Goal: Task Accomplishment & Management: Use online tool/utility

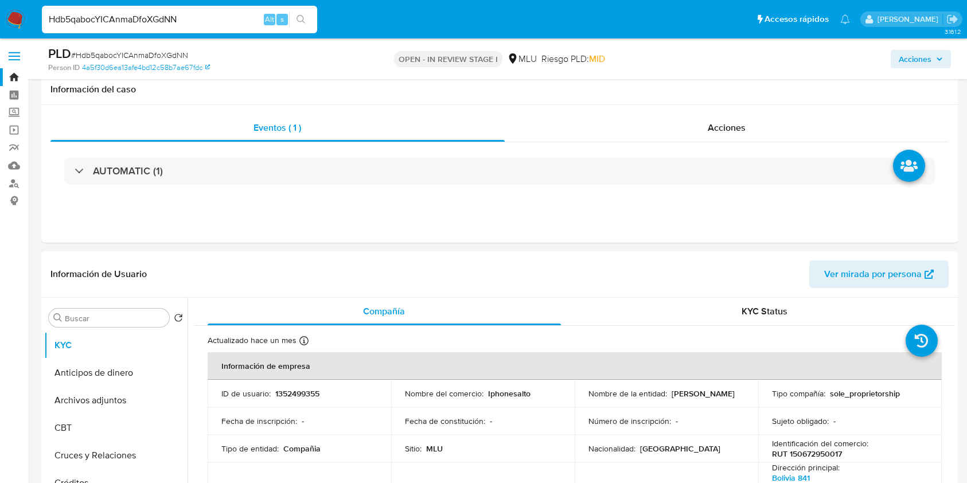
select select "10"
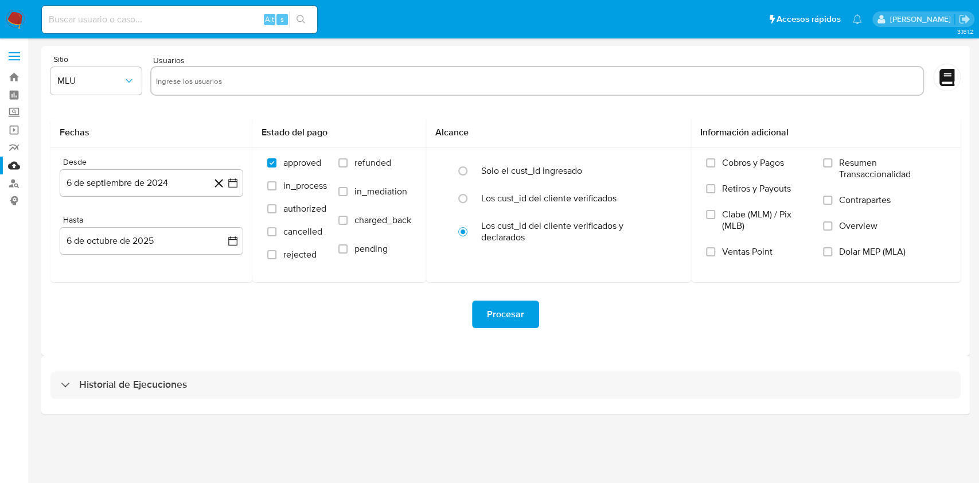
click at [198, 74] on input "text" at bounding box center [537, 81] width 762 height 18
paste input "249164253"
type input "249164253"
click at [154, 190] on button "6 de septiembre de 2024" at bounding box center [152, 183] width 184 height 28
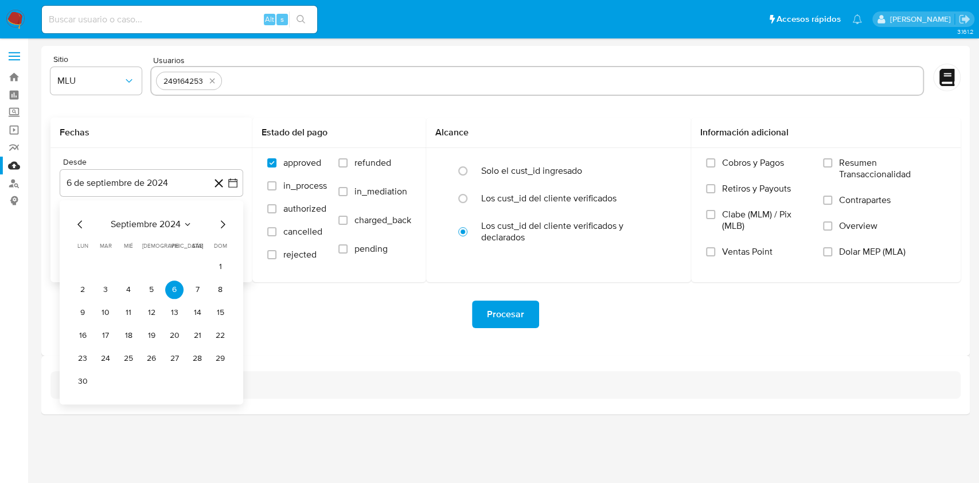
click at [174, 223] on span "septiembre 2024" at bounding box center [146, 224] width 70 height 11
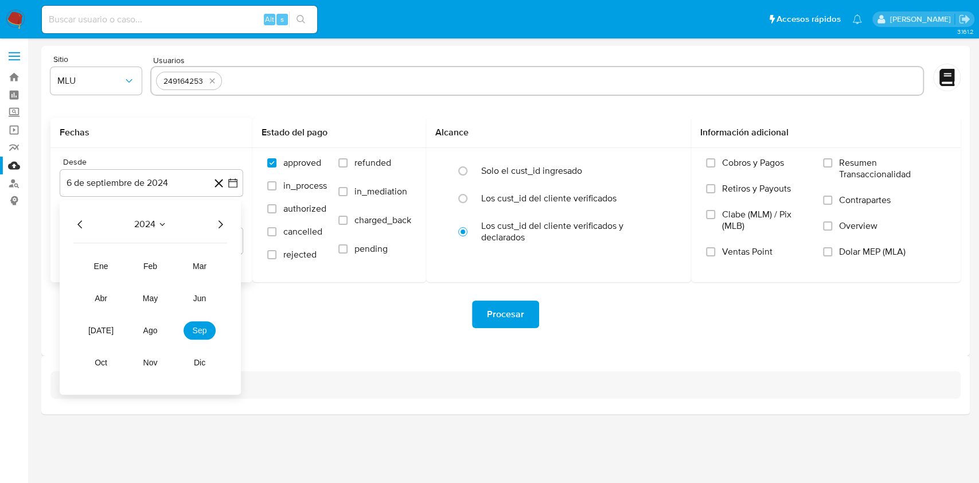
click at [136, 223] on span "2024" at bounding box center [144, 224] width 21 height 11
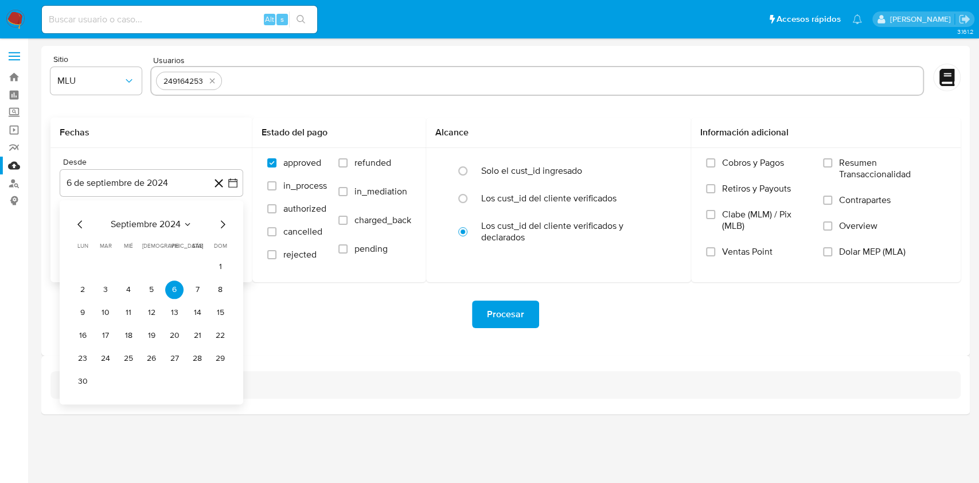
click at [174, 223] on span "septiembre 2024" at bounding box center [146, 224] width 70 height 11
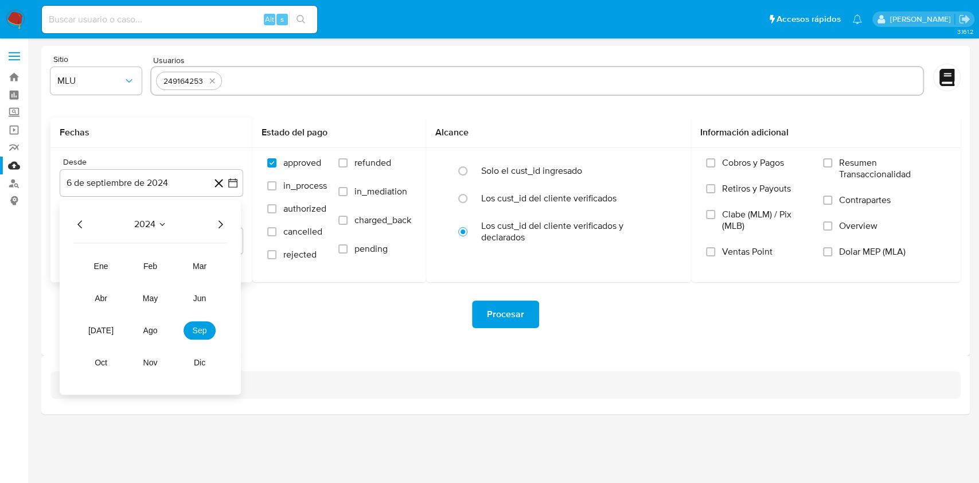
click at [225, 227] on icon "Año siguiente" at bounding box center [220, 224] width 14 height 14
click at [107, 269] on span "ene" at bounding box center [101, 266] width 14 height 9
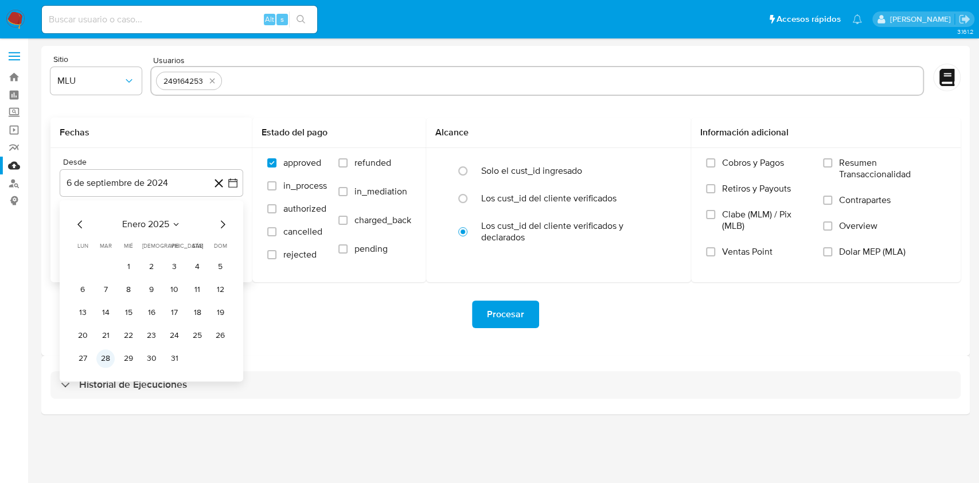
click at [107, 355] on button "28" at bounding box center [105, 358] width 18 height 18
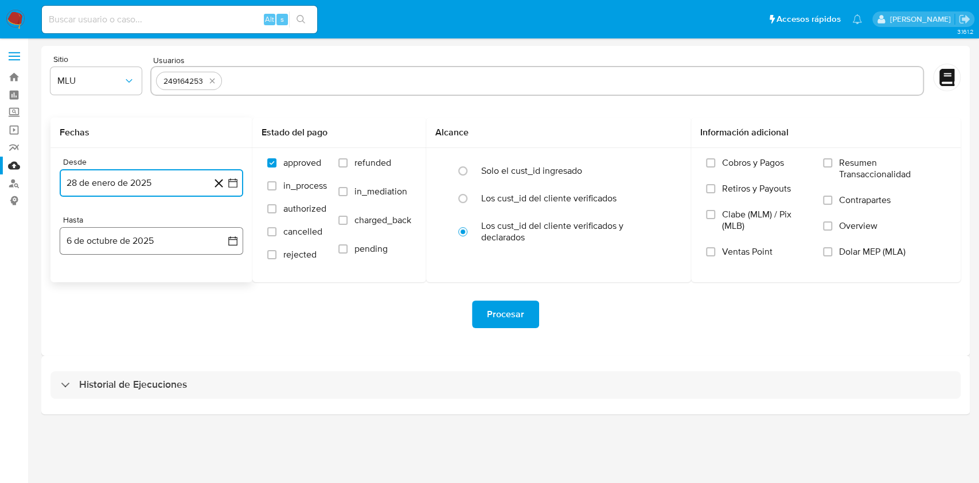
click at [168, 234] on button "6 de octubre de 2025" at bounding box center [152, 241] width 184 height 28
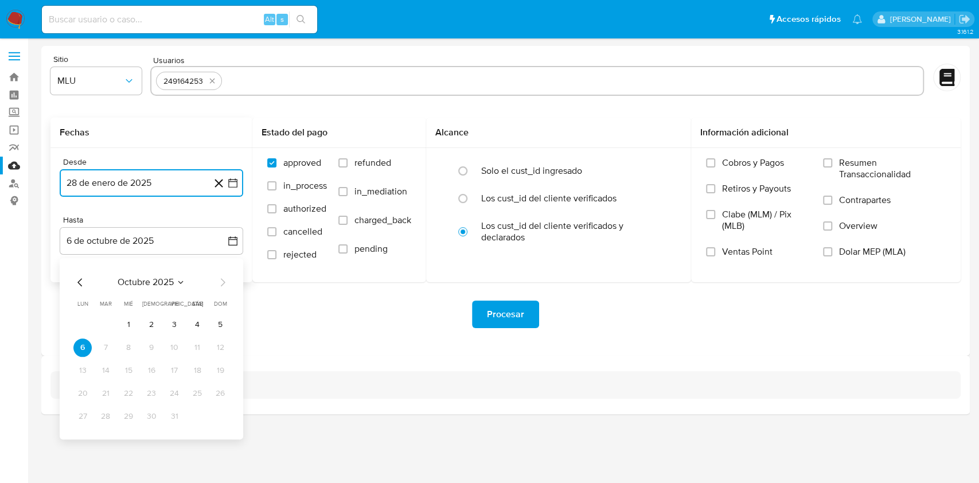
click at [76, 284] on icon "Mes anterior" at bounding box center [80, 282] width 14 height 14
click at [134, 392] on button "24" at bounding box center [128, 393] width 18 height 18
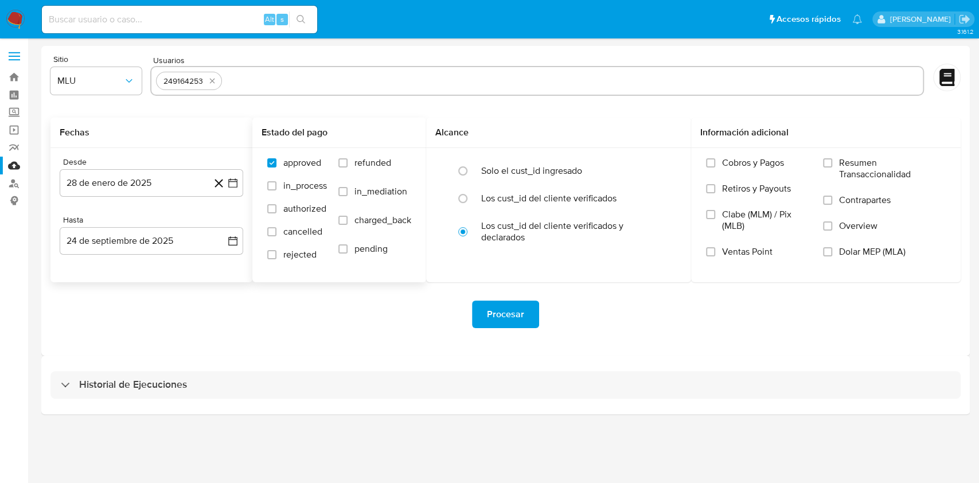
click at [358, 163] on span "refunded" at bounding box center [372, 162] width 37 height 11
click at [348, 163] on input "refunded" at bounding box center [342, 162] width 9 height 9
checkbox input "true"
click at [372, 219] on span "charged_back" at bounding box center [382, 219] width 57 height 11
click at [348, 219] on input "charged_back" at bounding box center [342, 220] width 9 height 9
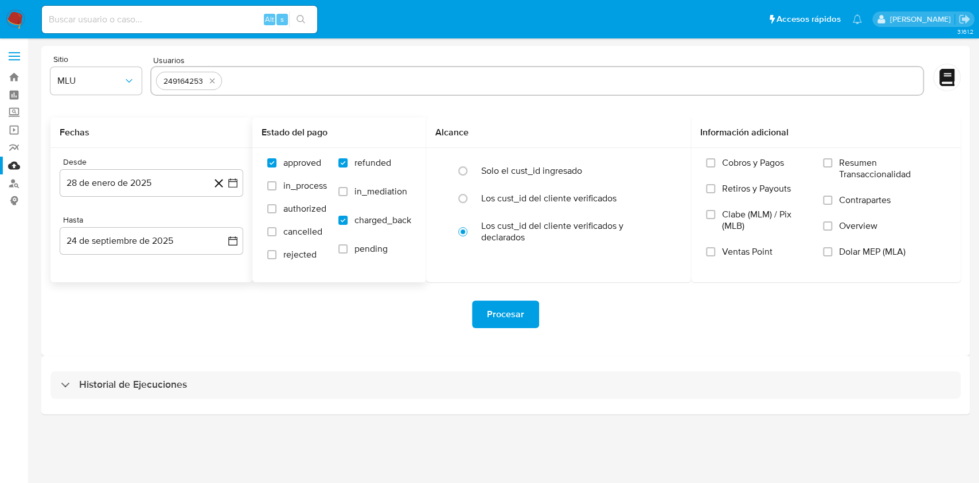
checkbox input "true"
click at [515, 318] on span "Procesar" at bounding box center [505, 314] width 37 height 25
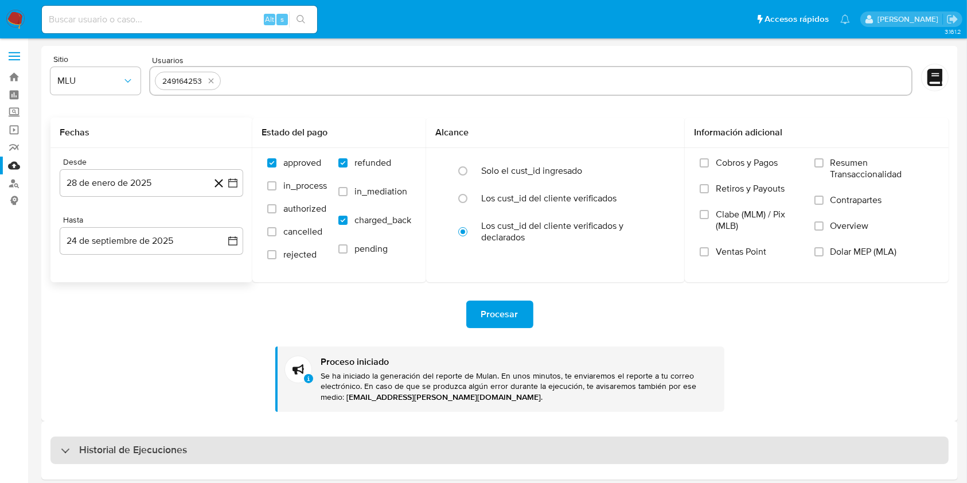
click at [467, 444] on div "Historial de Ejecuciones" at bounding box center [499, 450] width 898 height 28
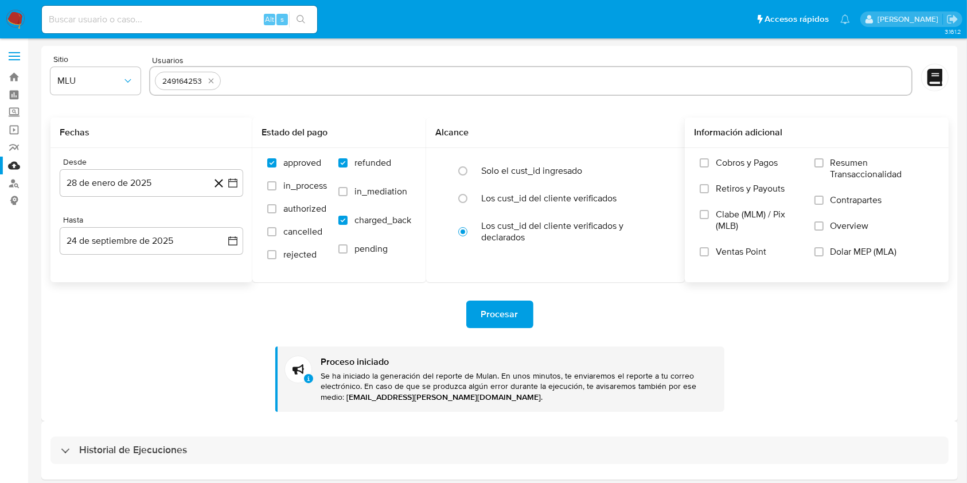
select select "10"
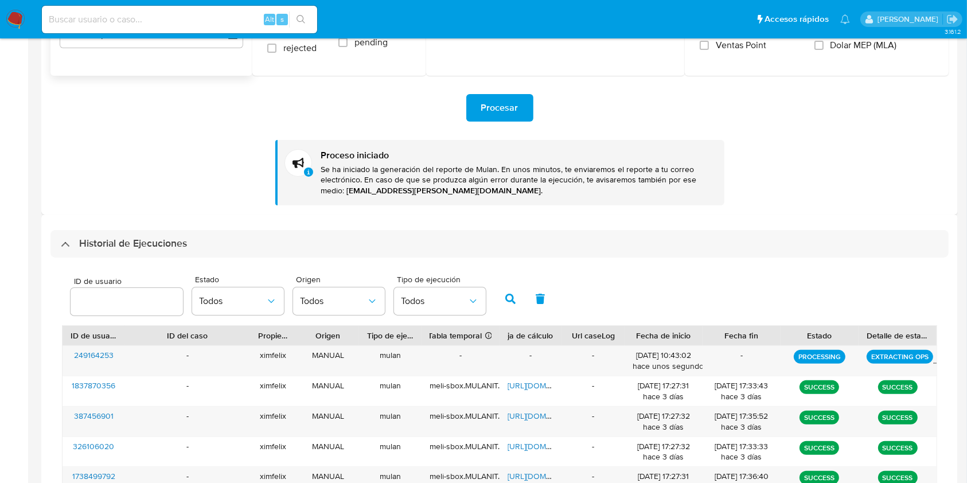
scroll to position [215, 0]
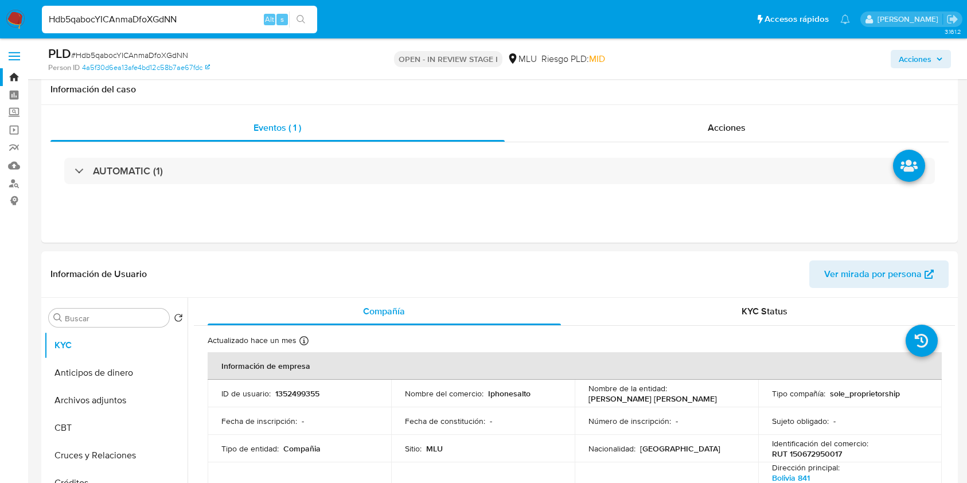
select select "10"
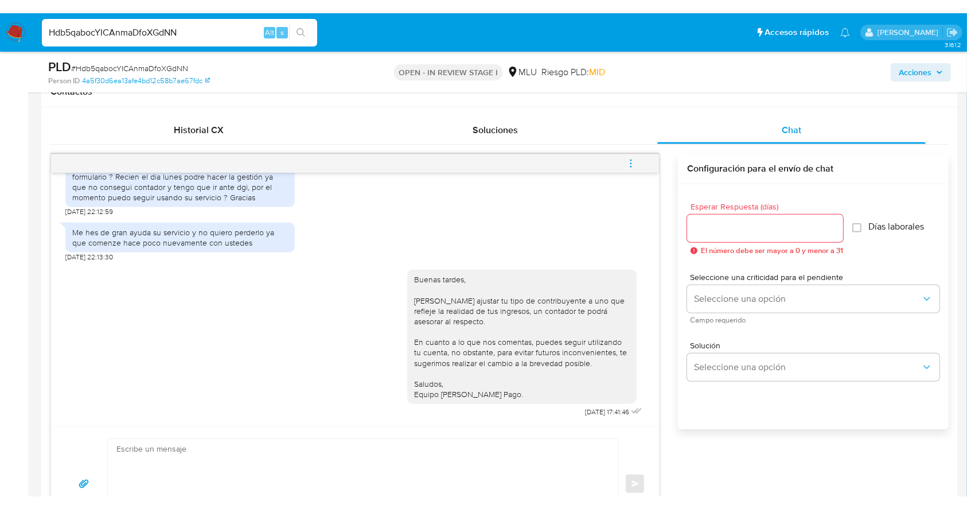
scroll to position [519, 0]
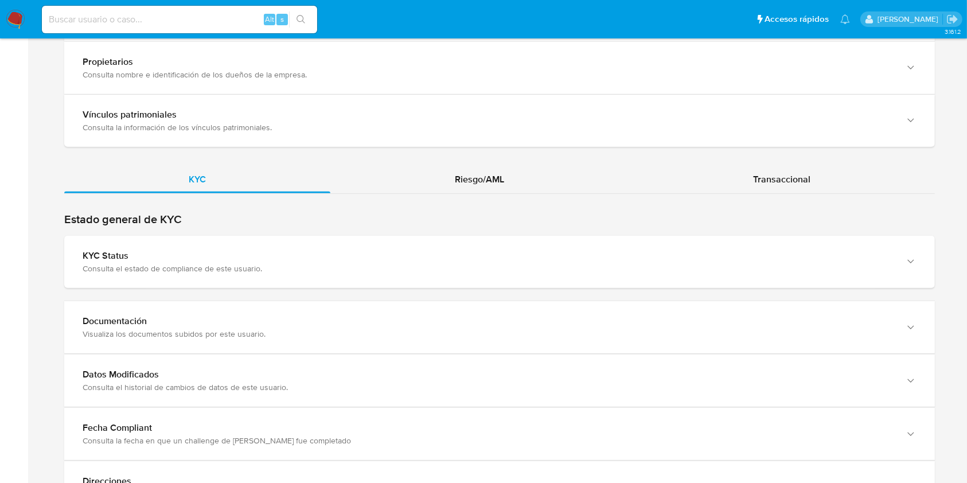
scroll to position [982, 0]
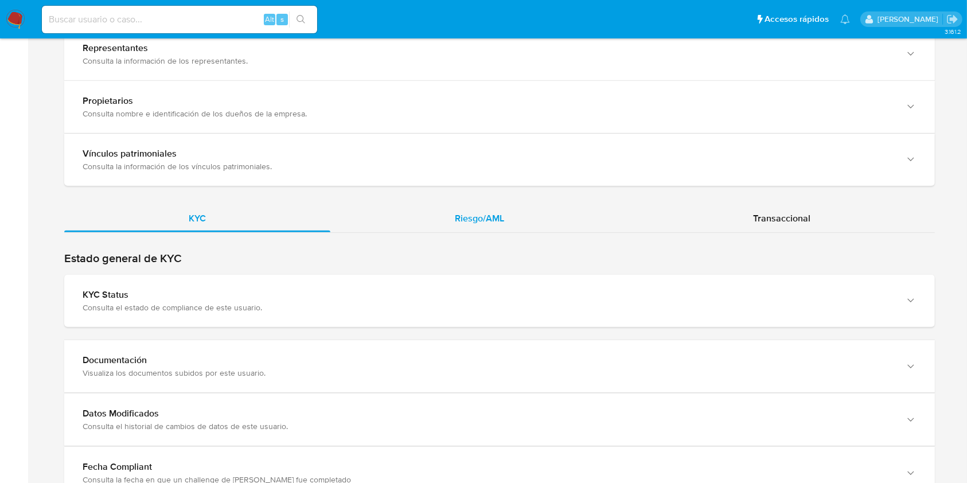
click at [514, 215] on div "Riesgo/AML" at bounding box center [479, 219] width 298 height 28
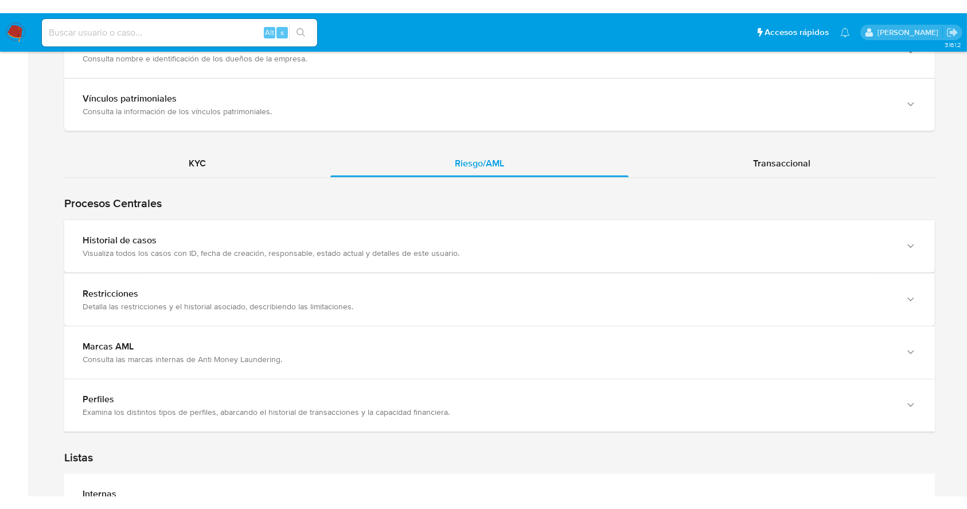
scroll to position [1046, 0]
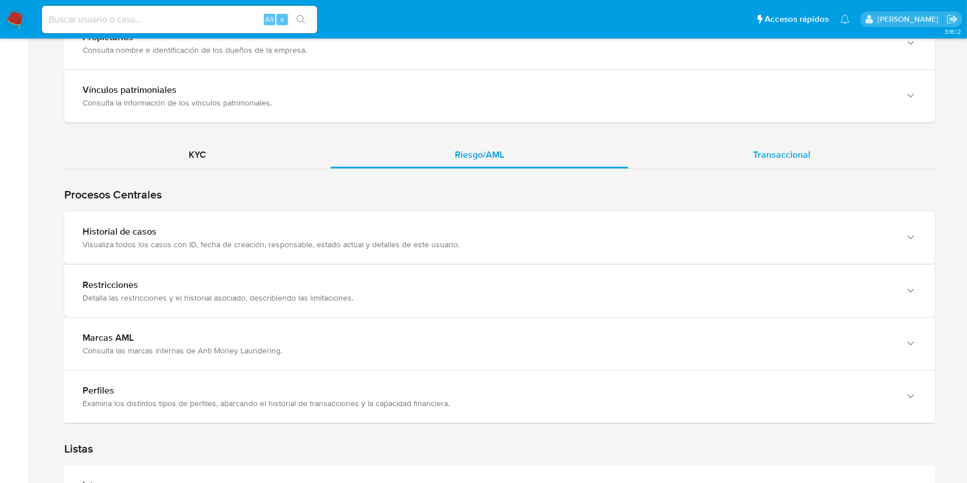
click at [812, 158] on div "Transaccional" at bounding box center [782, 155] width 306 height 28
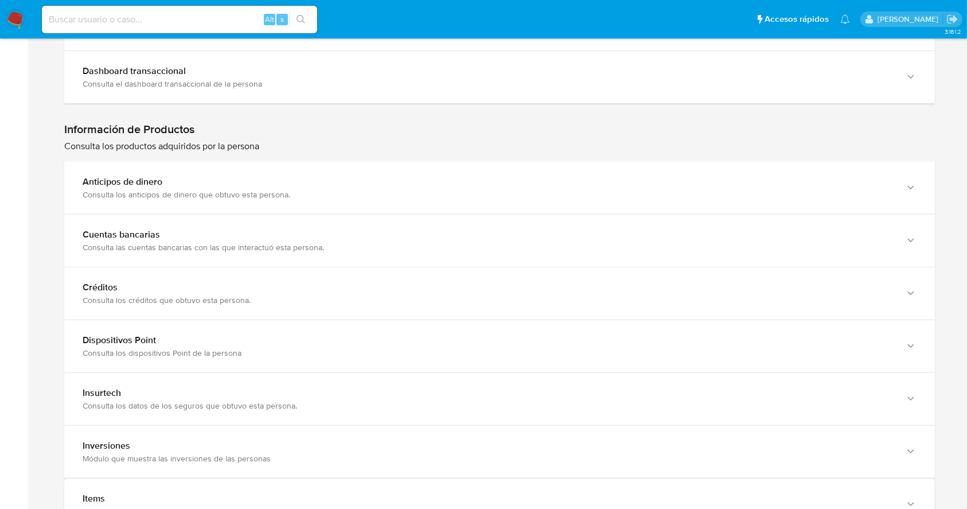
scroll to position [1372, 0]
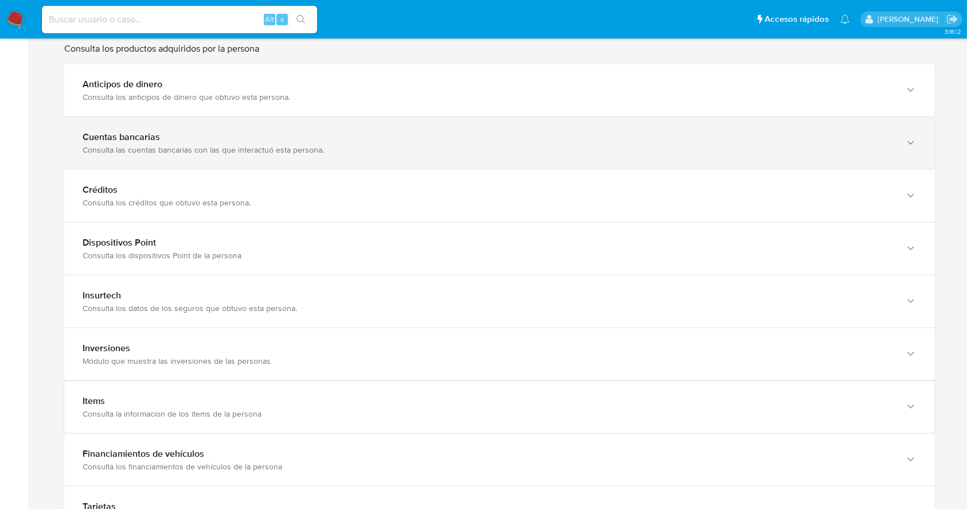
click at [659, 157] on div "Cuentas bancarias Consulta las cuentas bancarias con las que interactuó esta pe…" at bounding box center [499, 143] width 871 height 52
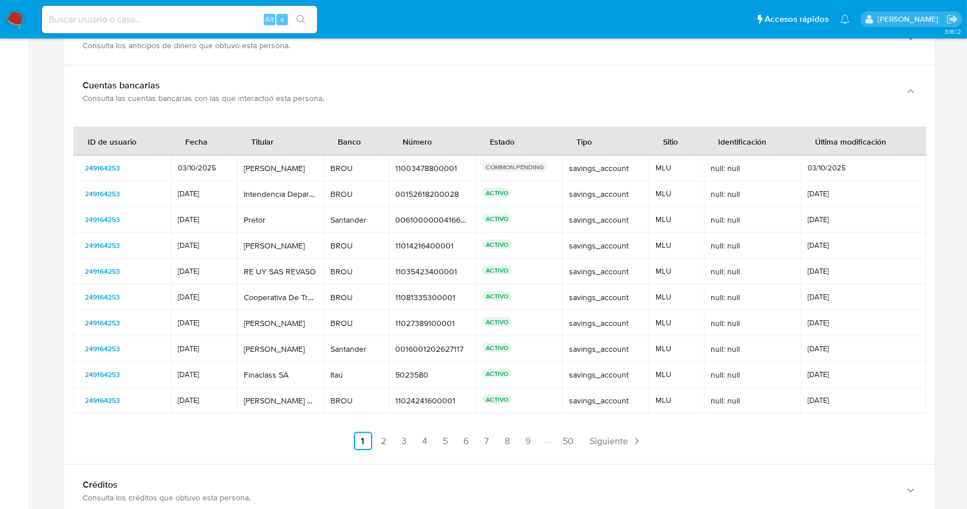
scroll to position [1427, 0]
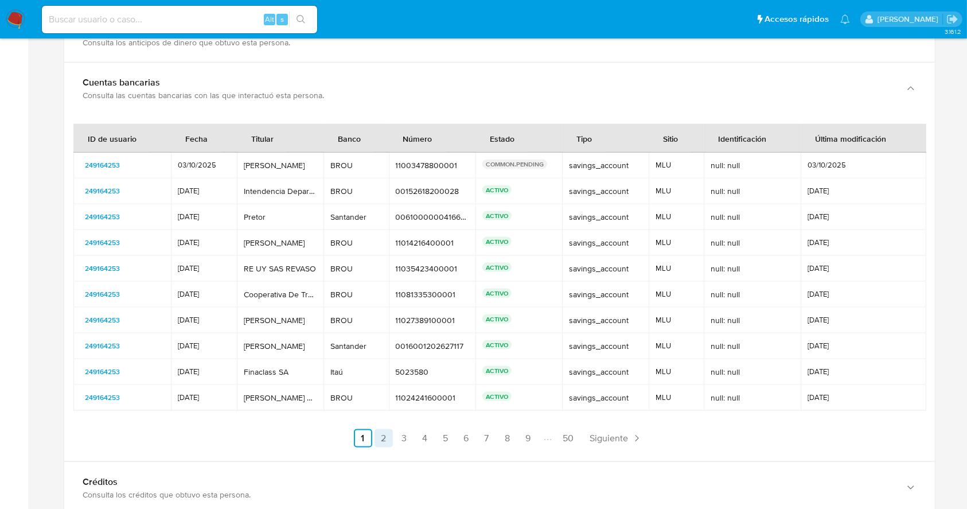
click at [377, 432] on link "2" at bounding box center [384, 438] width 18 height 18
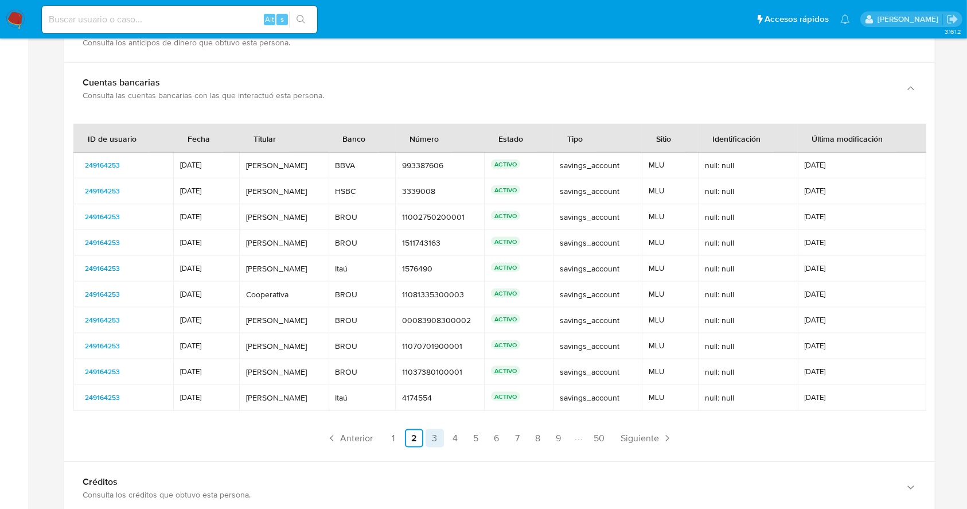
click at [429, 436] on link "3" at bounding box center [435, 438] width 18 height 18
click at [454, 437] on link "4" at bounding box center [455, 438] width 18 height 18
click at [487, 433] on link "6" at bounding box center [496, 438] width 18 height 18
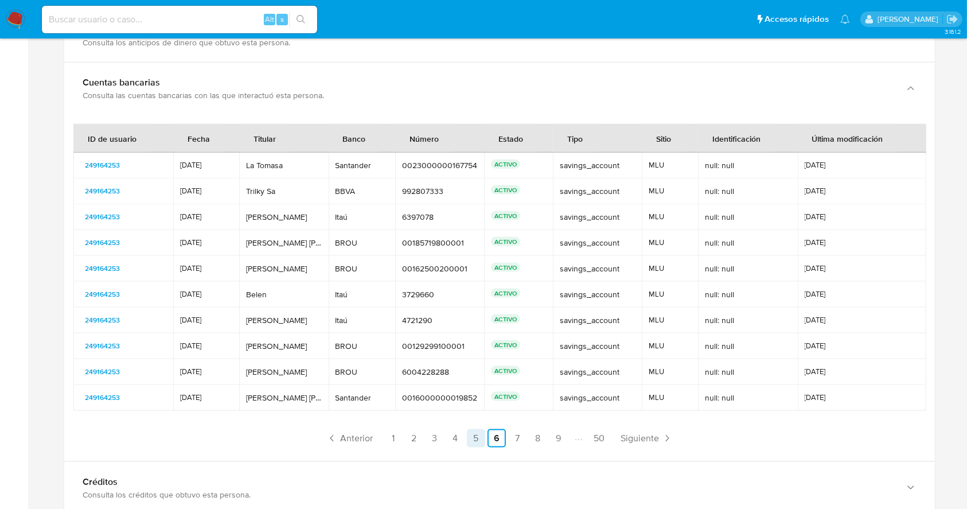
click at [472, 434] on link "5" at bounding box center [476, 438] width 18 height 18
click at [511, 436] on link "7" at bounding box center [517, 438] width 18 height 18
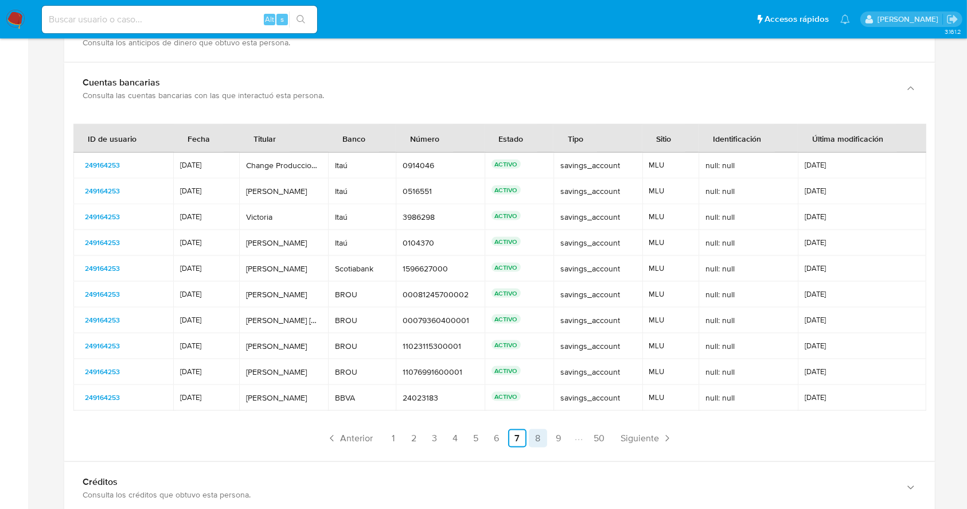
click at [539, 436] on link "8" at bounding box center [538, 438] width 18 height 18
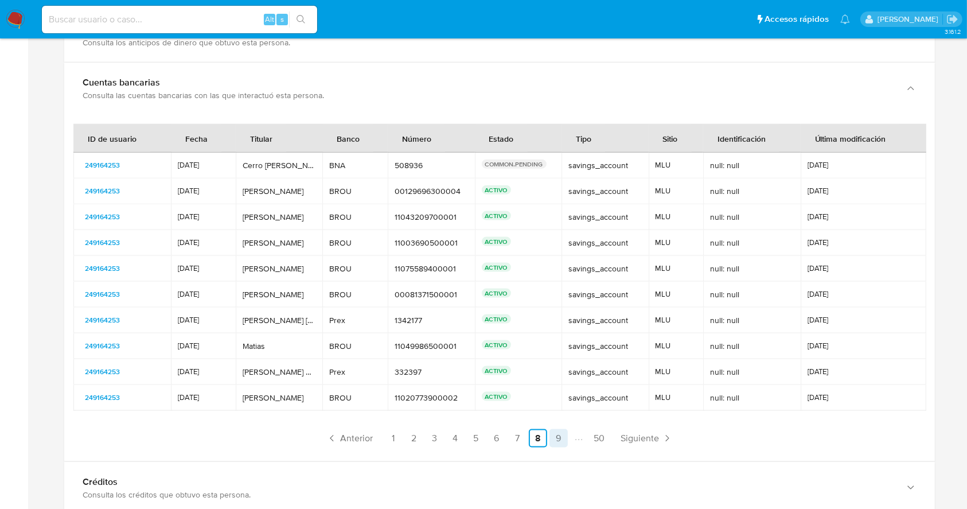
click at [565, 436] on link "9" at bounding box center [558, 438] width 18 height 18
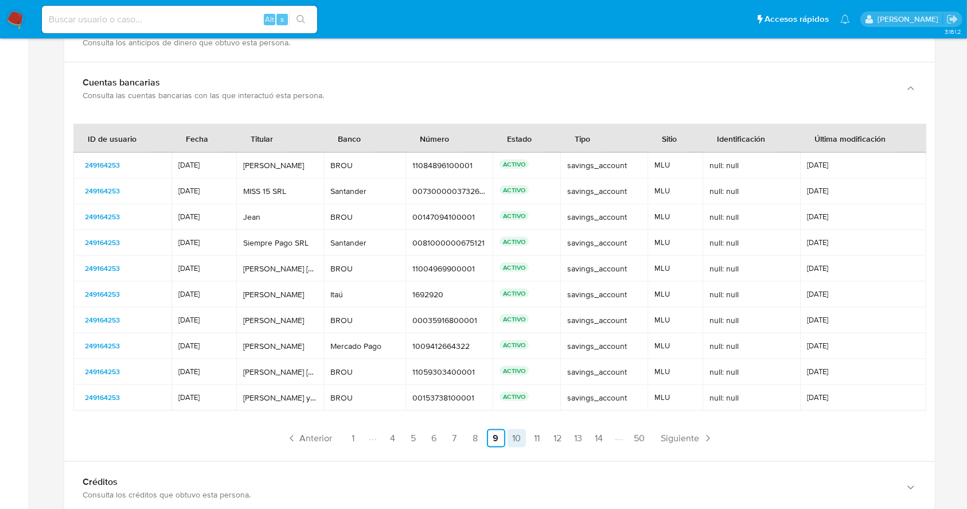
click at [515, 434] on link "10" at bounding box center [517, 438] width 18 height 18
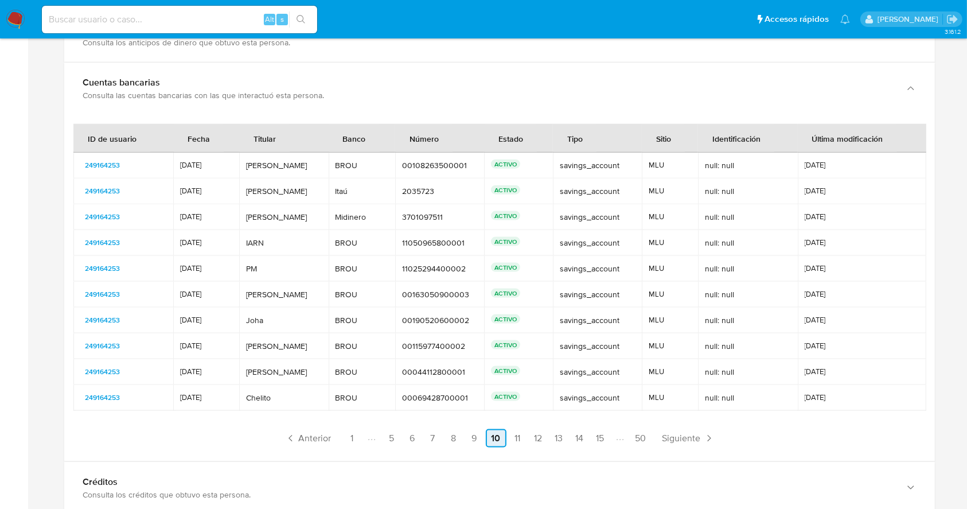
click at [515, 434] on link "11" at bounding box center [518, 438] width 18 height 18
click at [515, 434] on link "12" at bounding box center [517, 438] width 18 height 18
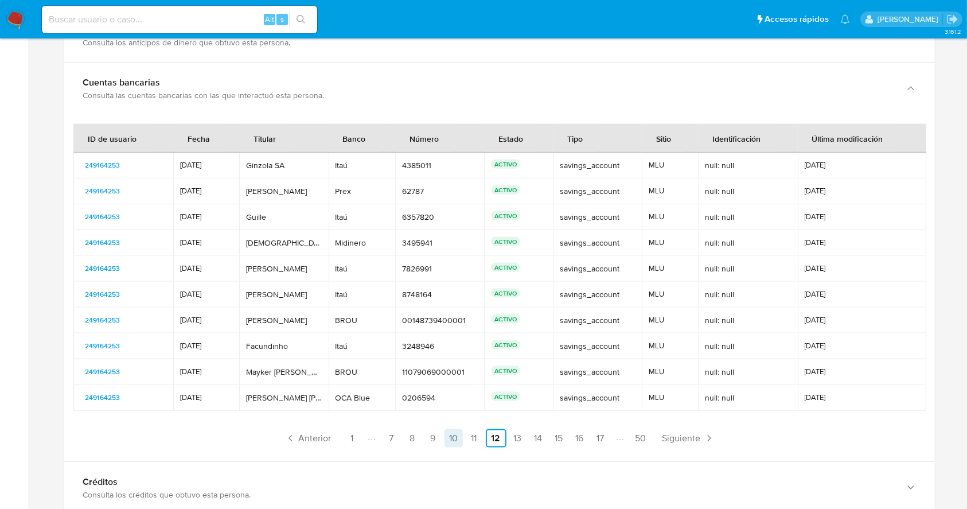
click at [515, 434] on link "13" at bounding box center [518, 438] width 18 height 18
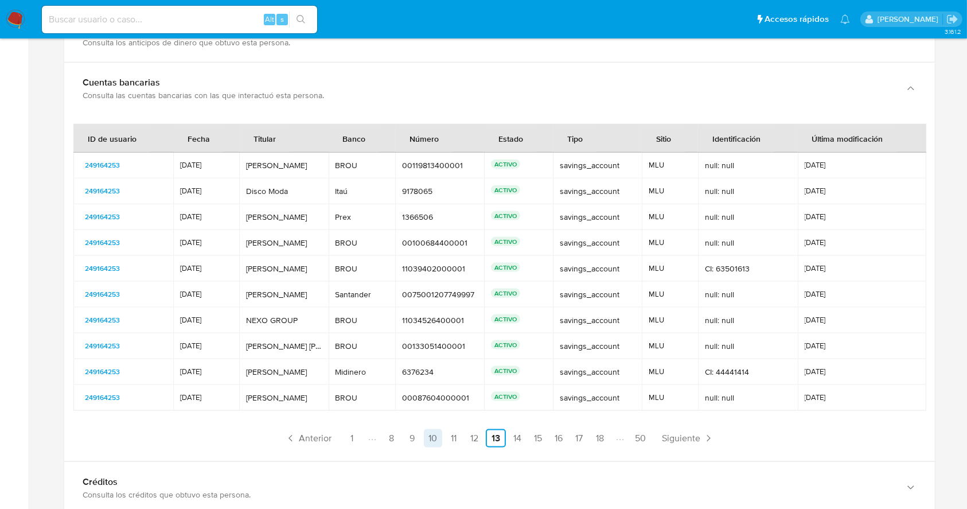
click at [515, 434] on link "14" at bounding box center [517, 438] width 18 height 18
click at [515, 434] on link "15" at bounding box center [517, 438] width 18 height 18
click at [515, 434] on link "16" at bounding box center [517, 438] width 18 height 18
click at [515, 434] on link "17" at bounding box center [517, 438] width 18 height 18
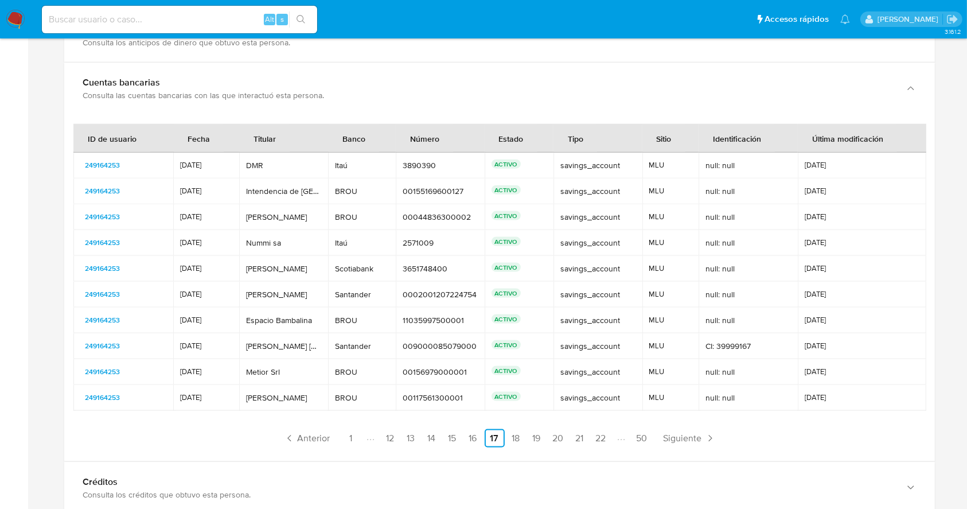
click at [483, 434] on ul "Anterior 1 12 13 14 15 16 17 18 19 20 21 22 50 Siguiente" at bounding box center [499, 438] width 852 height 18
click at [477, 434] on link "16" at bounding box center [473, 438] width 18 height 18
click at [511, 440] on link "17" at bounding box center [517, 438] width 18 height 18
click at [530, 438] on link "19" at bounding box center [537, 438] width 18 height 18
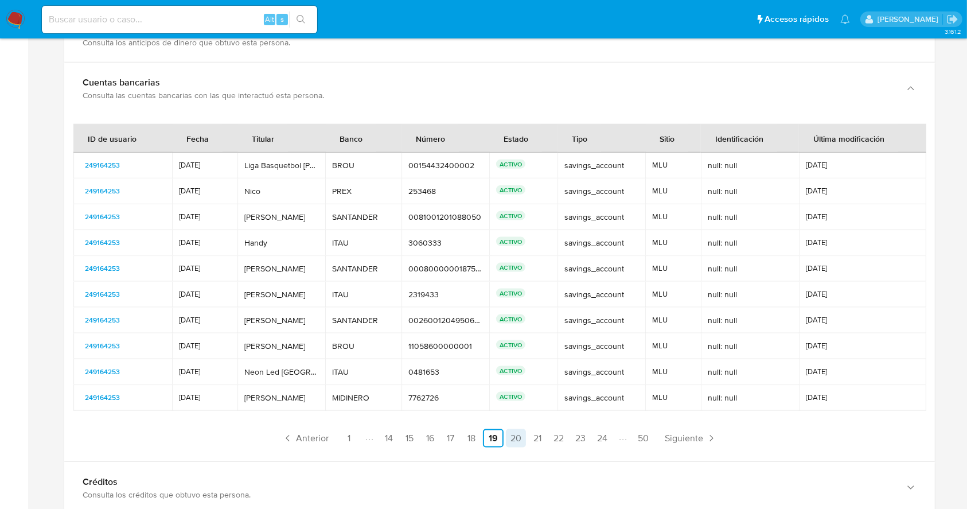
click at [514, 438] on link "20" at bounding box center [516, 438] width 20 height 18
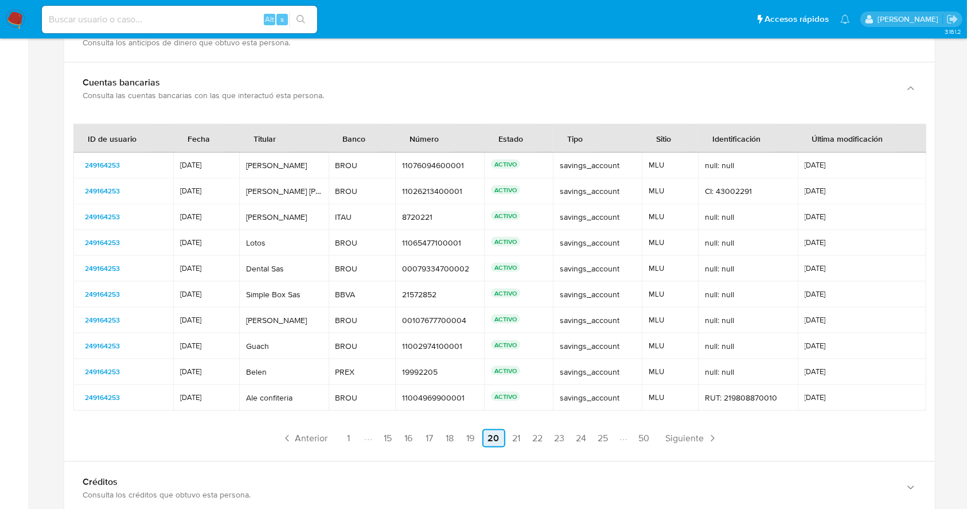
click at [514, 438] on link "21" at bounding box center [517, 438] width 18 height 18
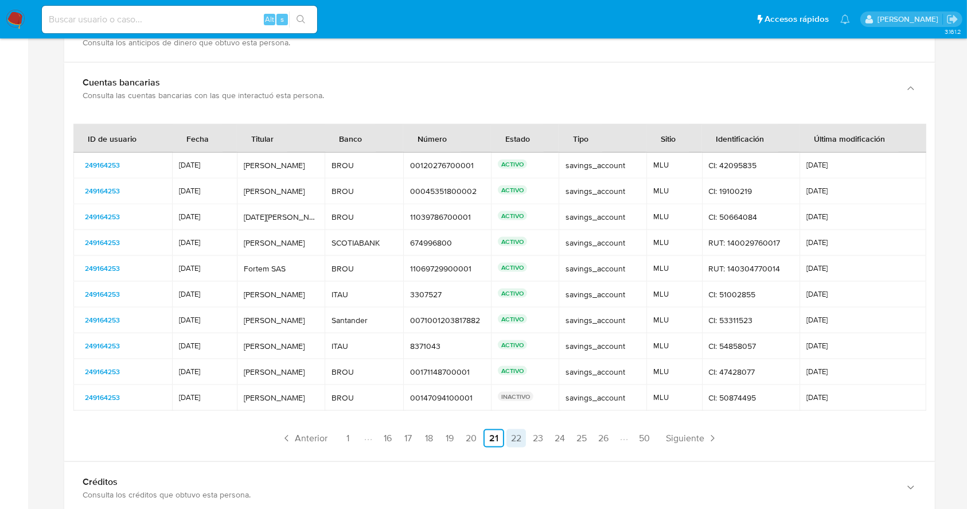
click at [506, 430] on link "22" at bounding box center [515, 438] width 19 height 18
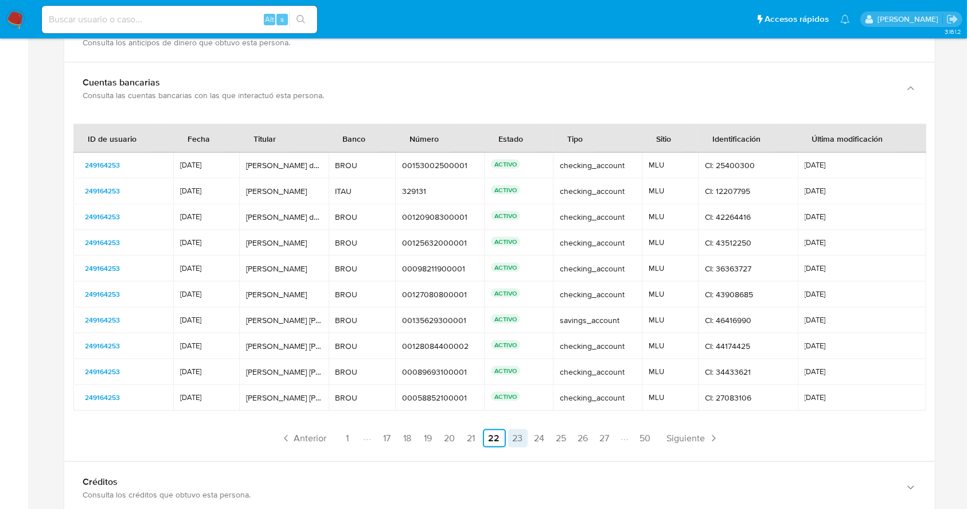
click at [512, 436] on link "23" at bounding box center [517, 438] width 19 height 18
click at [517, 434] on link "24" at bounding box center [517, 438] width 19 height 18
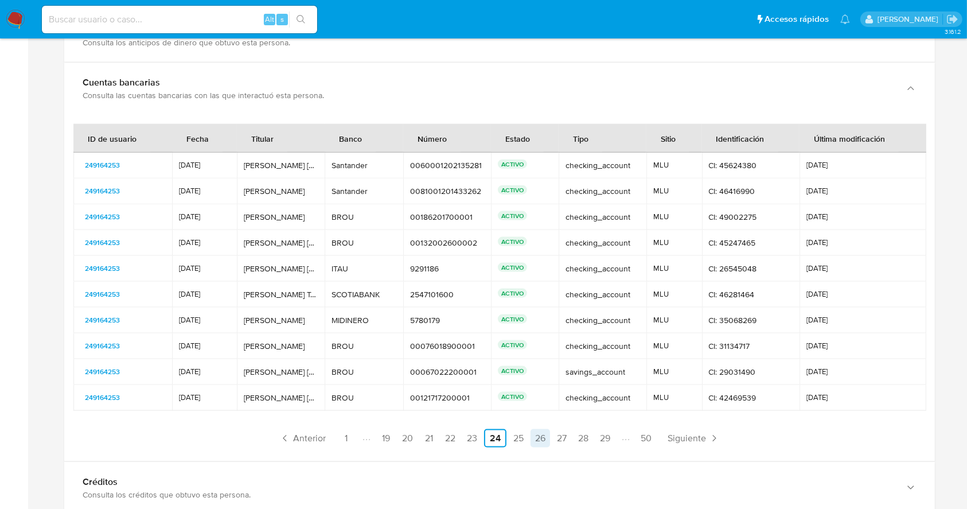
click at [547, 436] on link "26" at bounding box center [540, 438] width 19 height 18
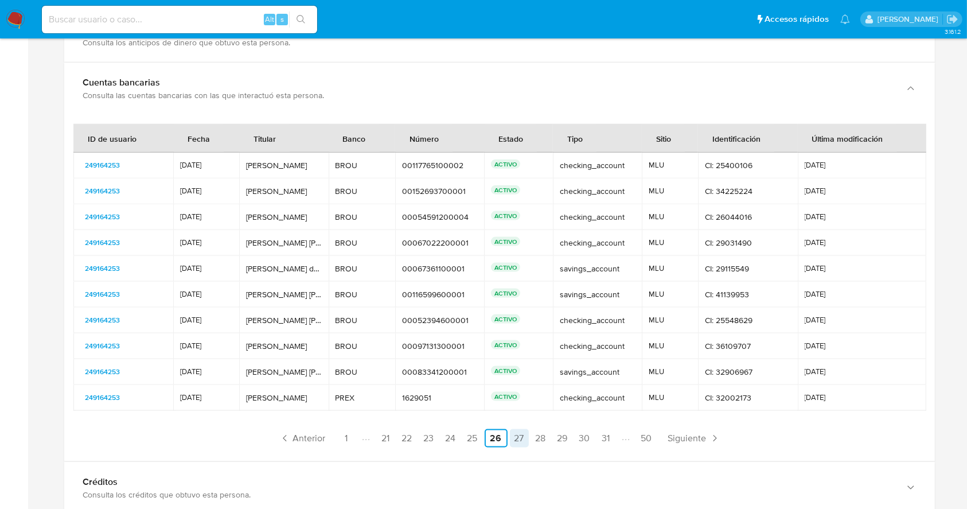
click at [527, 434] on link "27" at bounding box center [519, 438] width 19 height 18
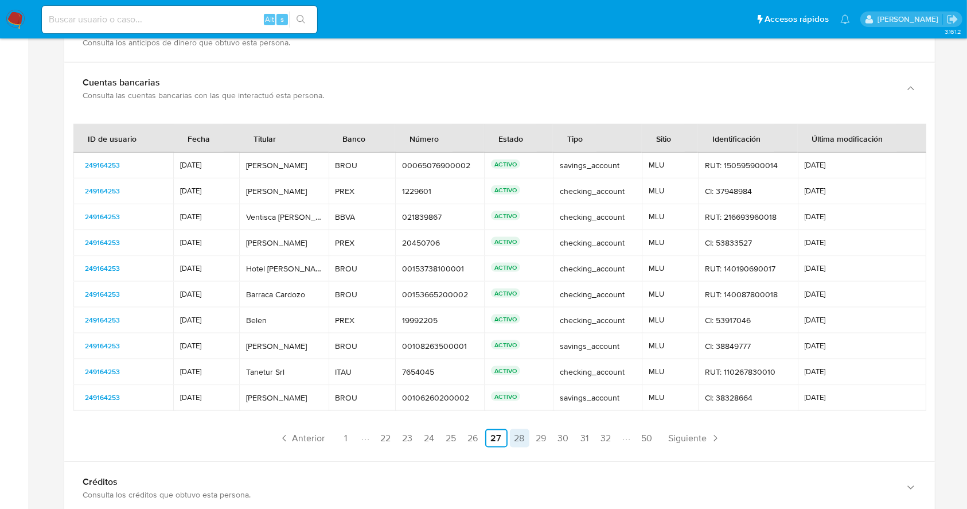
click at [519, 439] on link "28" at bounding box center [519, 438] width 19 height 18
click at [514, 434] on link "29" at bounding box center [519, 438] width 19 height 18
click at [533, 434] on link "31" at bounding box center [541, 438] width 18 height 18
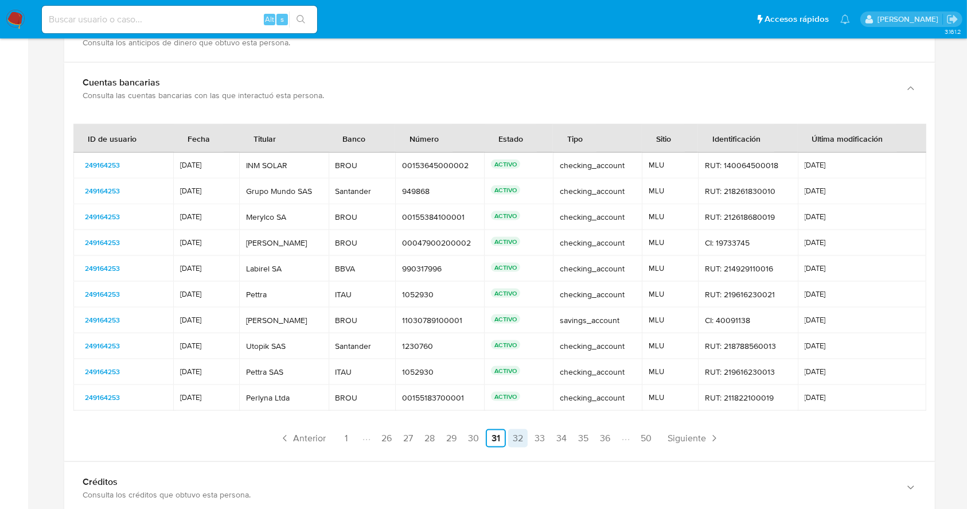
click at [516, 434] on link "32" at bounding box center [517, 438] width 19 height 18
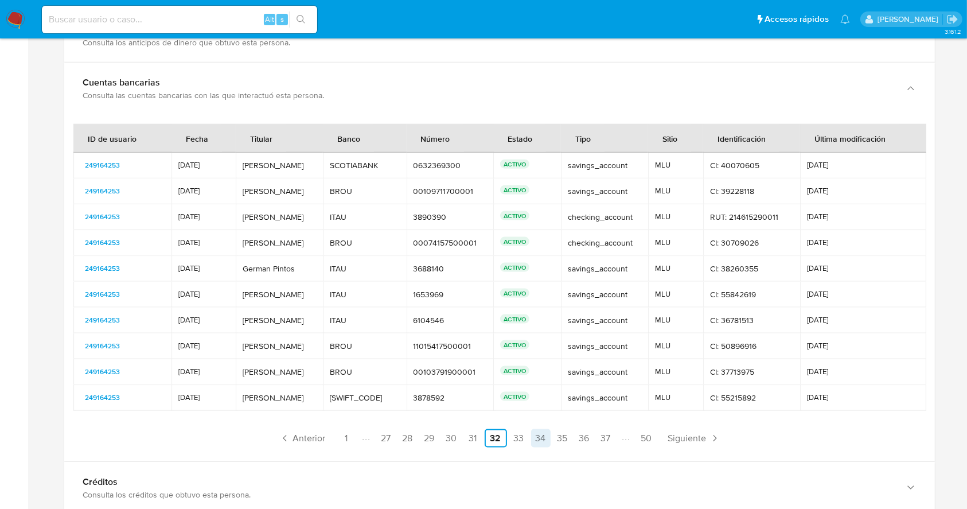
click at [544, 437] on link "34" at bounding box center [540, 438] width 19 height 18
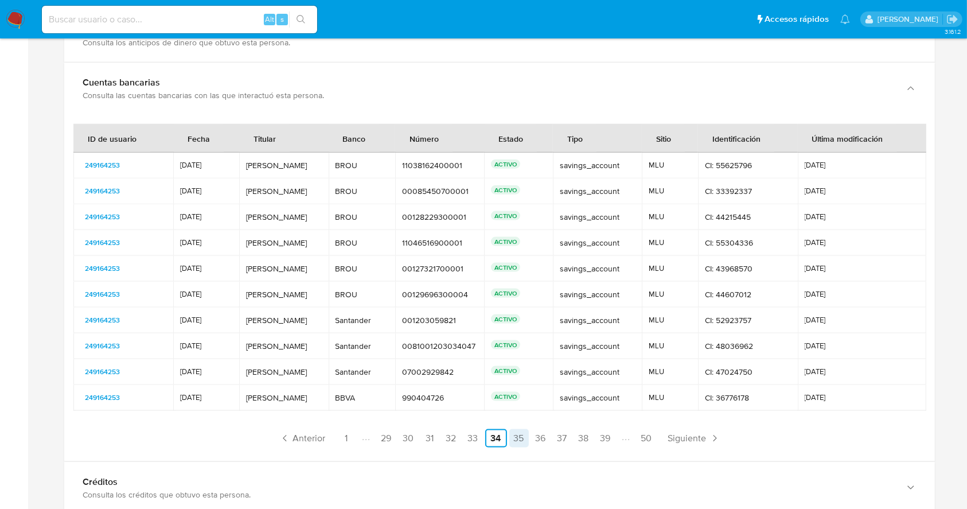
click at [516, 438] on link "35" at bounding box center [518, 438] width 19 height 18
click at [516, 438] on link "36" at bounding box center [518, 438] width 19 height 18
click at [516, 438] on link "37" at bounding box center [518, 438] width 19 height 18
click at [516, 438] on link "38" at bounding box center [518, 438] width 19 height 18
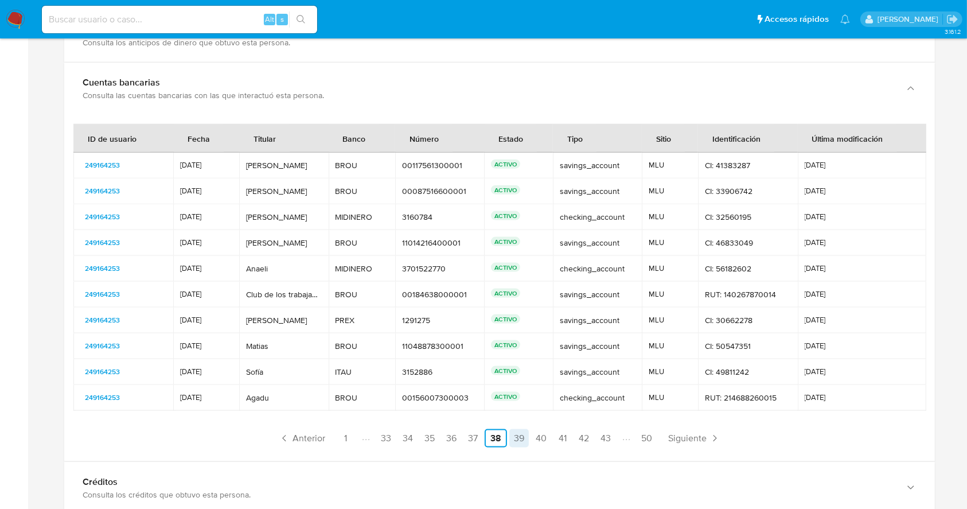
click at [514, 441] on link "39" at bounding box center [518, 438] width 19 height 18
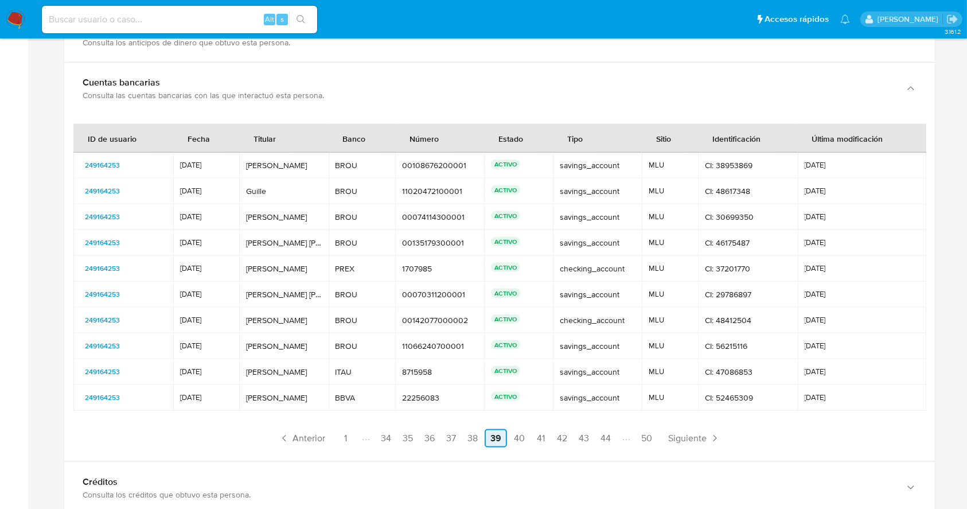
click at [514, 441] on link "40" at bounding box center [519, 438] width 20 height 18
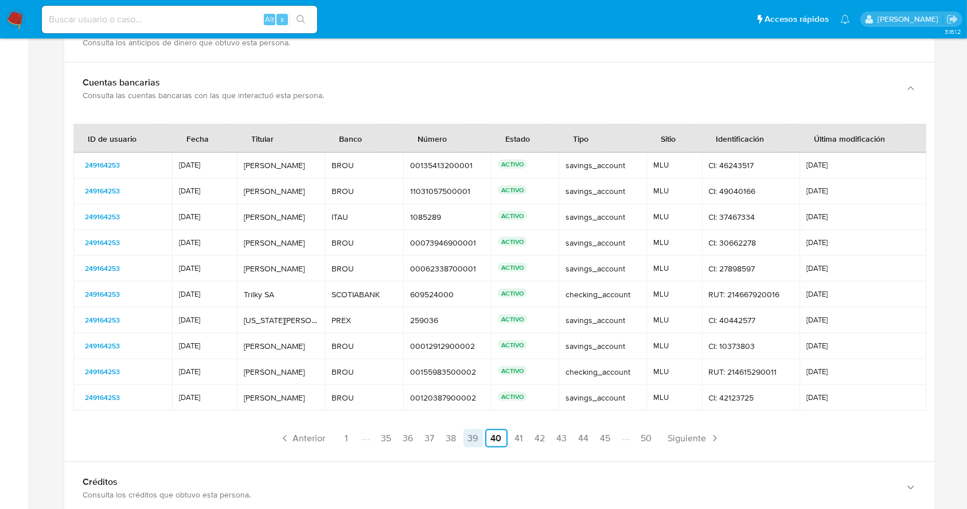
click at [514, 441] on link "41" at bounding box center [519, 438] width 18 height 18
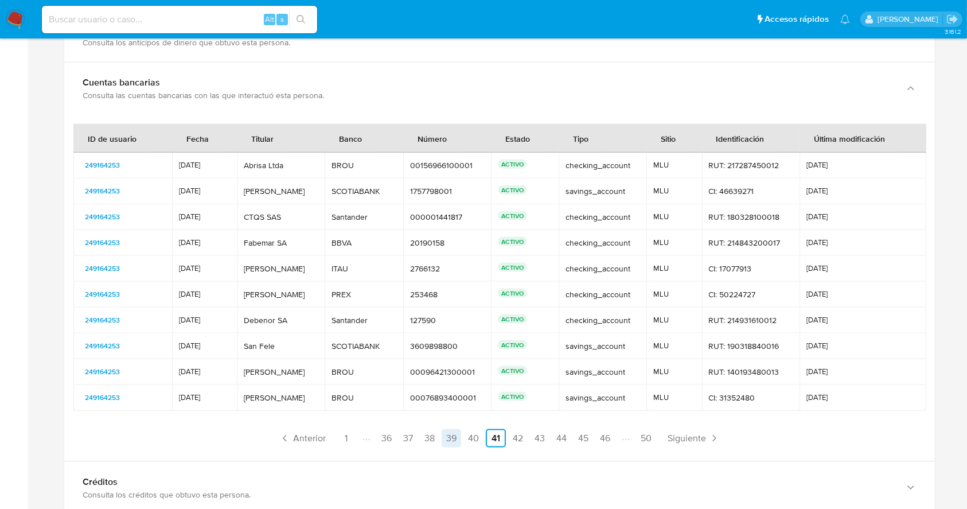
click at [514, 441] on link "42" at bounding box center [517, 438] width 19 height 18
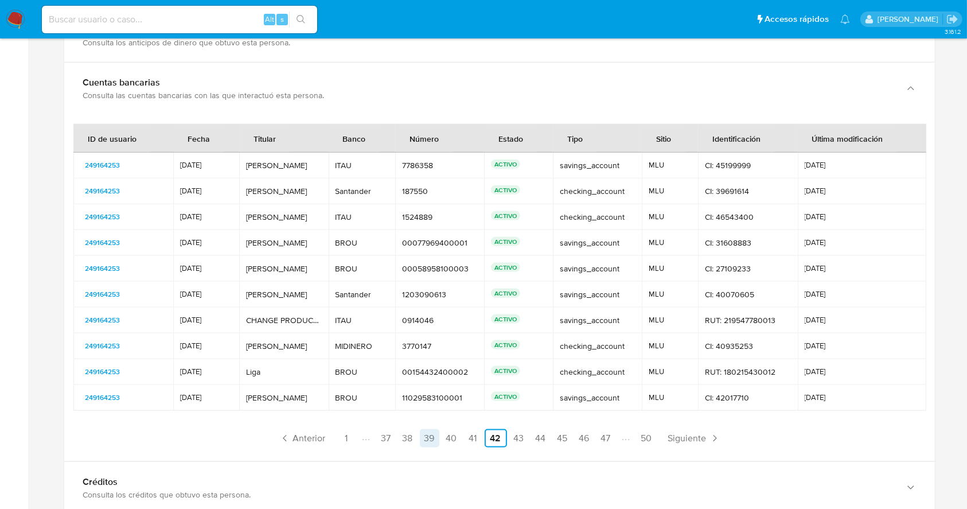
click at [514, 441] on link "43" at bounding box center [518, 438] width 19 height 18
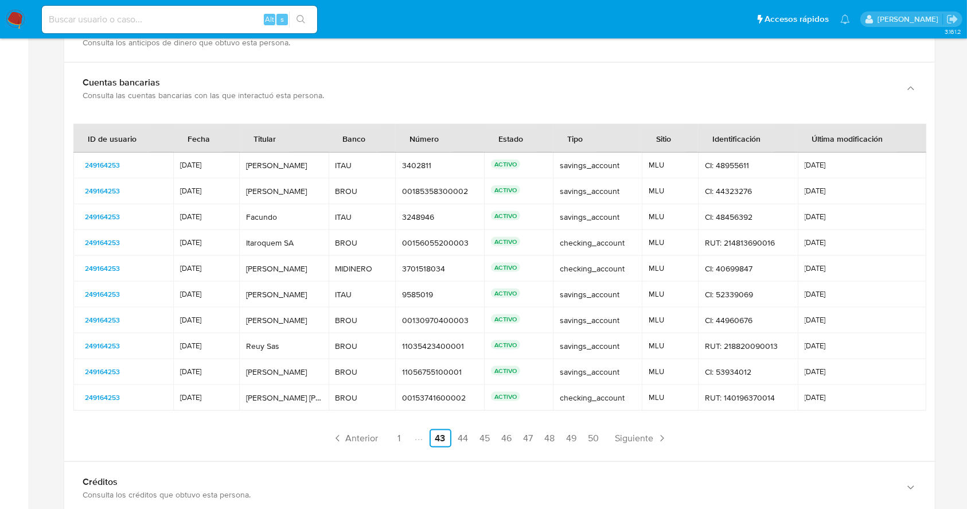
click at [424, 435] on li "Paginación" at bounding box center [418, 438] width 19 height 13
click at [334, 438] on icon "Paginación" at bounding box center [337, 437] width 11 height 11
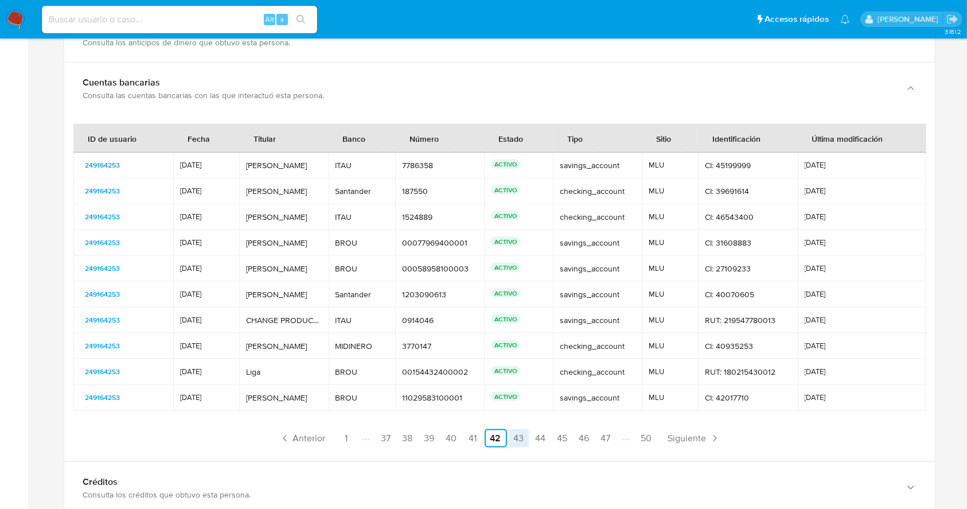
click at [517, 435] on link "43" at bounding box center [518, 438] width 19 height 18
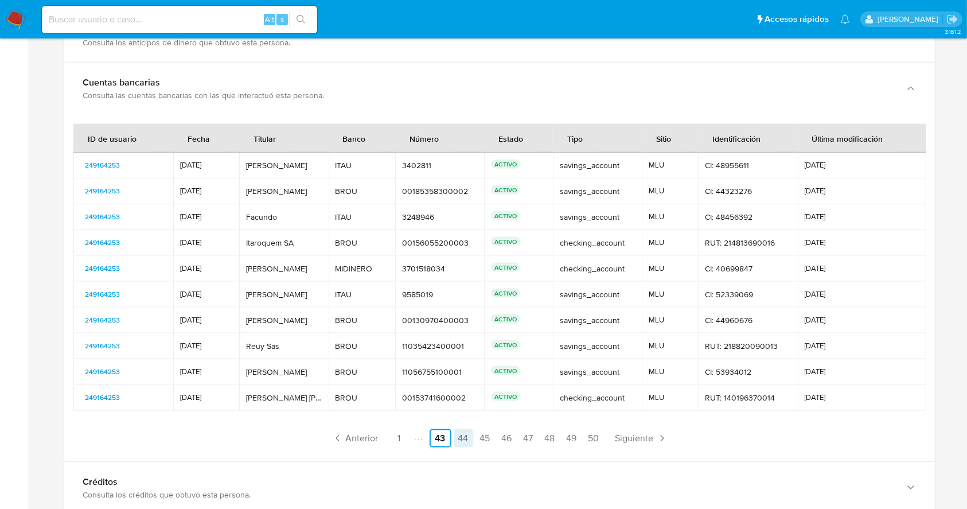
click at [466, 437] on link "44" at bounding box center [463, 438] width 19 height 18
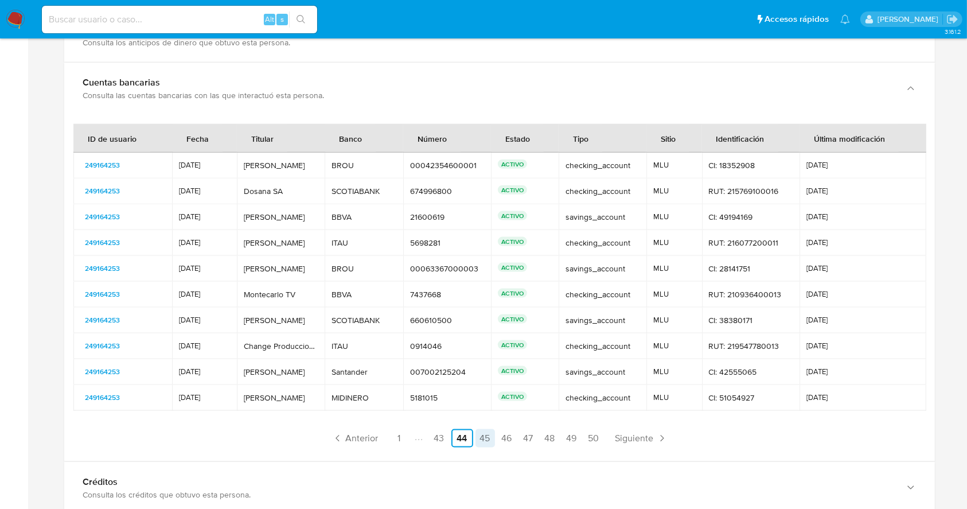
click at [487, 432] on link "45" at bounding box center [484, 438] width 19 height 18
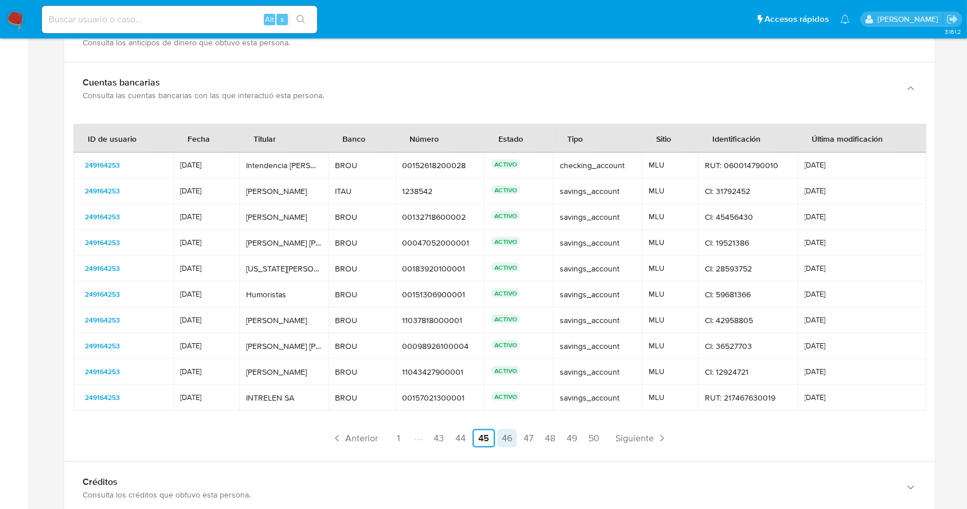
click at [513, 434] on link "46" at bounding box center [506, 438] width 19 height 18
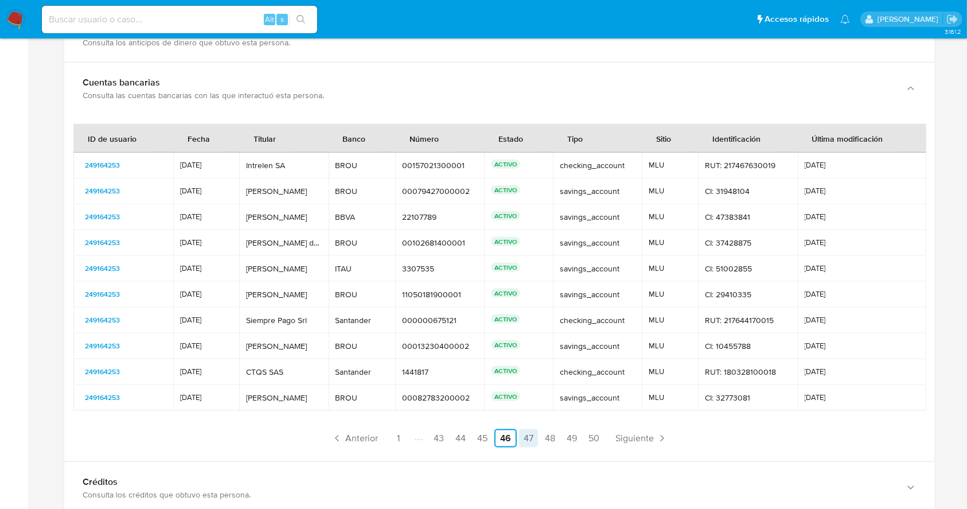
click at [532, 438] on link "47" at bounding box center [528, 438] width 19 height 18
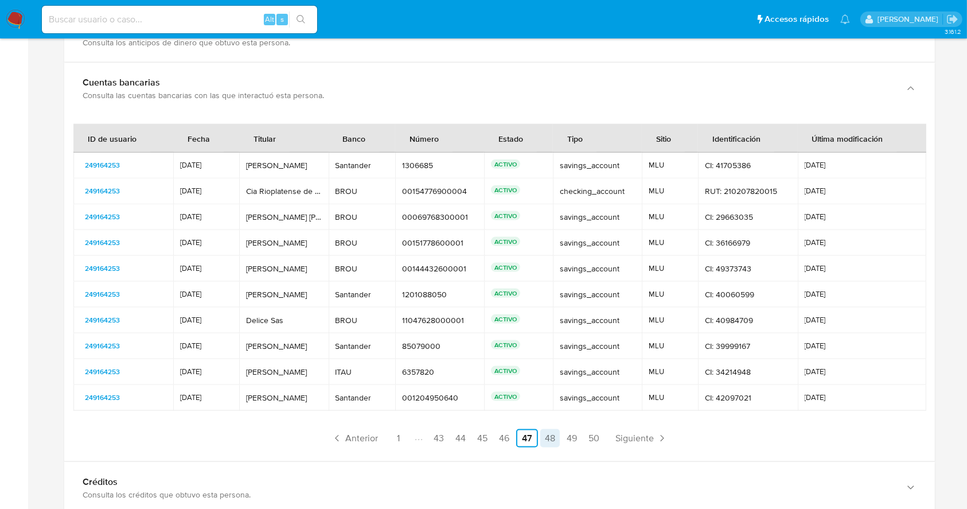
click at [549, 438] on link "48" at bounding box center [549, 438] width 19 height 18
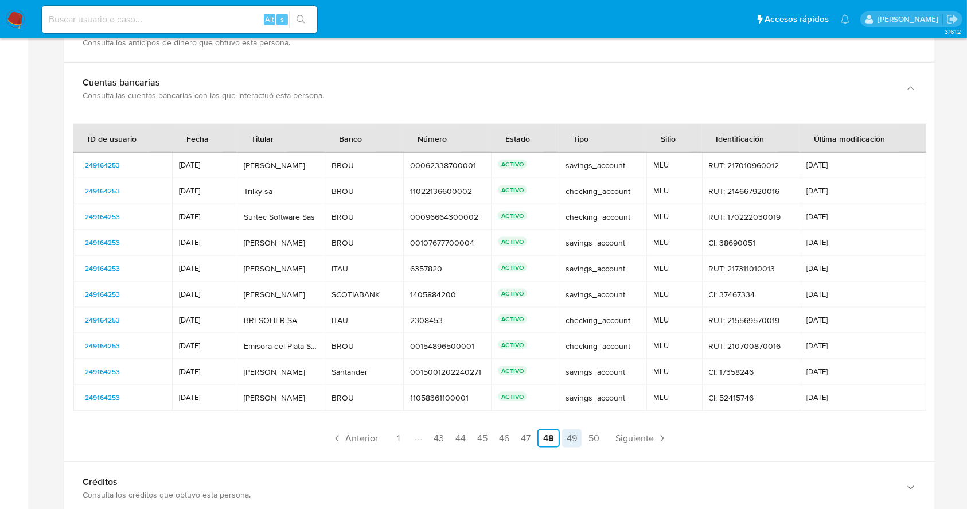
click at [567, 439] on link "49" at bounding box center [571, 438] width 19 height 18
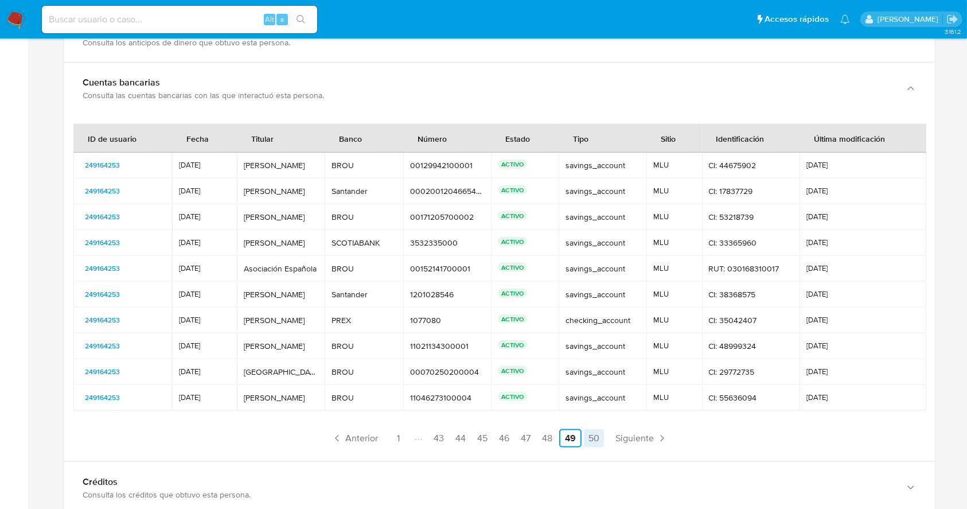
click at [584, 444] on link "50" at bounding box center [594, 438] width 20 height 18
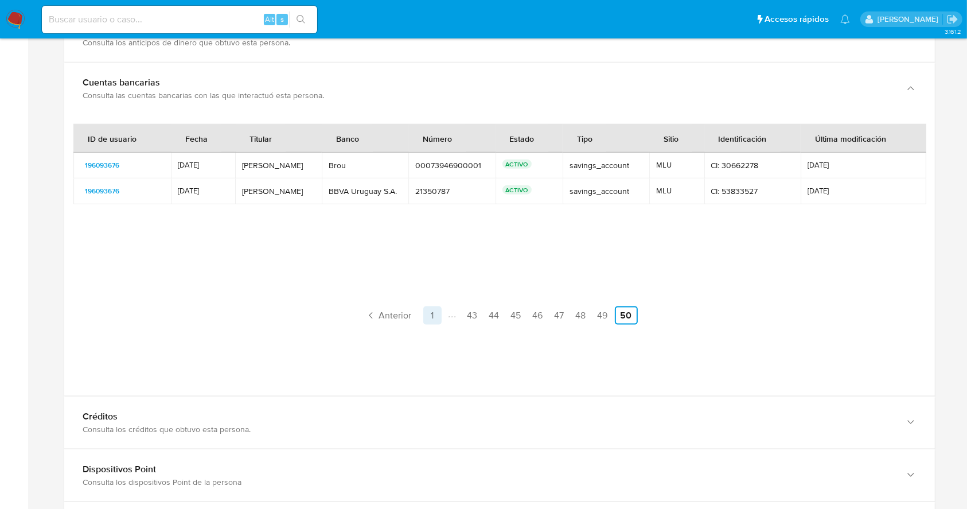
click at [438, 315] on link "1" at bounding box center [432, 315] width 18 height 18
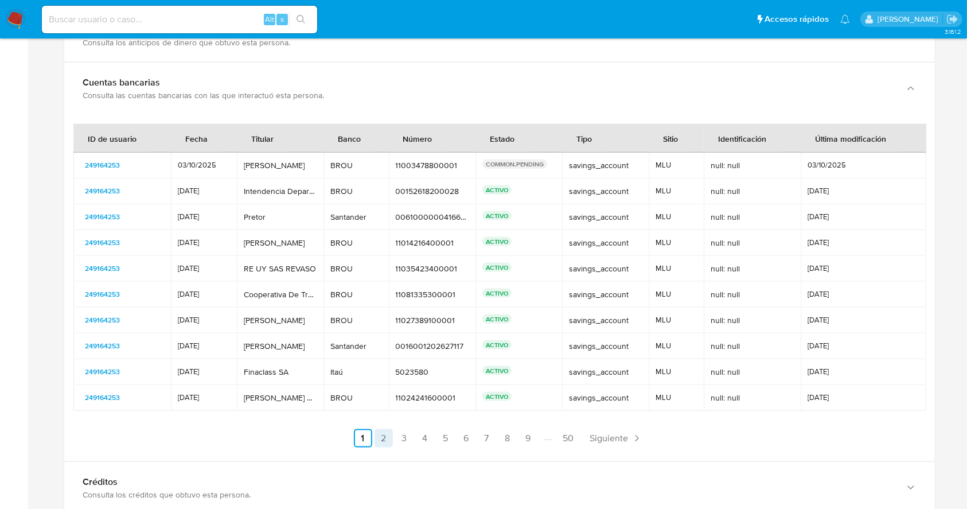
click at [384, 438] on link "2" at bounding box center [384, 438] width 18 height 18
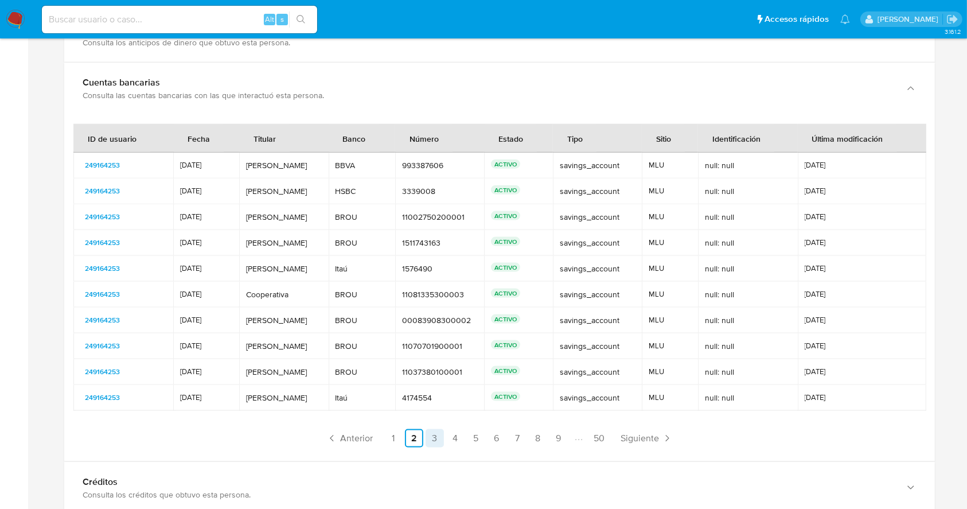
click at [431, 438] on link "3" at bounding box center [435, 438] width 18 height 18
click at [456, 442] on link "4" at bounding box center [455, 438] width 18 height 18
click at [486, 442] on ul "Anterior 1 2 3 4 5 6 7 8 9 50 Siguiente" at bounding box center [499, 438] width 852 height 18
click at [471, 432] on link "5" at bounding box center [476, 438] width 18 height 18
click at [487, 436] on link "6" at bounding box center [496, 438] width 18 height 18
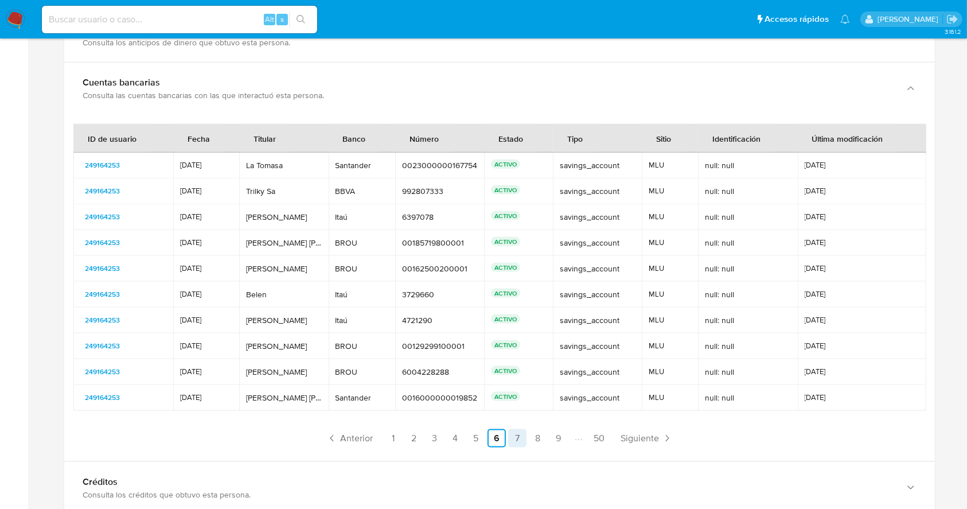
click at [518, 442] on link "7" at bounding box center [517, 438] width 18 height 18
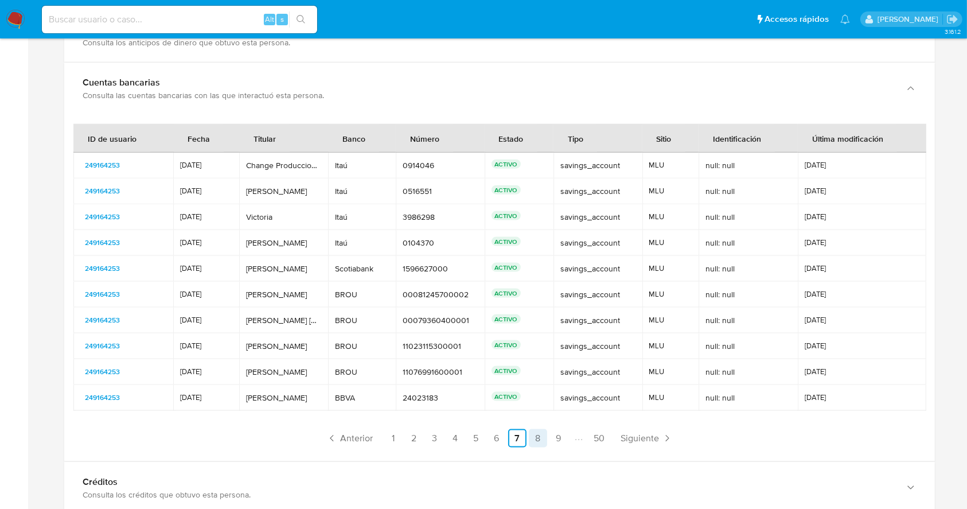
click at [536, 445] on link "8" at bounding box center [538, 438] width 18 height 18
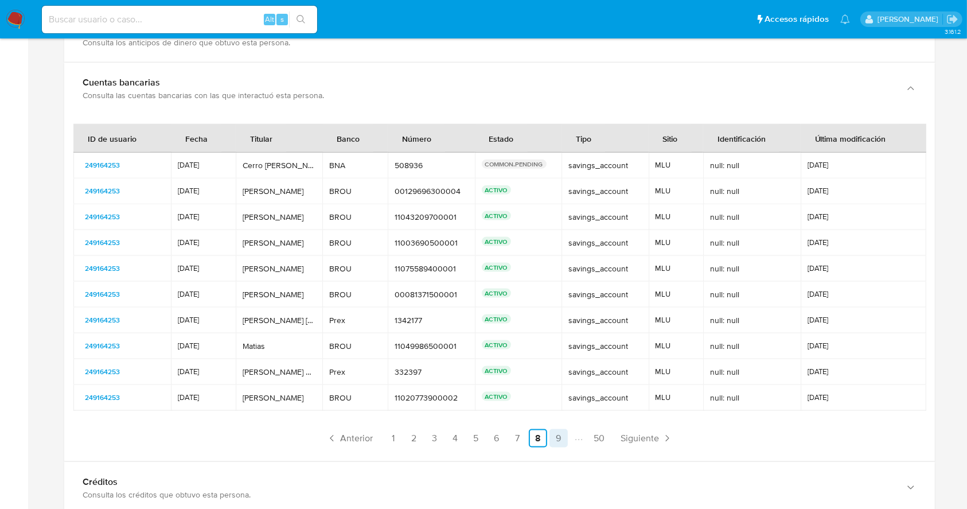
click at [555, 443] on link "9" at bounding box center [558, 438] width 18 height 18
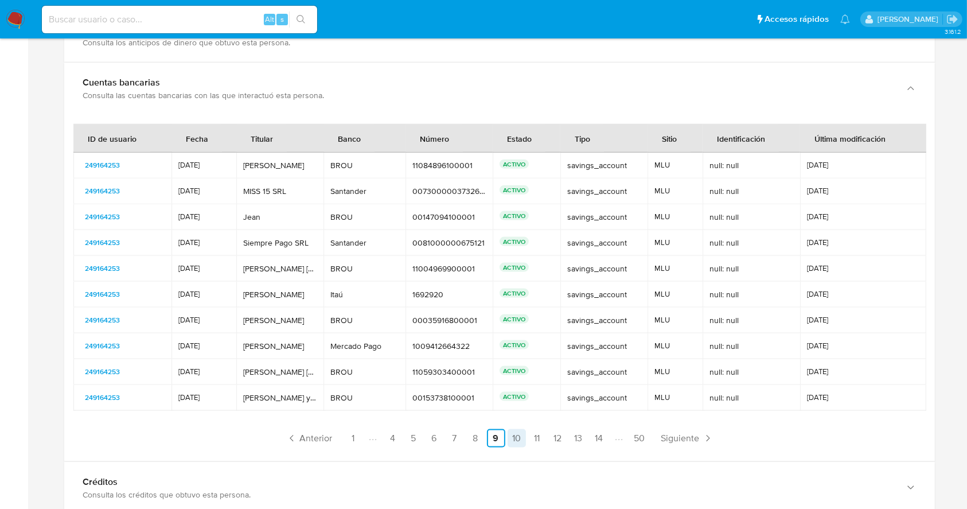
click at [517, 436] on link "10" at bounding box center [517, 438] width 18 height 18
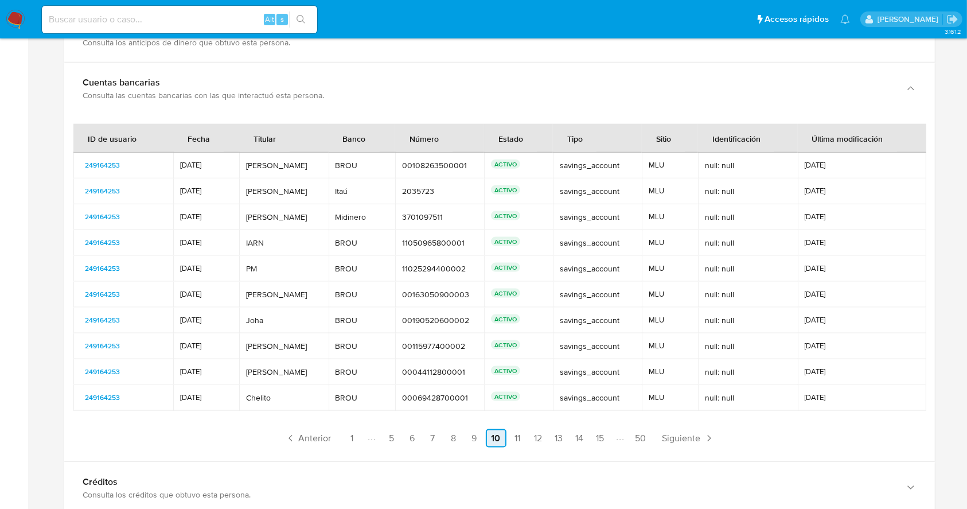
click at [517, 436] on link "11" at bounding box center [518, 438] width 18 height 18
click at [517, 436] on link "12" at bounding box center [517, 438] width 18 height 18
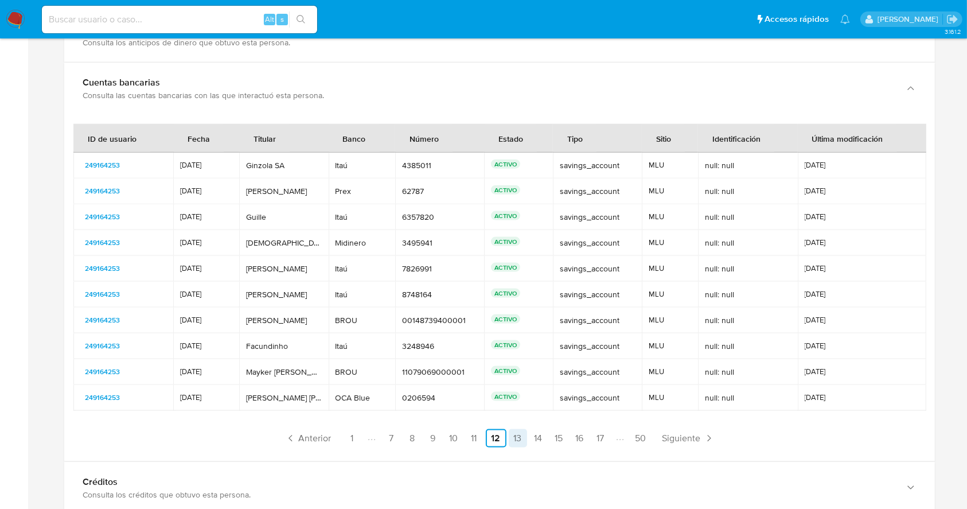
click at [522, 443] on link "13" at bounding box center [518, 438] width 18 height 18
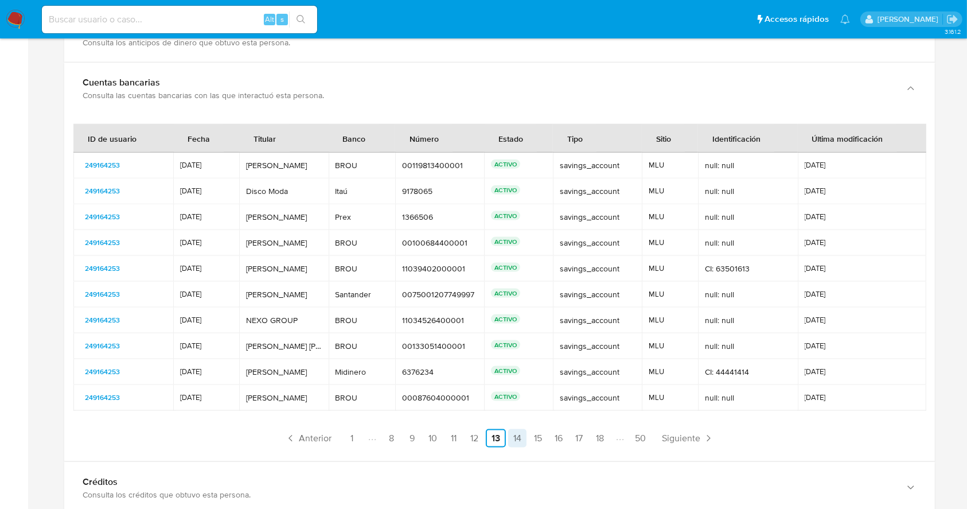
click at [518, 440] on link "14" at bounding box center [517, 438] width 18 height 18
click at [519, 439] on link "15" at bounding box center [517, 438] width 18 height 18
click at [519, 439] on link "16" at bounding box center [517, 438] width 18 height 18
click at [519, 439] on link "17" at bounding box center [517, 438] width 18 height 18
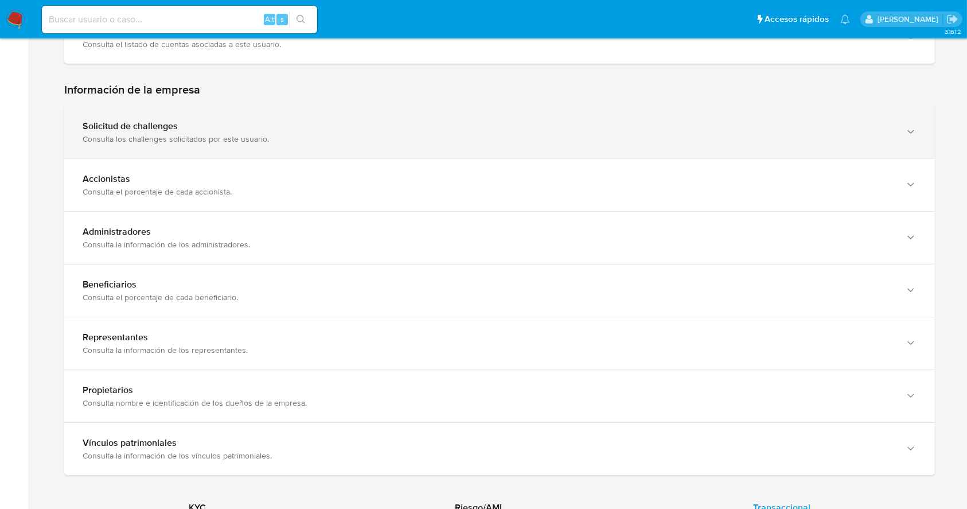
scroll to position [688, 0]
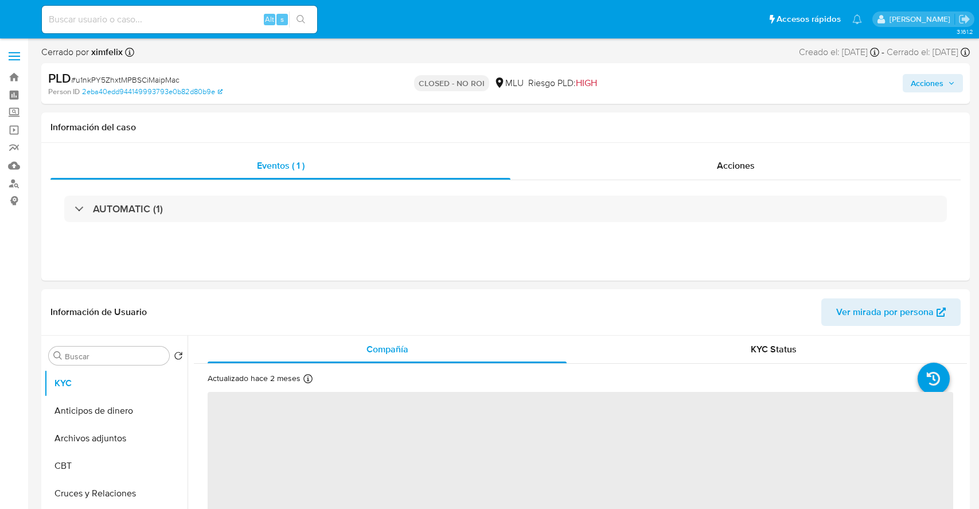
select select "10"
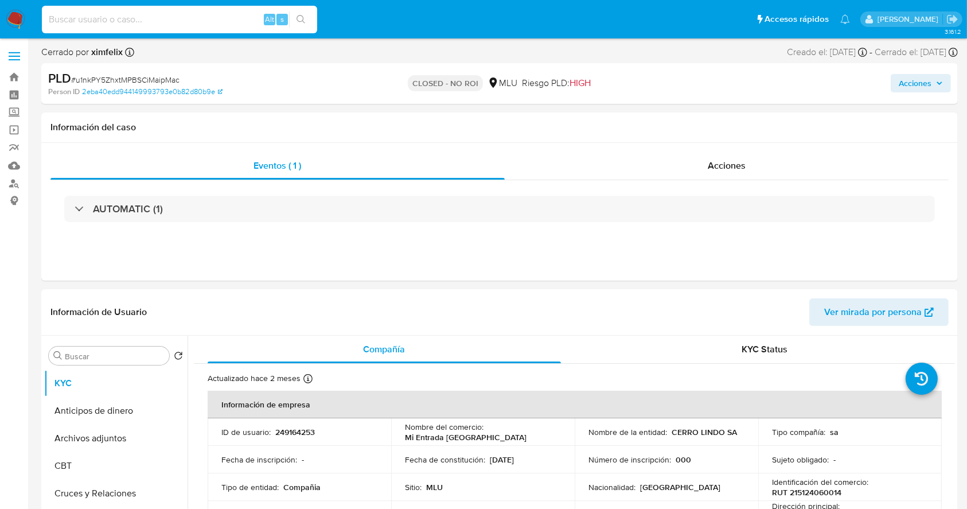
click at [193, 15] on input at bounding box center [179, 19] width 275 height 15
paste input "txUf7jwEUUt6S13LCZR4VIQp"
type input "txUf7jwEUUt6S13LCZR4VIQp"
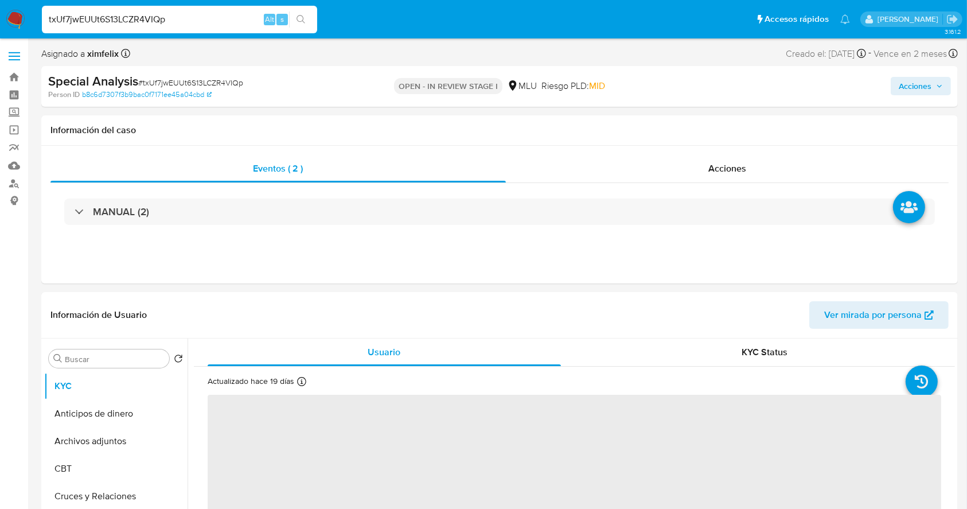
select select "10"
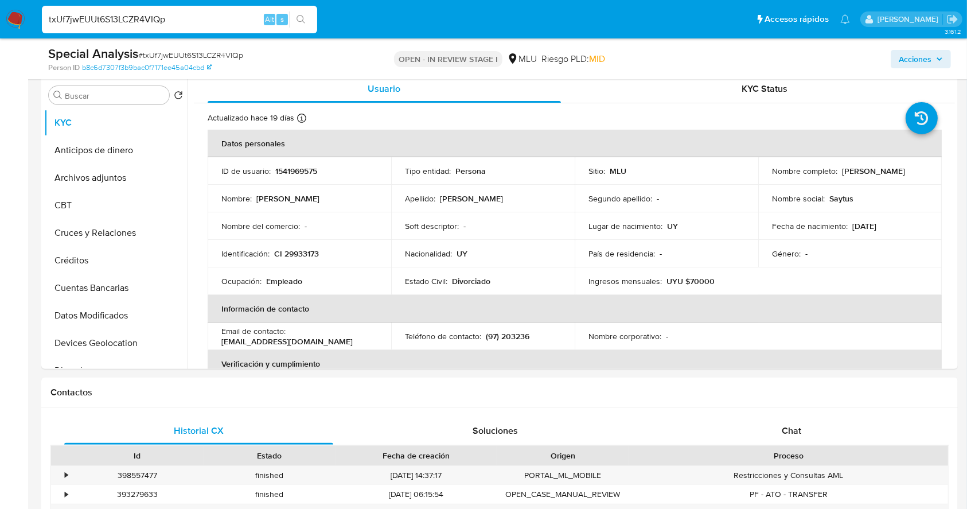
scroll to position [275, 0]
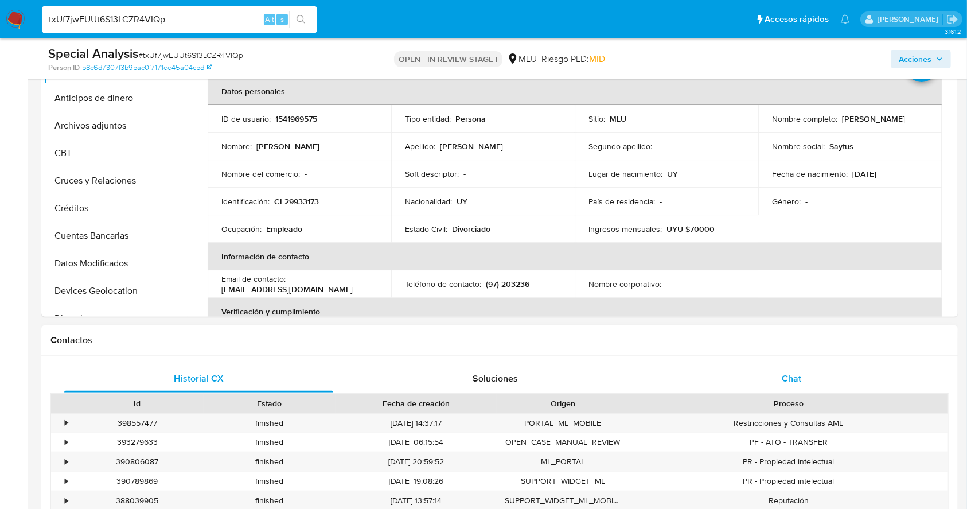
click at [808, 379] on div "Chat" at bounding box center [791, 379] width 269 height 28
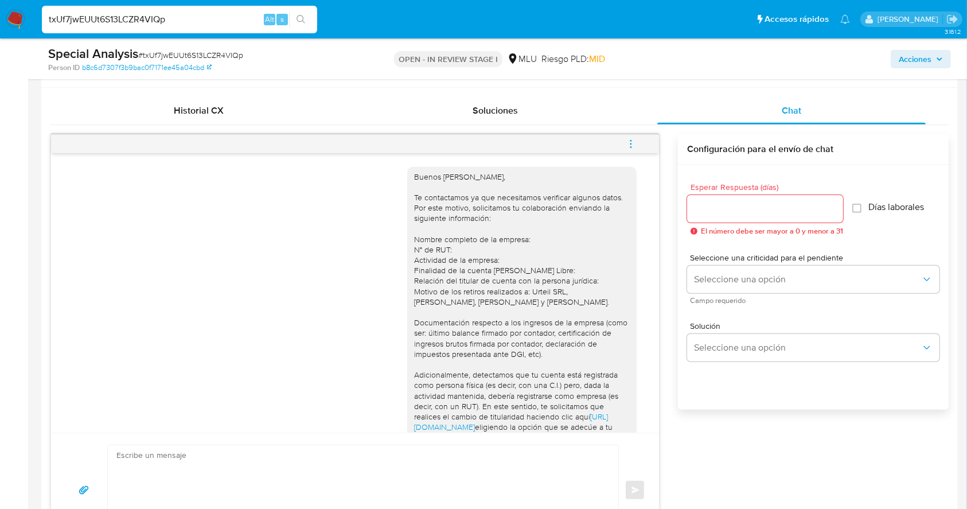
scroll to position [426, 0]
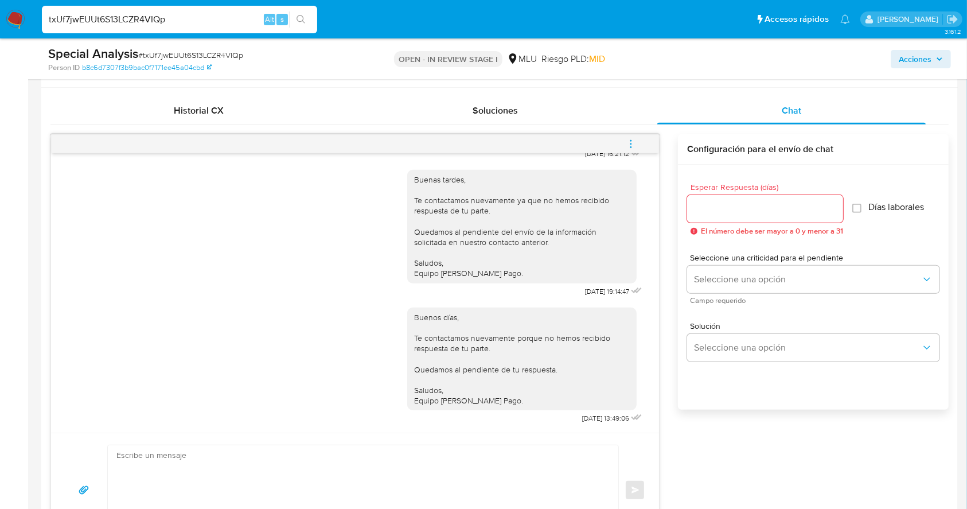
click at [224, 24] on input "txUf7jwEUUt6S13LCZR4VIQp" at bounding box center [179, 19] width 275 height 15
paste input "vn08IoLvlLRRqMhJOtPV4WkZ"
type input "vn08IoLvlLRRqMhJOtPV4WkZ"
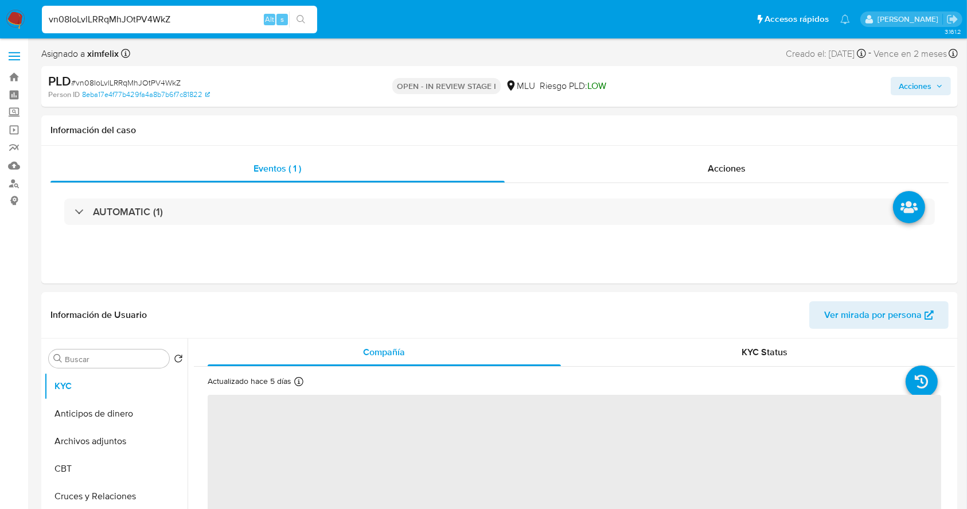
select select "10"
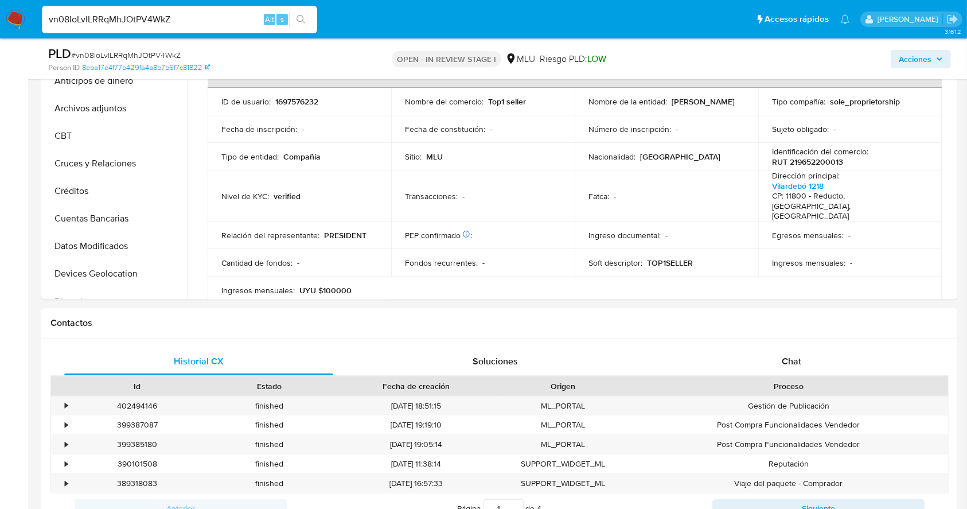
scroll to position [395, 0]
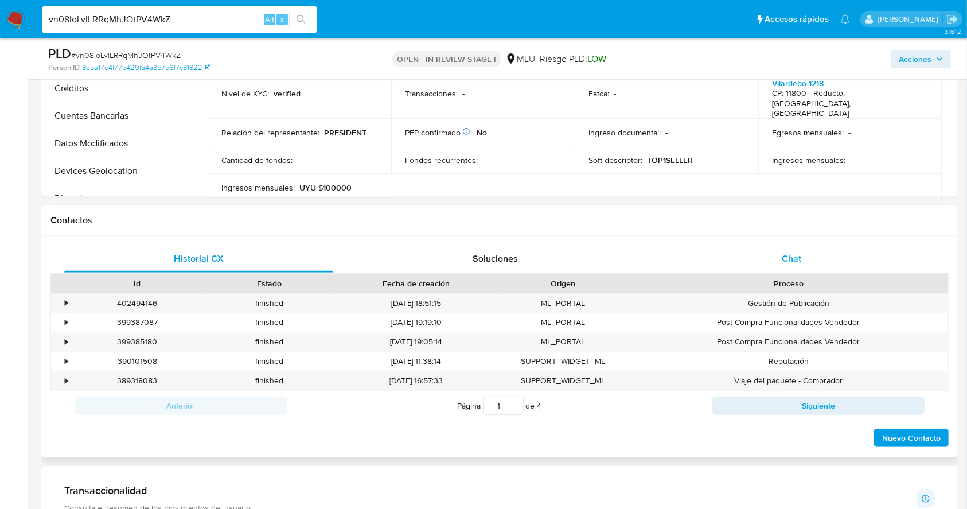
click at [789, 271] on div "Chat" at bounding box center [791, 259] width 269 height 28
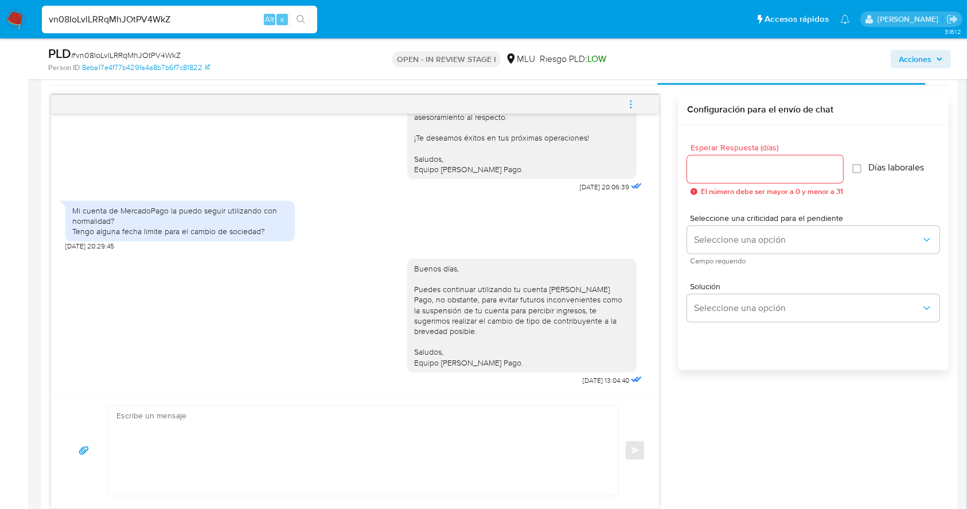
scroll to position [579, 0]
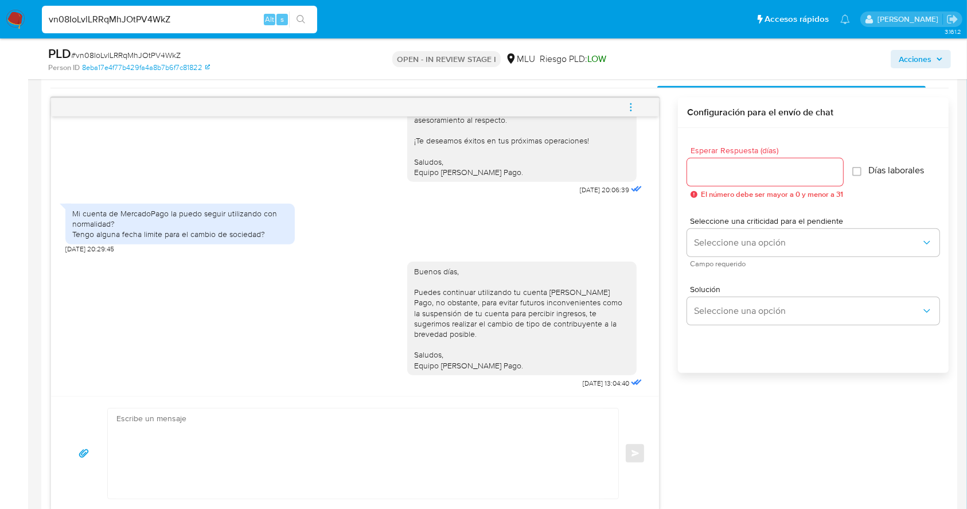
click at [134, 30] on div "vn08IoLvlLRRqMhJOtPV4WkZ Alt s" at bounding box center [179, 20] width 275 height 28
click at [147, 19] on input "vn08IoLvlLRRqMhJOtPV4WkZ" at bounding box center [179, 19] width 275 height 15
paste input "ixev0hTmaNzRkS1ypbVODwxi"
type input "ixev0hTmaNzRkS1ypbVODwxi"
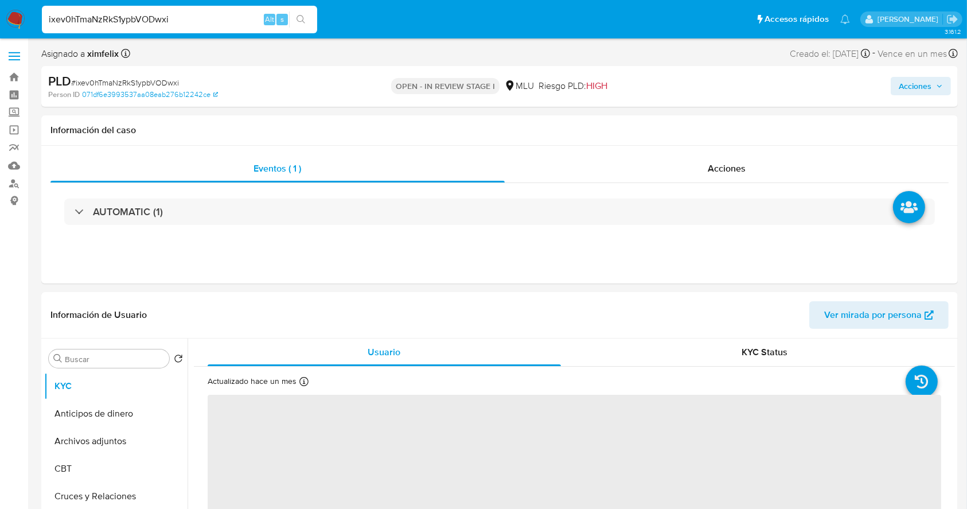
select select "10"
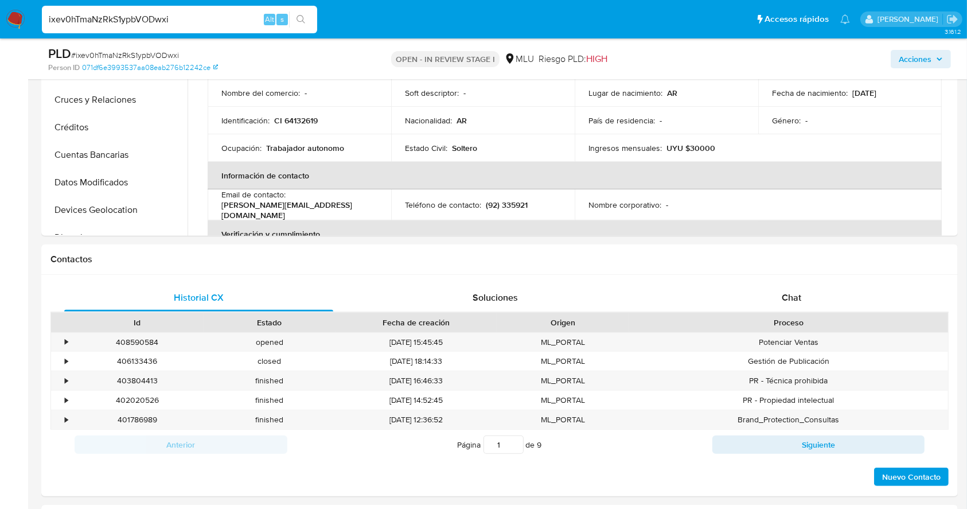
scroll to position [373, 0]
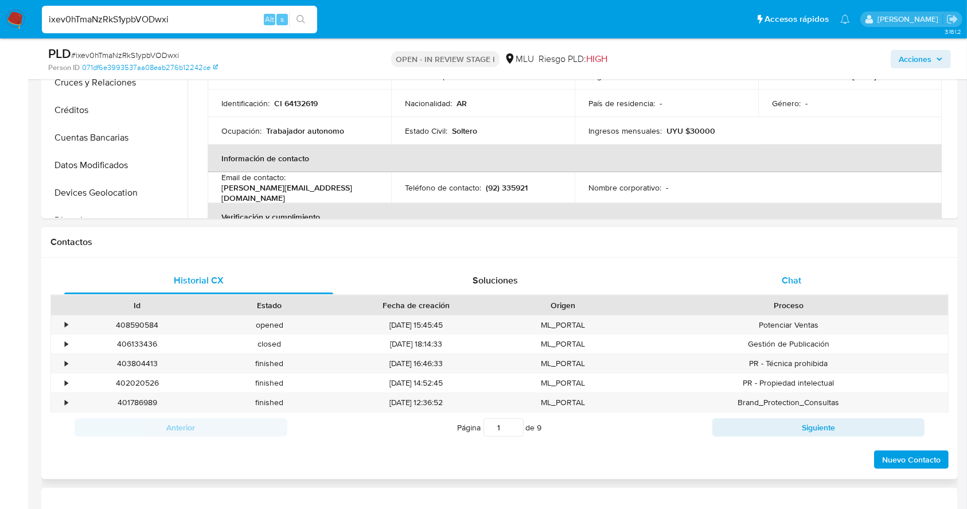
click at [808, 267] on div "Chat" at bounding box center [791, 281] width 269 height 28
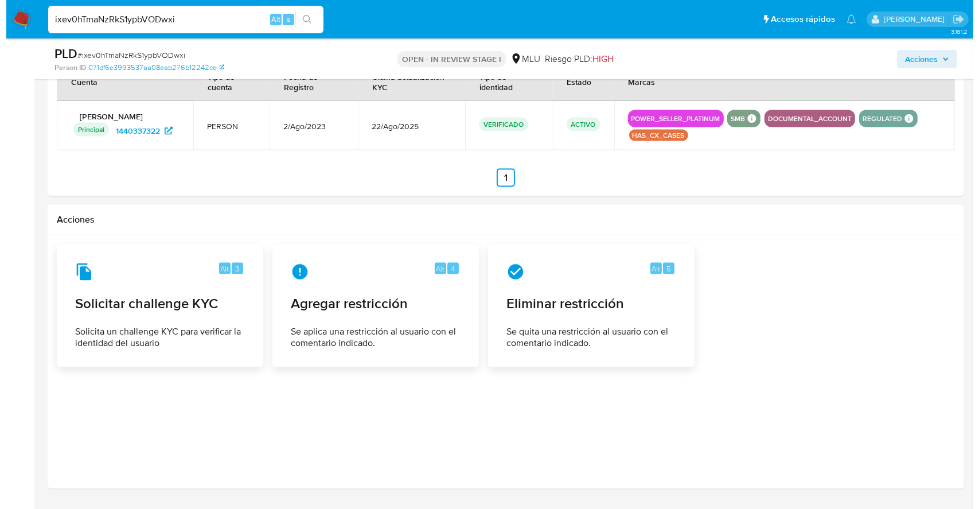
scroll to position [1748, 0]
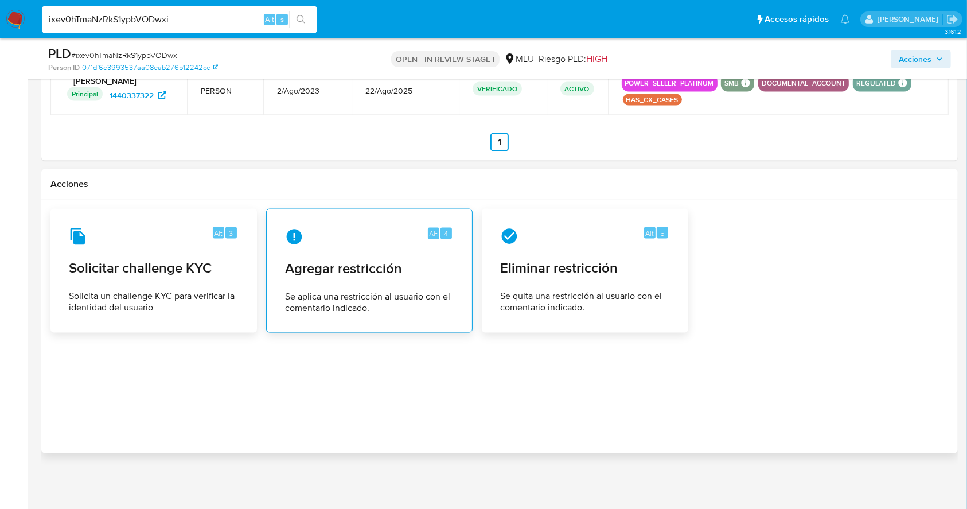
click at [353, 291] on span "Se aplica una restricción al usuario con el comentario indicado." at bounding box center [369, 302] width 169 height 23
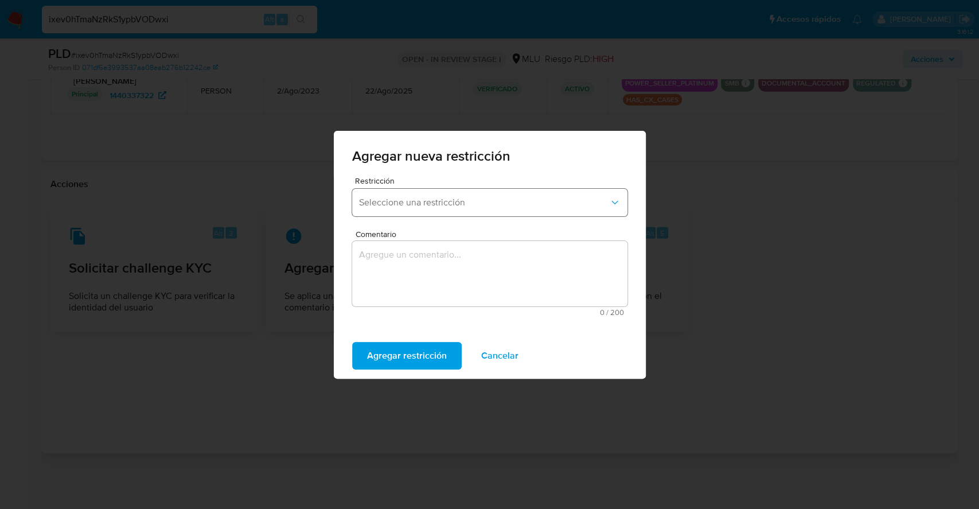
click at [482, 192] on button "Seleccione una restricción" at bounding box center [489, 203] width 275 height 28
drag, startPoint x: 633, startPoint y: 243, endPoint x: 631, endPoint y: 256, distance: 13.8
click at [631, 256] on div "Restricción Seleccione una restricción Comentario 0 / 200 200 caracteres restan…" at bounding box center [490, 255] width 312 height 156
click at [597, 206] on span "Seleccione una restricción" at bounding box center [484, 202] width 250 height 11
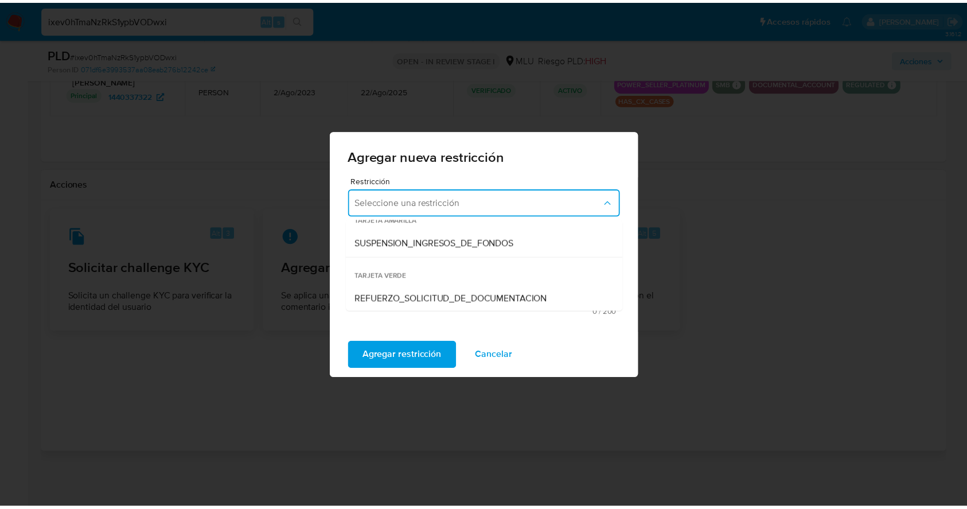
scroll to position [208, 0]
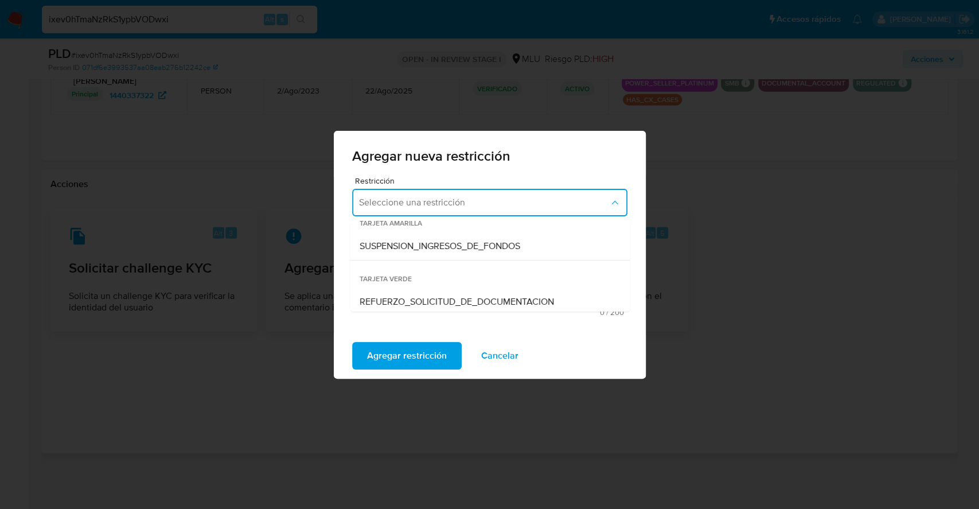
click at [505, 229] on span "TARJETA AMARILLA" at bounding box center [490, 219] width 280 height 28
click at [484, 240] on span "SUSPENSION_INGRESOS_DE_FONDOS" at bounding box center [439, 245] width 161 height 11
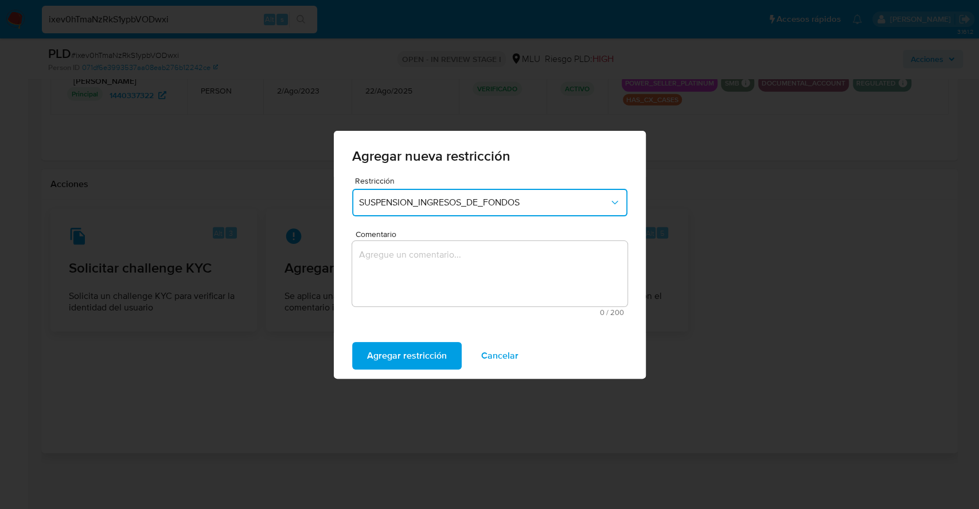
click at [411, 264] on textarea "Comentario" at bounding box center [489, 273] width 275 height 65
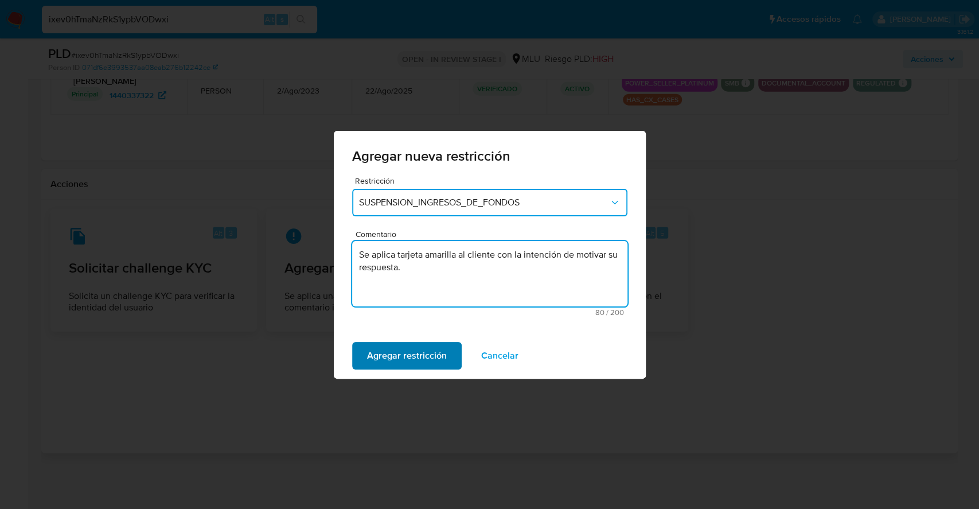
type textarea "Se aplica tarjeta amarilla al cliente con la intención de motivar su respuesta."
click at [419, 349] on span "Agregar restricción" at bounding box center [407, 355] width 80 height 25
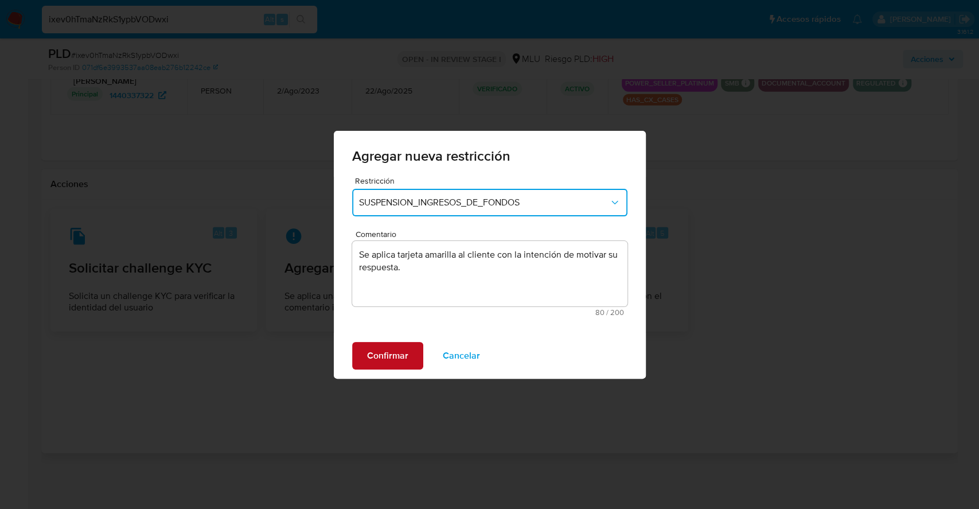
click at [403, 352] on span "Confirmar" at bounding box center [387, 355] width 41 height 25
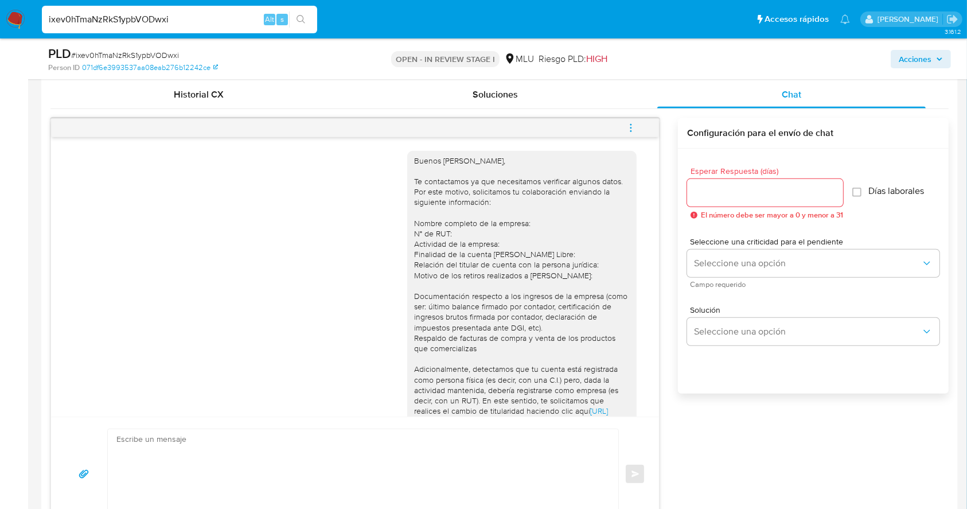
scroll to position [172, 0]
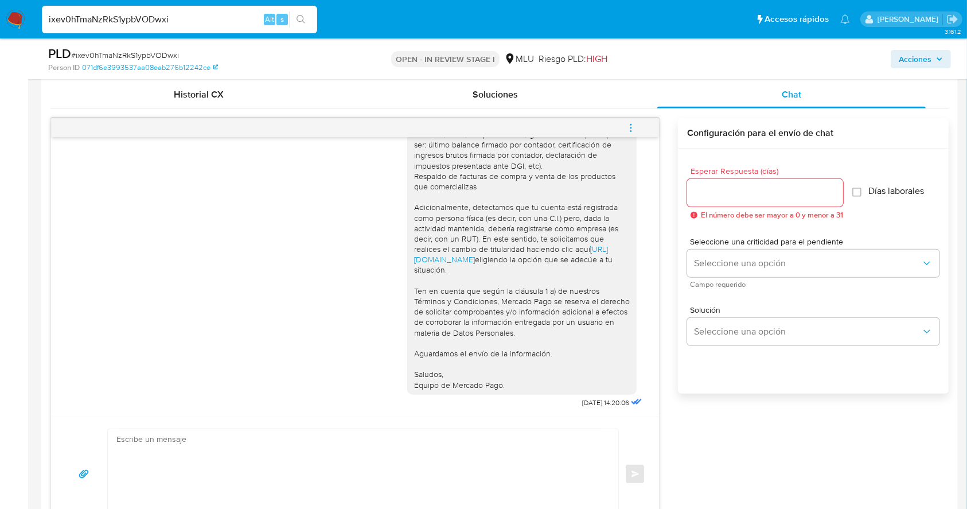
click at [392, 465] on textarea at bounding box center [359, 474] width 487 height 90
paste textarea "Te contactamos nuevamente ya que no hemos recibido respuesta de tu parte. Queda…"
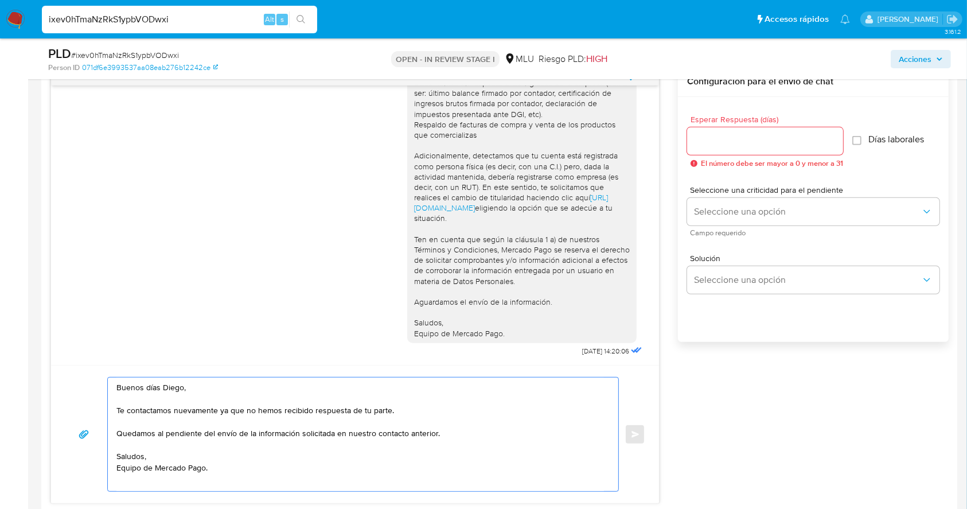
scroll to position [598, 0]
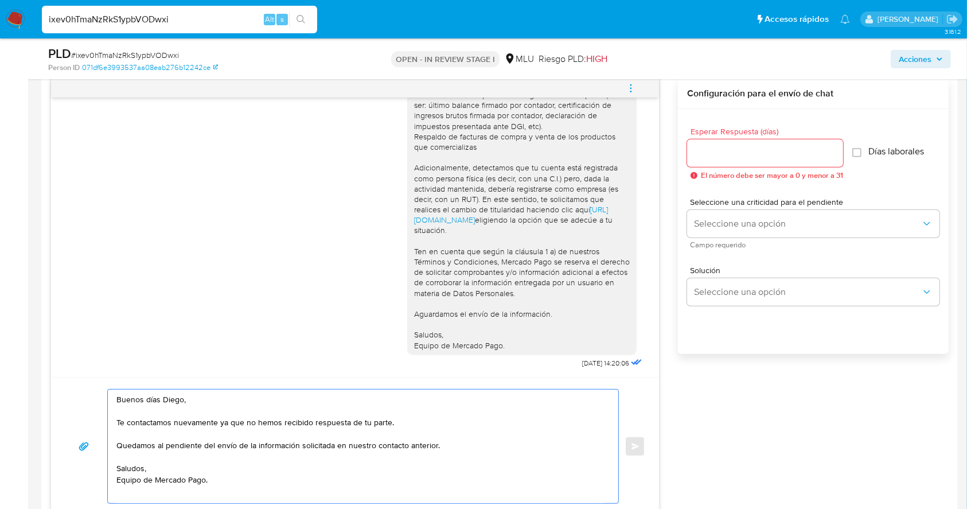
type textarea "Buenos días Diego, Te contactamos nuevamente ya que no hemos recibido respuesta…"
click at [691, 163] on div at bounding box center [765, 153] width 156 height 28
click at [726, 154] on input "Esperar Respuesta (días)" at bounding box center [765, 153] width 156 height 15
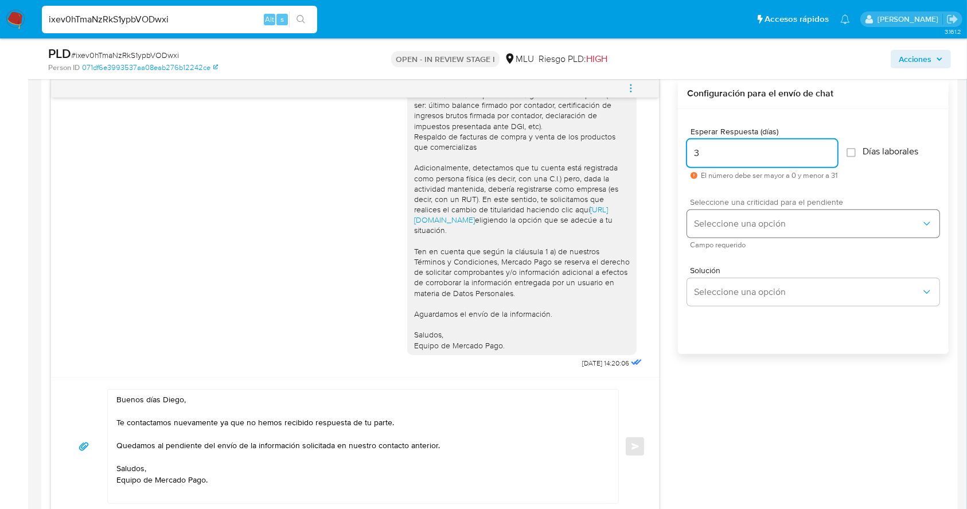
type input "3"
click at [732, 227] on span "Seleccione una opción" at bounding box center [807, 223] width 227 height 11
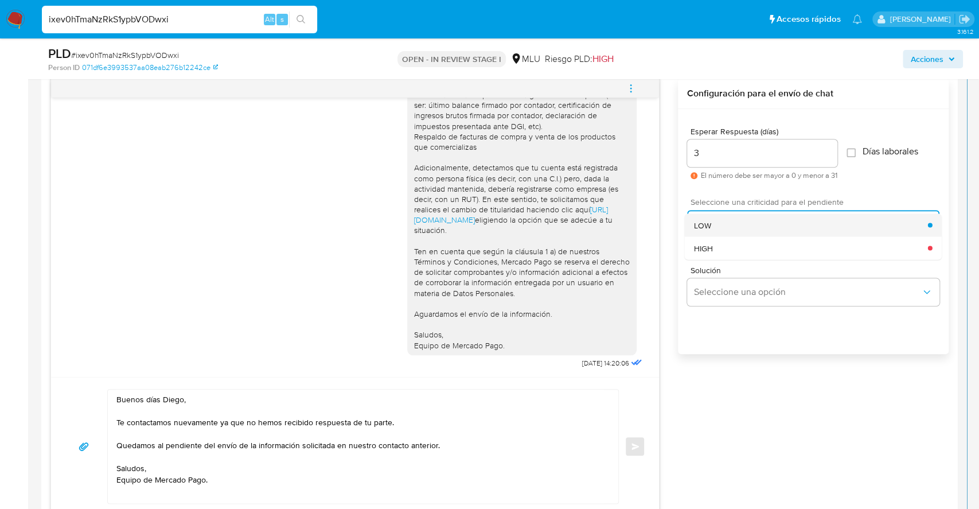
click at [704, 221] on span "LOW" at bounding box center [702, 225] width 17 height 10
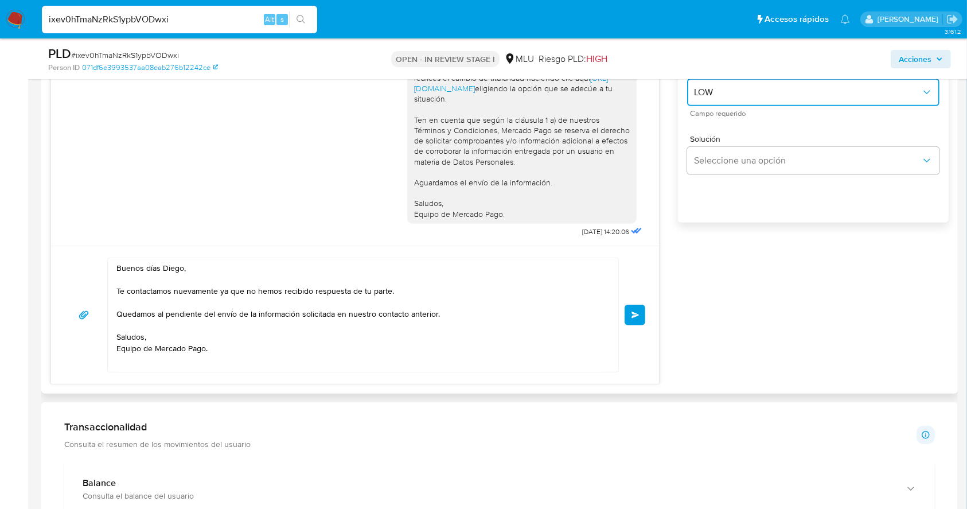
scroll to position [762, 0]
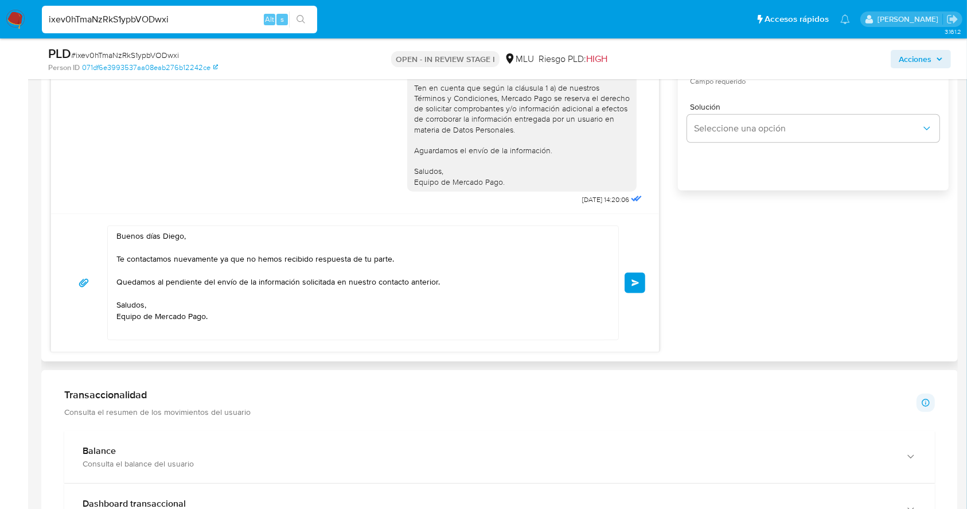
click at [627, 281] on button "Enviar" at bounding box center [635, 282] width 21 height 21
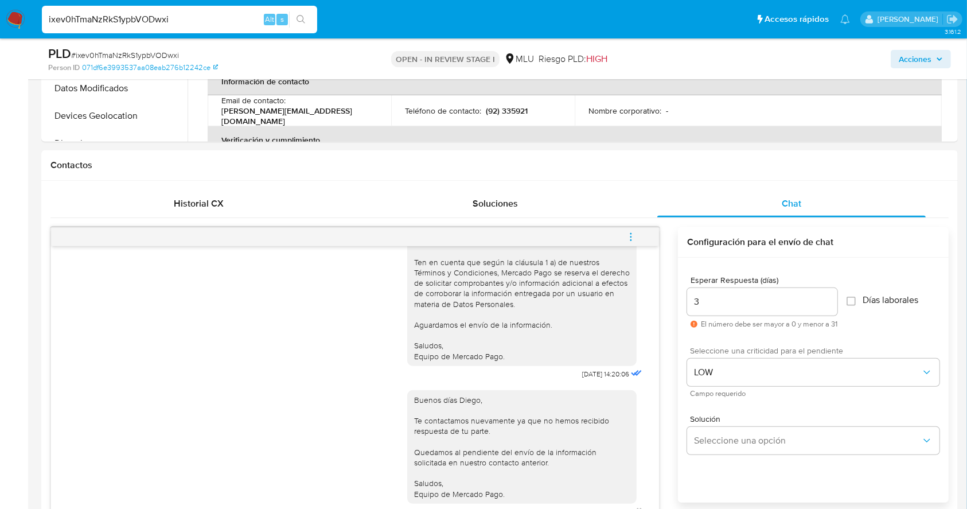
scroll to position [375, 0]
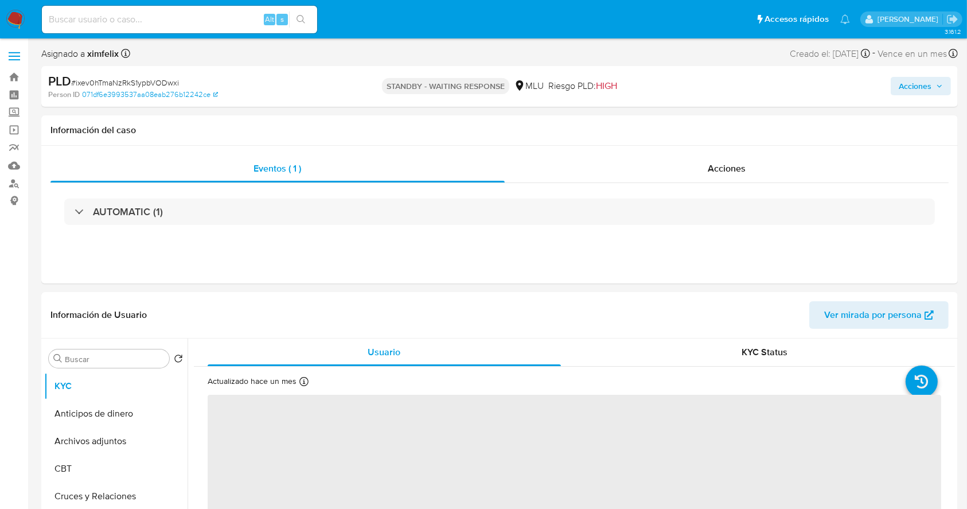
drag, startPoint x: 937, startPoint y: 110, endPoint x: 960, endPoint y: 135, distance: 34.9
select select "10"
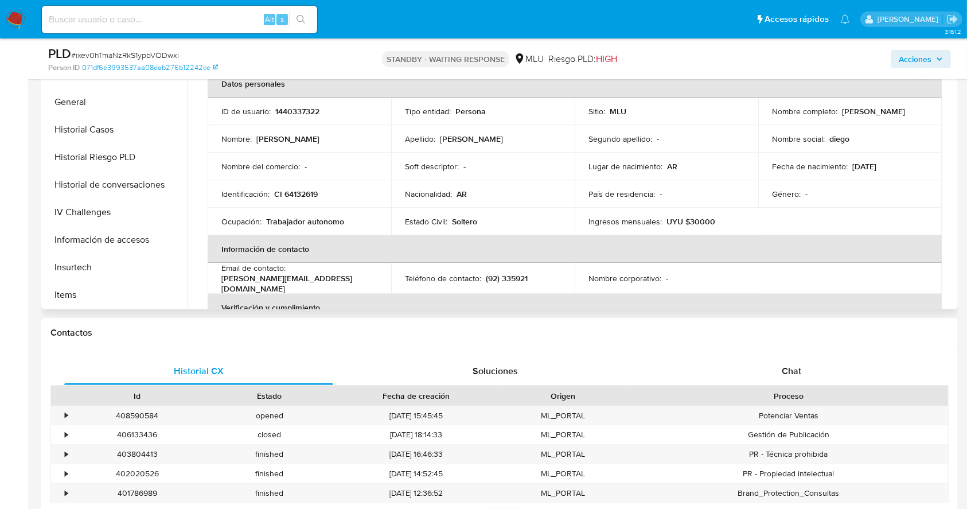
scroll to position [342, 0]
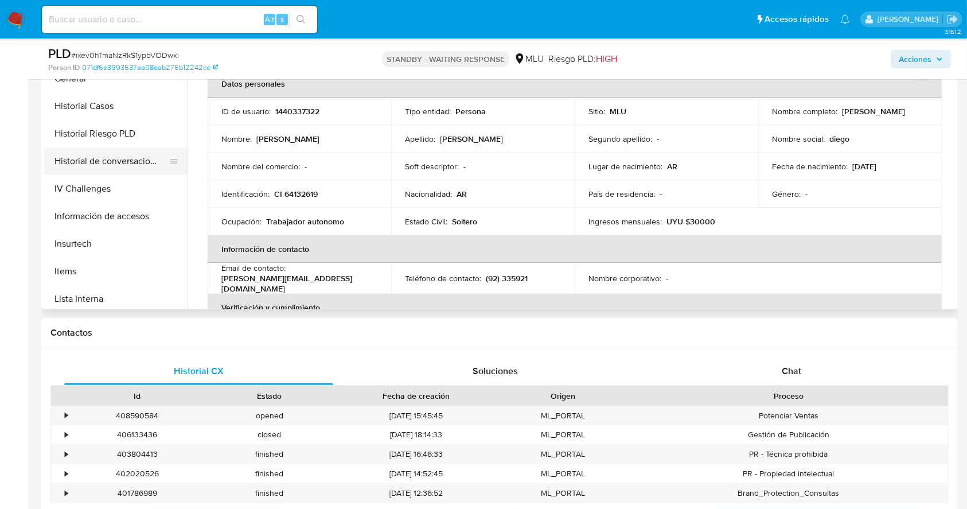
click at [130, 167] on button "Historial de conversaciones" at bounding box center [111, 161] width 134 height 28
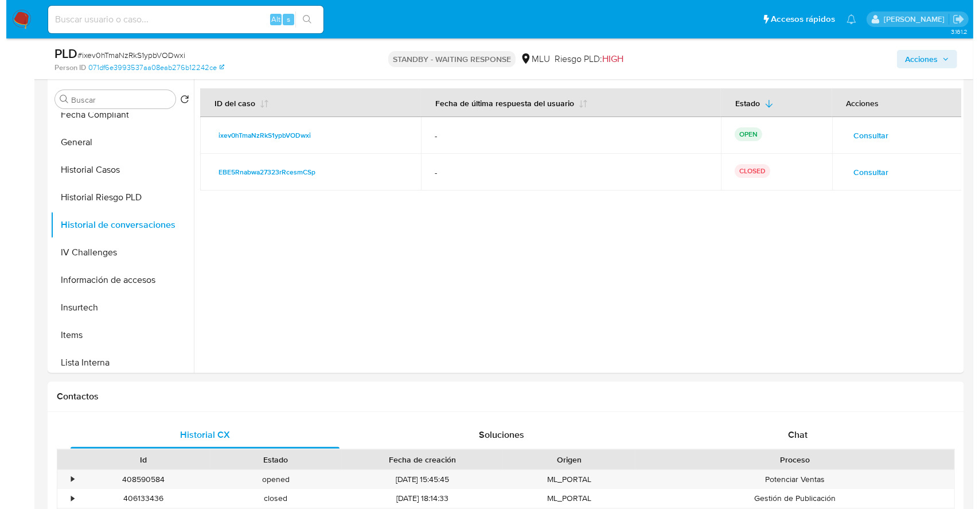
scroll to position [206, 0]
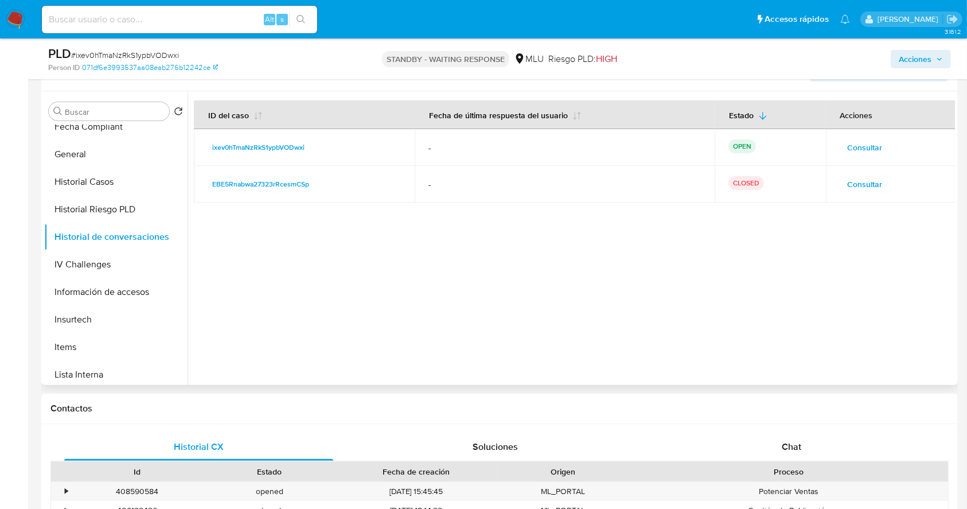
click at [884, 175] on button "Consultar" at bounding box center [865, 184] width 51 height 18
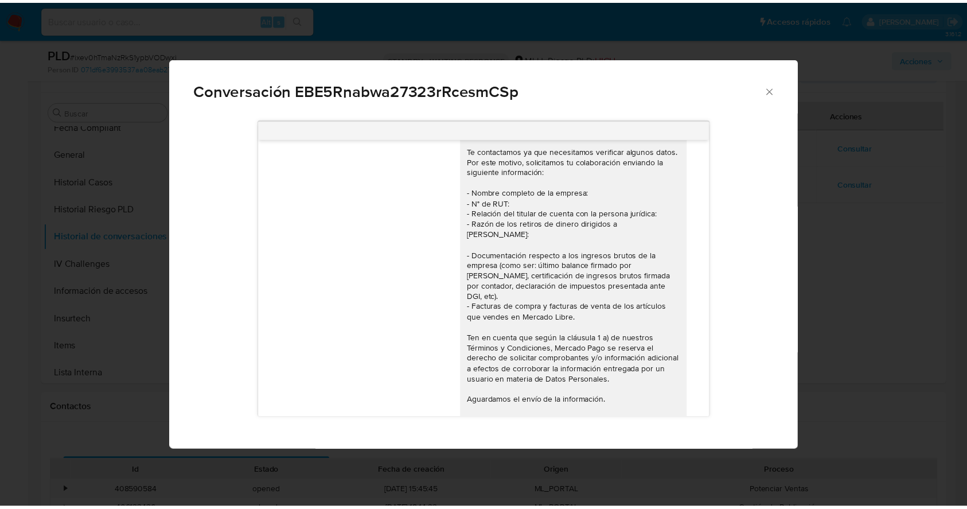
scroll to position [0, 0]
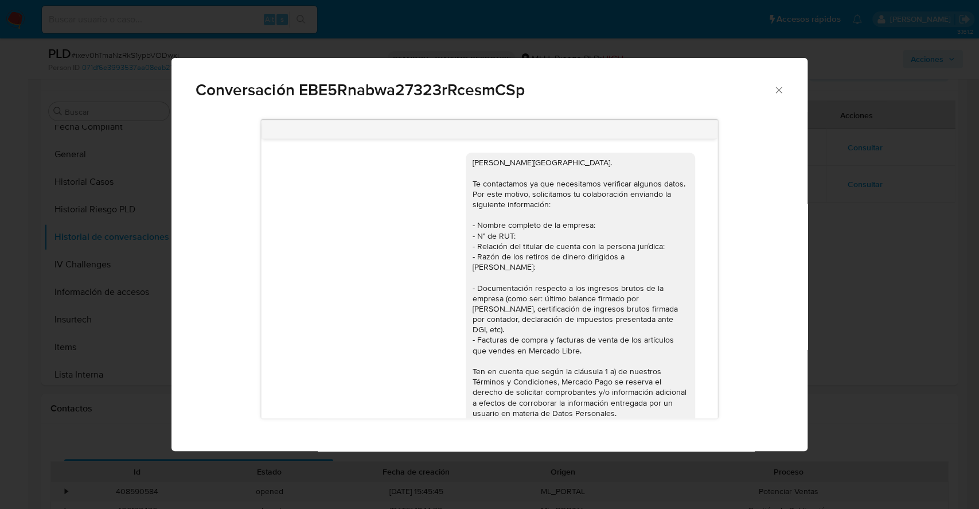
click at [783, 97] on div "Conversación EBE5Rnabwa27323rRcesmCSp" at bounding box center [488, 85] width 635 height 54
click at [782, 85] on icon "Cerrar" at bounding box center [778, 89] width 11 height 11
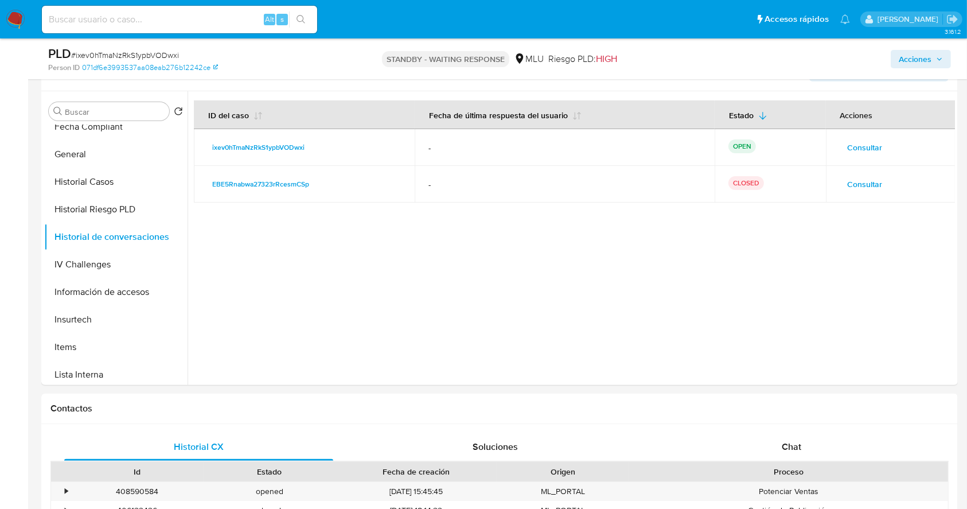
click at [177, 21] on input at bounding box center [179, 19] width 275 height 15
paste input "LOs4i9YKb1YnrQLUd49rPXwr"
type input "LOs4i9YKb1YnrQLUd49rPXwr"
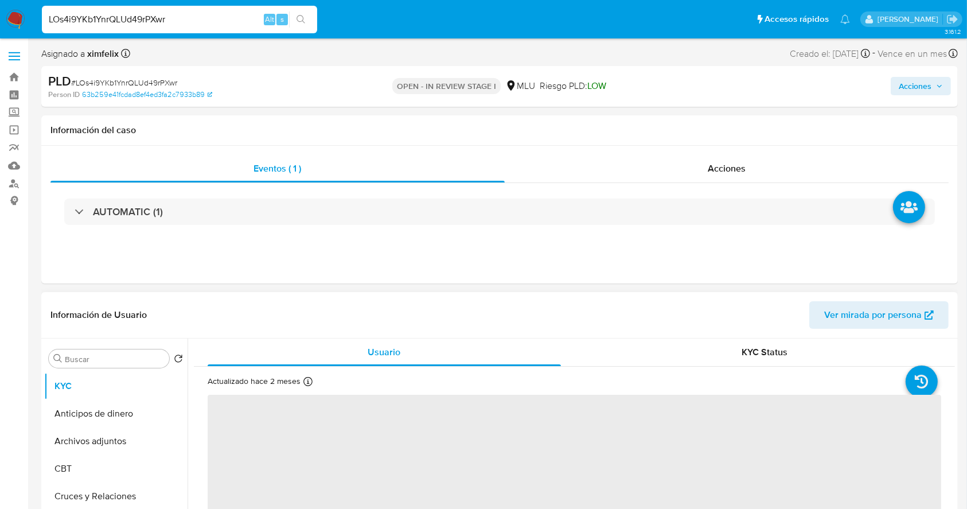
select select "10"
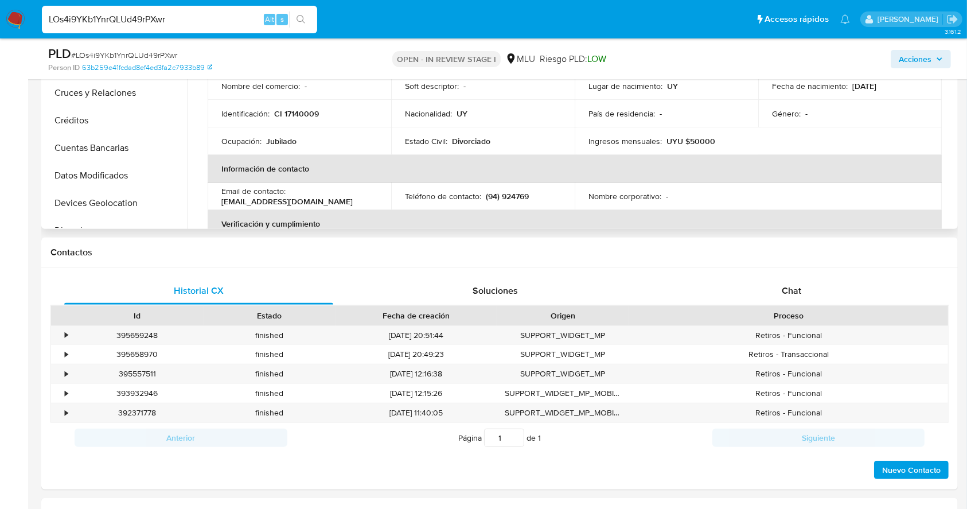
scroll to position [372, 0]
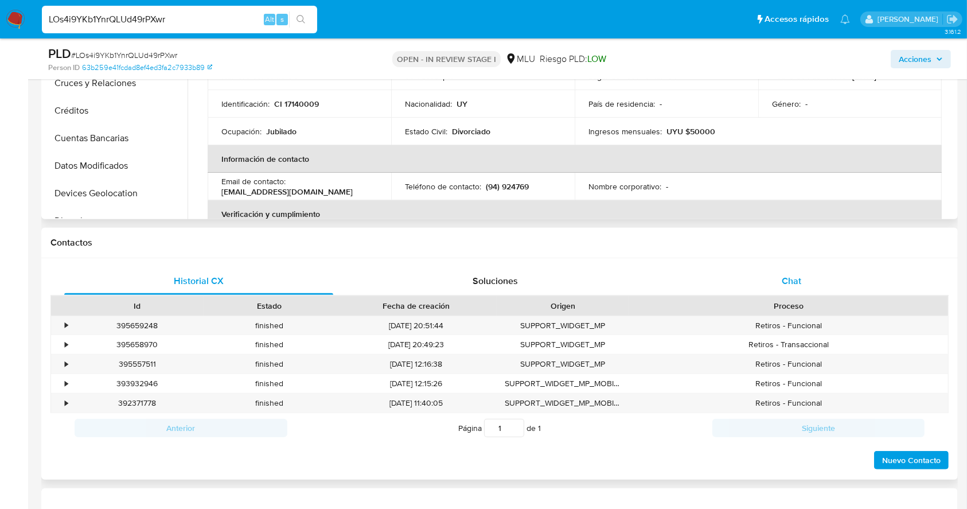
click at [808, 285] on div "Chat" at bounding box center [791, 281] width 269 height 28
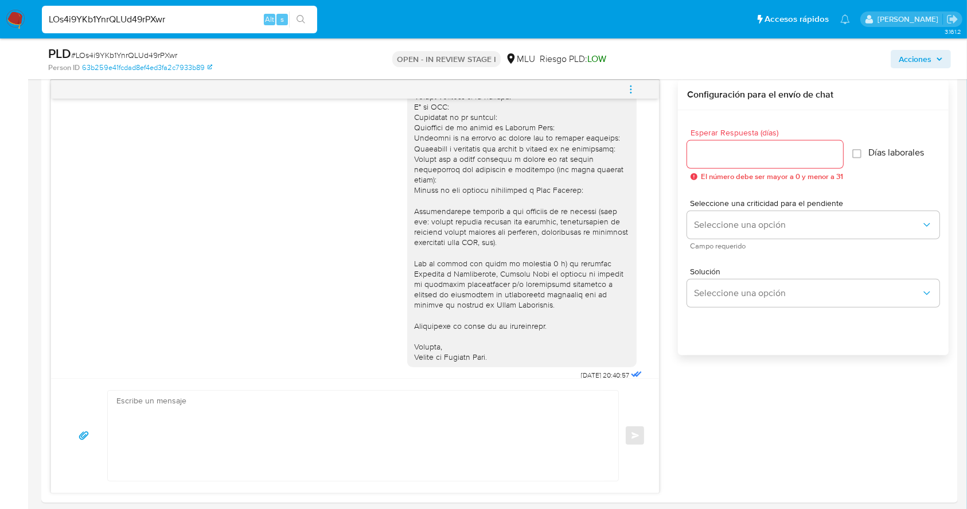
scroll to position [588, 0]
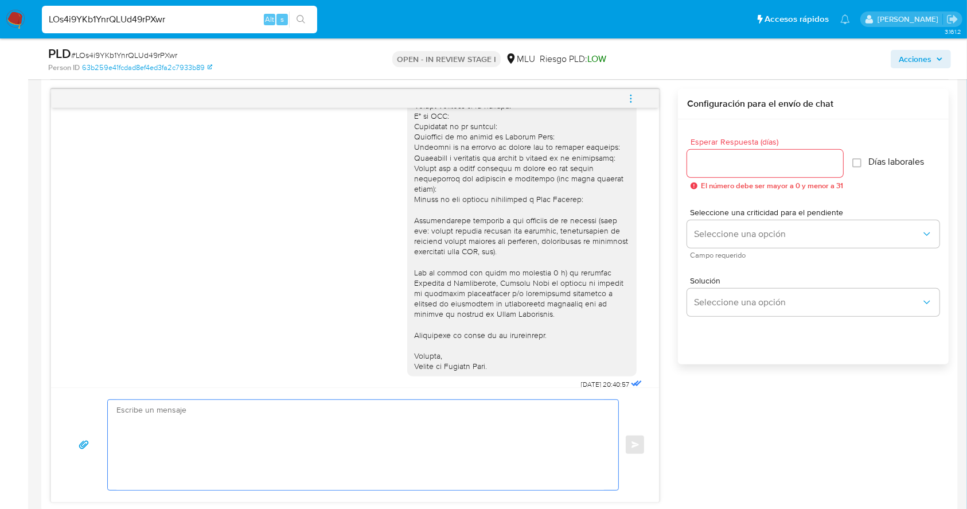
click at [394, 419] on textarea at bounding box center [359, 445] width 487 height 90
paste textarea "Te contactamos nuevamente ya que no hemos recibido respuesta de tu parte. Queda…"
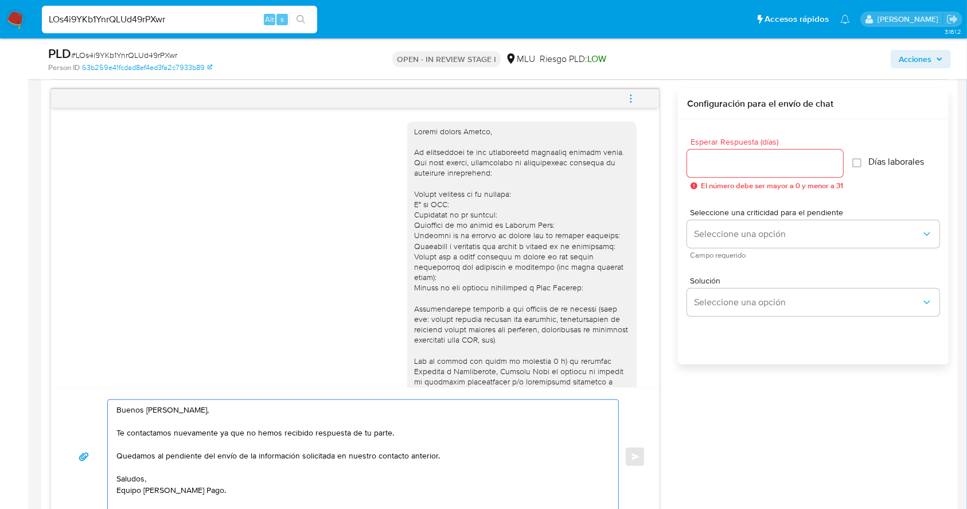
scroll to position [88, 0]
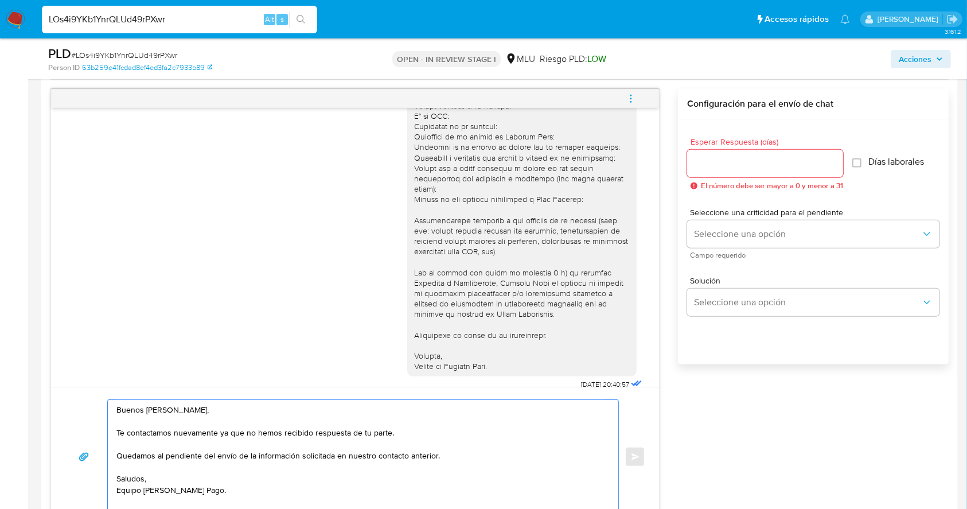
type textarea "Buenos días Raquel, Te contactamos nuevamente ya que no hemos recibido respuest…"
click at [751, 167] on input "Esperar Respuesta (días)" at bounding box center [765, 163] width 156 height 15
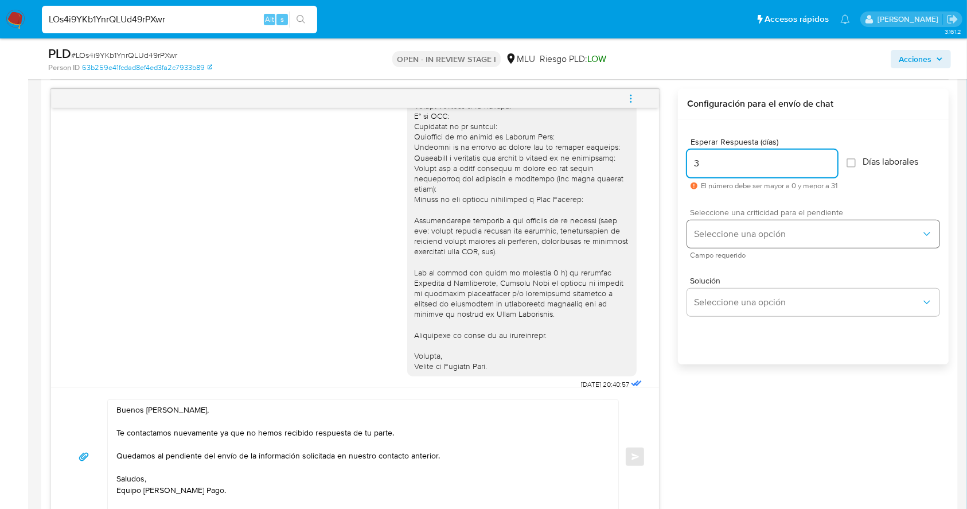
type input "3"
click at [781, 233] on span "Seleccione una opción" at bounding box center [807, 233] width 227 height 11
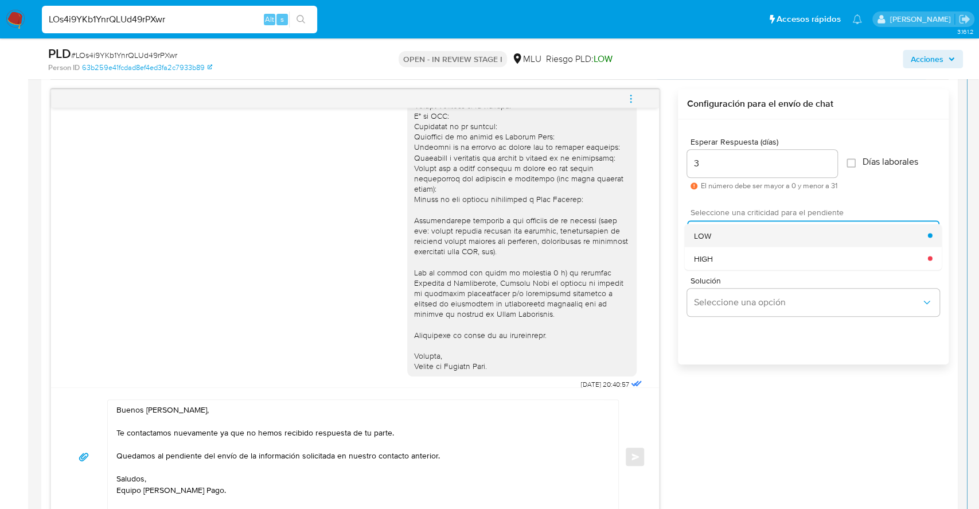
click at [746, 235] on div "LOW" at bounding box center [811, 235] width 234 height 23
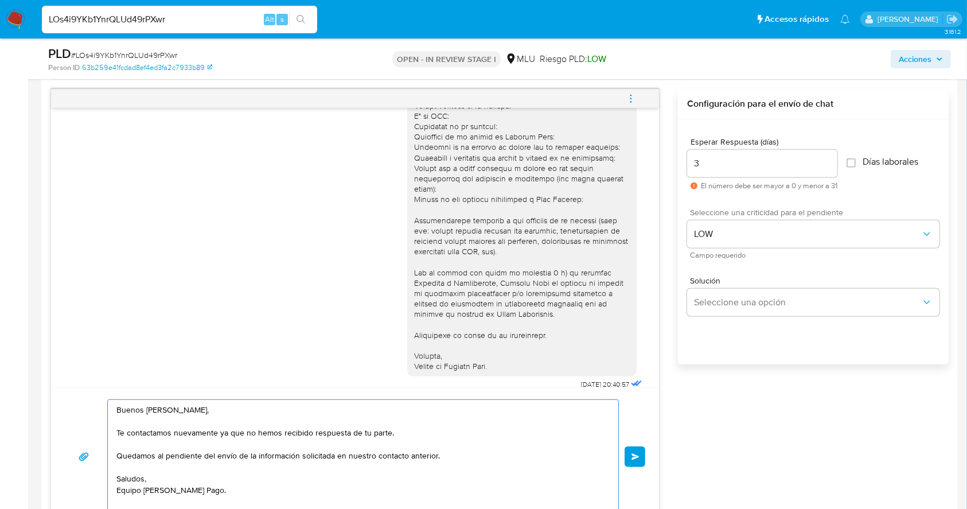
click at [527, 470] on textarea "Buenos días Raquel, Te contactamos nuevamente ya que no hemos recibido respuest…" at bounding box center [359, 457] width 487 height 114
type textarea "Buenos días Raquel, Te contactamos nuevamente ya que no hemos recibido respuest…"
click at [632, 455] on button "Enviar" at bounding box center [635, 450] width 21 height 21
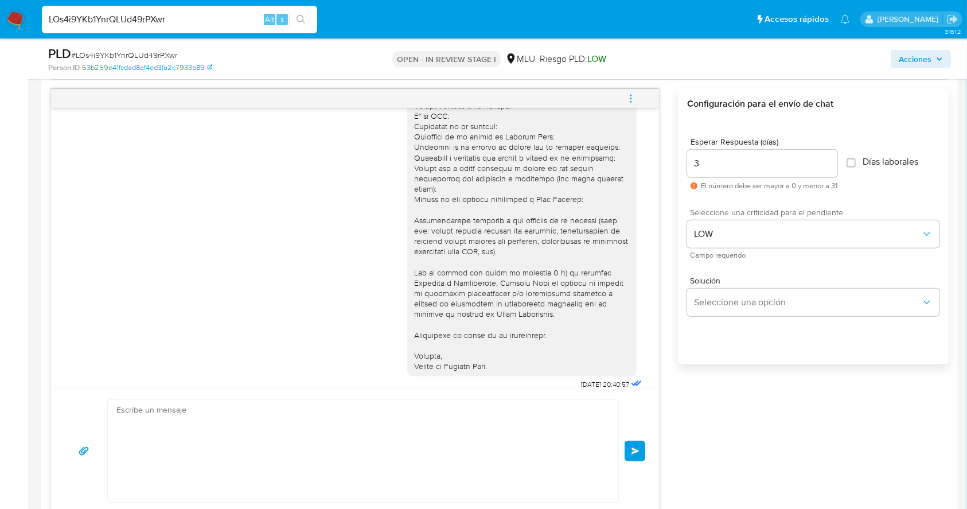
scroll to position [226, 0]
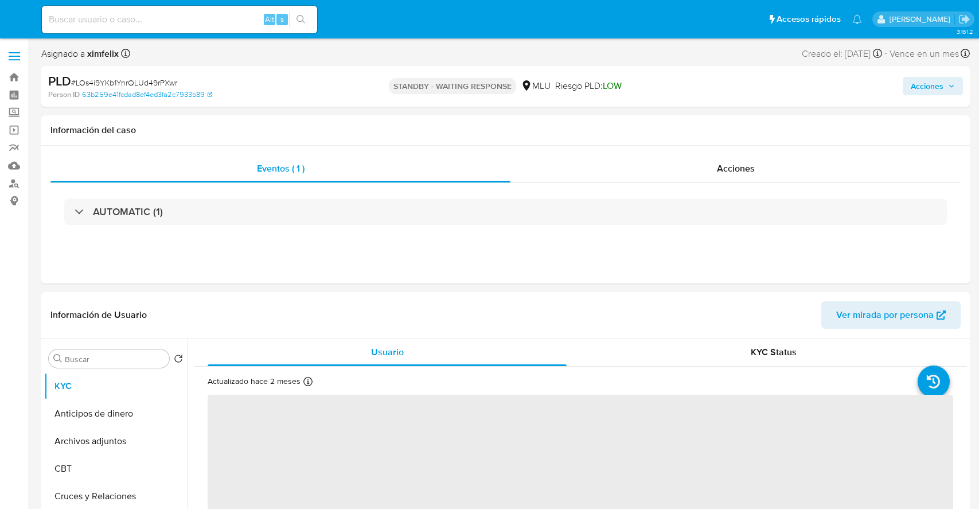
select select "10"
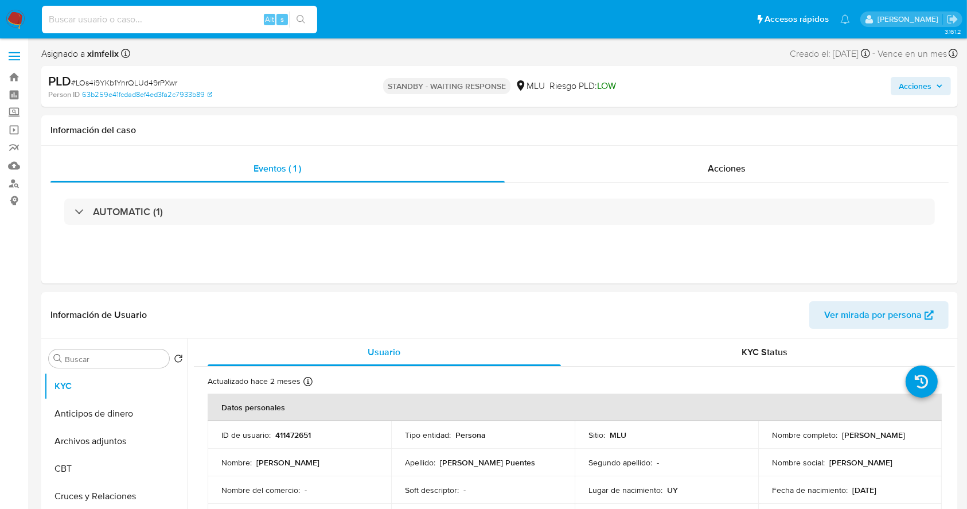
click at [193, 13] on input at bounding box center [179, 19] width 275 height 15
paste input "lXuQBDXOoKnSFydOiWoAfadX"
type input "lXuQBDXOoKnSFydOiWoAfadX"
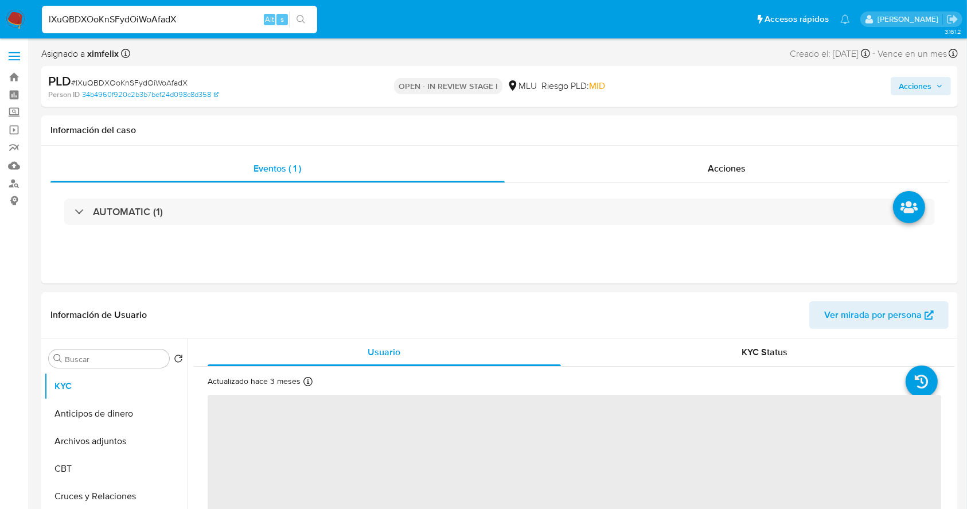
select select "10"
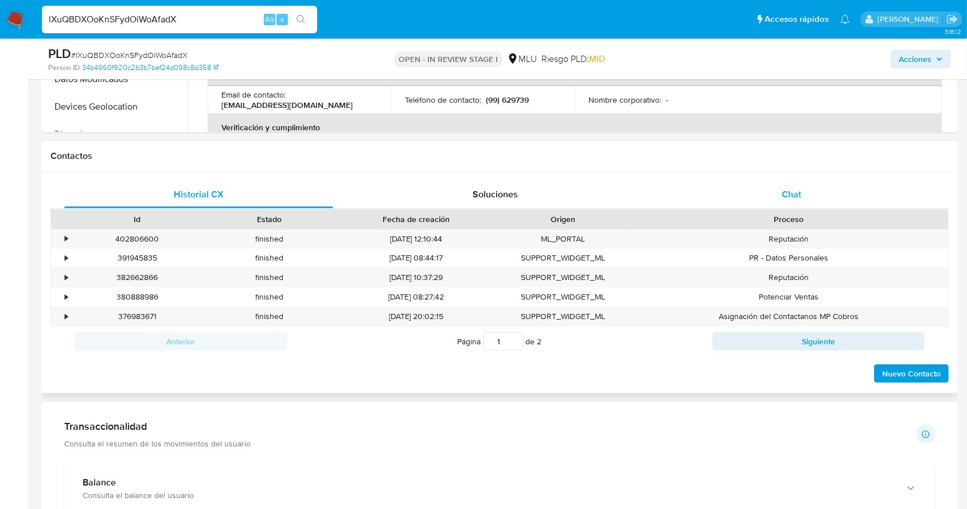
click at [808, 196] on div "Chat" at bounding box center [791, 195] width 269 height 28
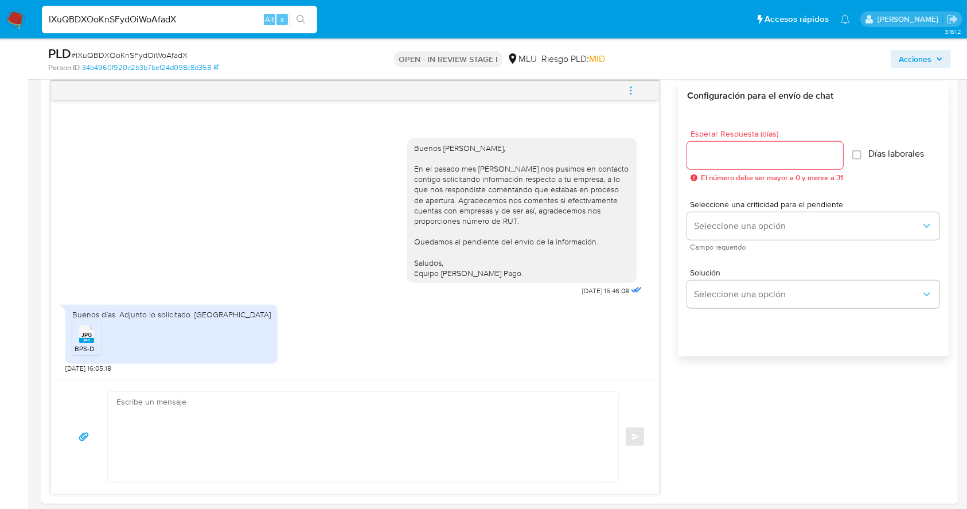
scroll to position [610, 0]
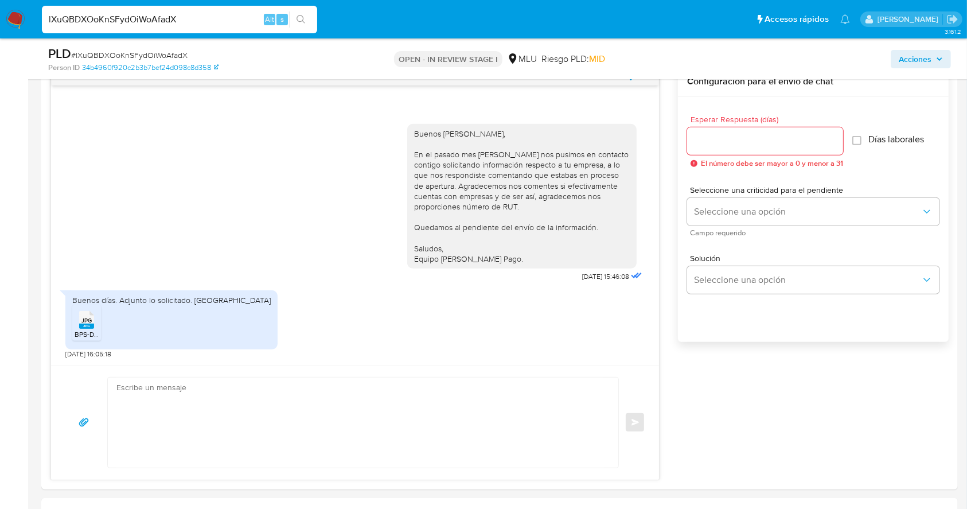
click at [162, 21] on input "lXuQBDXOoKnSFydOiWoAfadX" at bounding box center [179, 19] width 275 height 15
paste input "1HUiNxgmdrkSxRIM5zAmYpAD"
type input "1HUiNxgmdrkSxRIM5zAmYpAD"
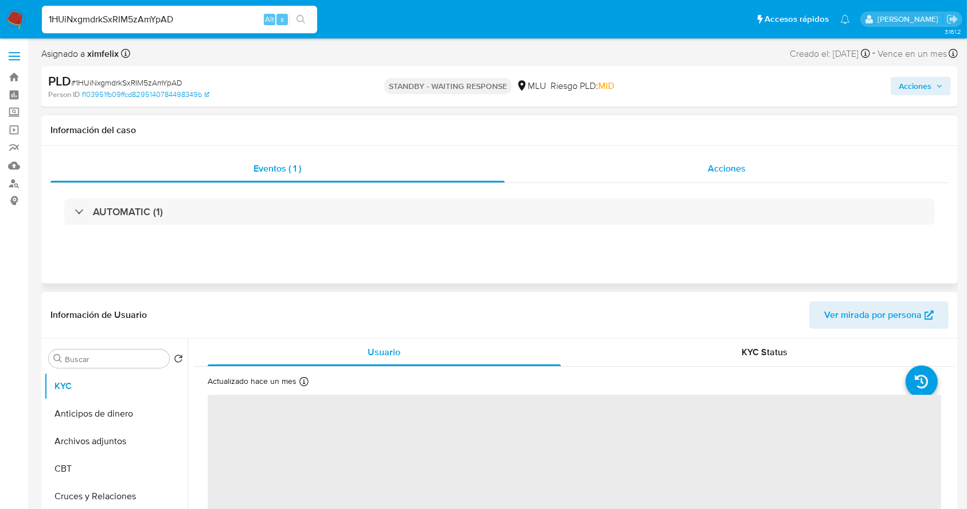
select select "10"
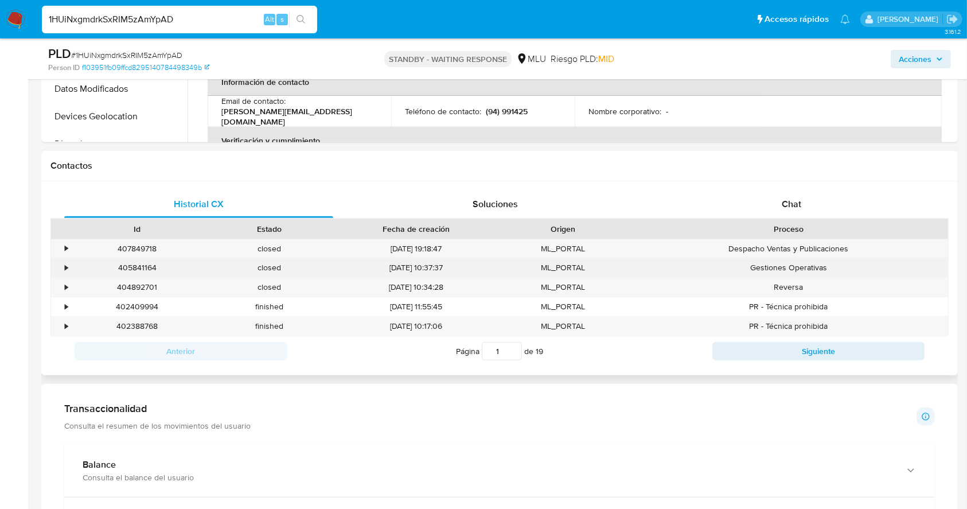
scroll to position [459, 0]
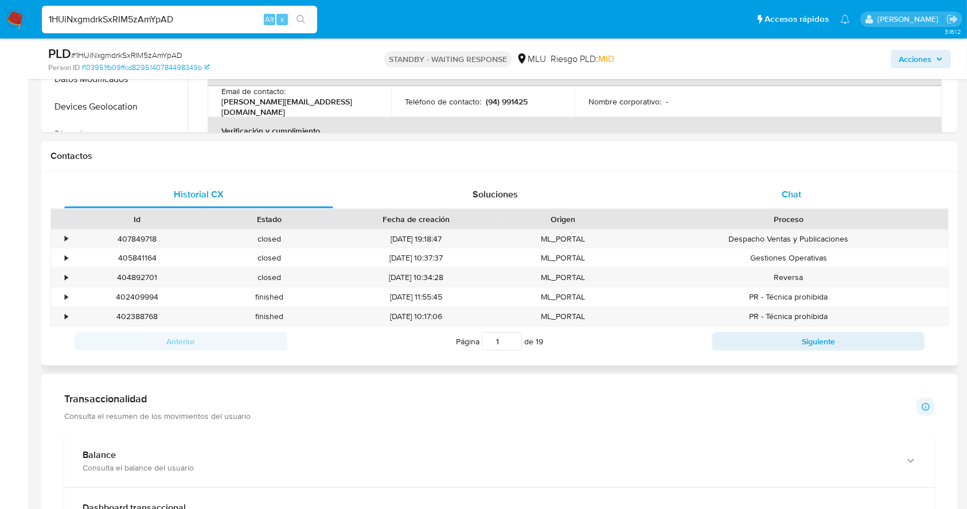
click at [791, 204] on div "Chat" at bounding box center [791, 195] width 269 height 28
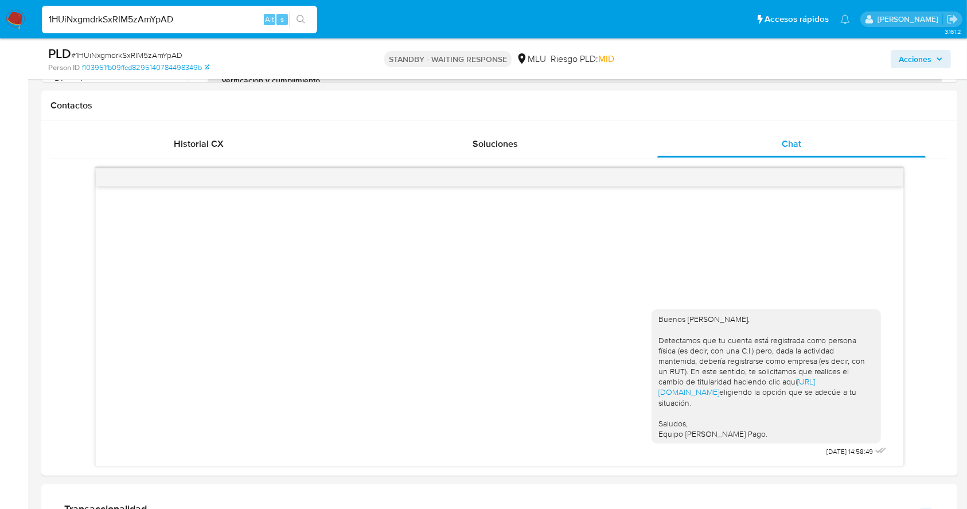
scroll to position [505, 0]
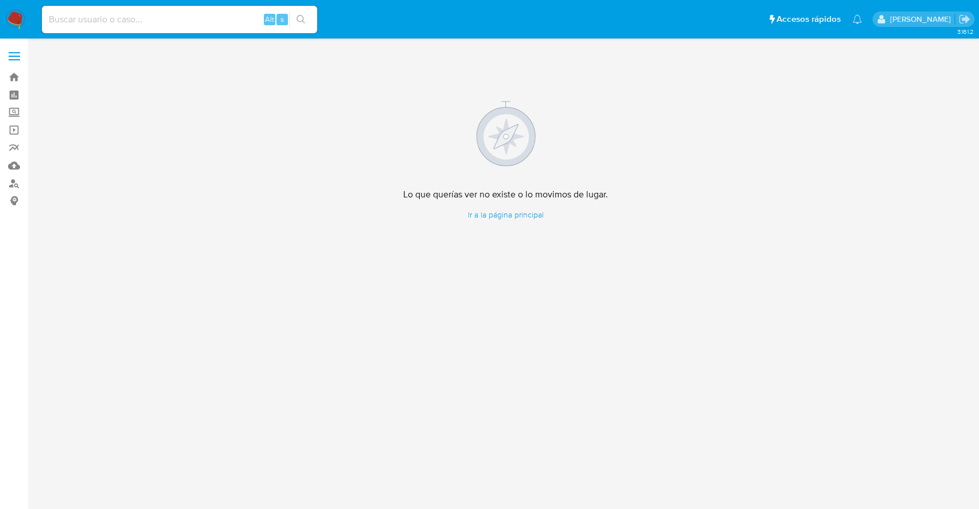
click at [169, 12] on input at bounding box center [179, 19] width 275 height 15
paste input "uJADWEvsYKqyhTPv5uWJjlD6"
type input "uJADWEvsYKqyhTPv5uWJjlD6"
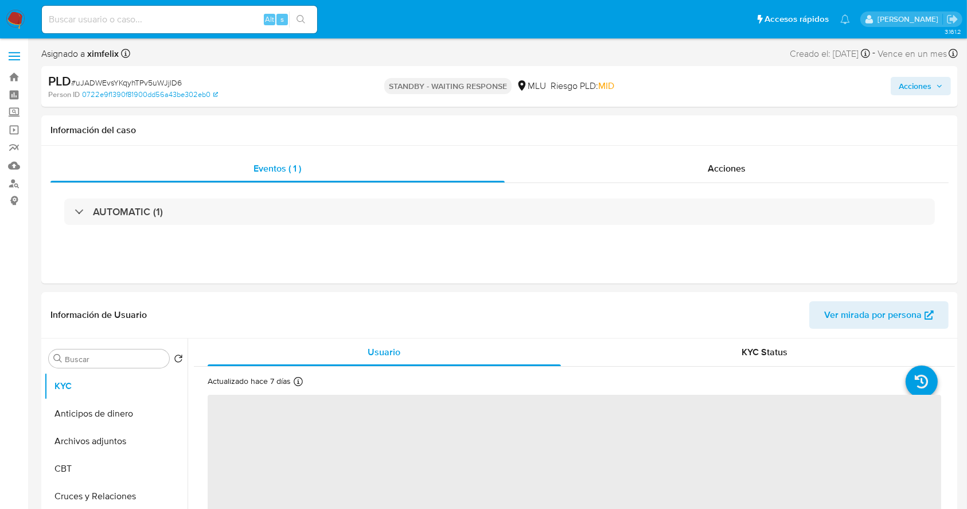
select select "10"
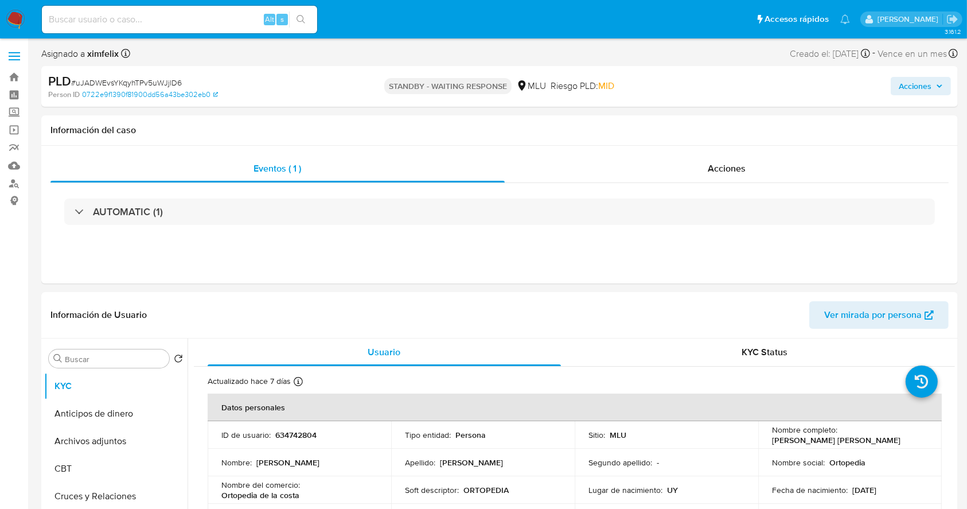
click at [202, 10] on div "Alt s" at bounding box center [179, 20] width 275 height 28
click at [191, 22] on input at bounding box center [179, 19] width 275 height 15
paste input "lskRw89vBugTFnnkenXxQWYj"
type input "lskRw89vBugTFnnkenXxQWYj"
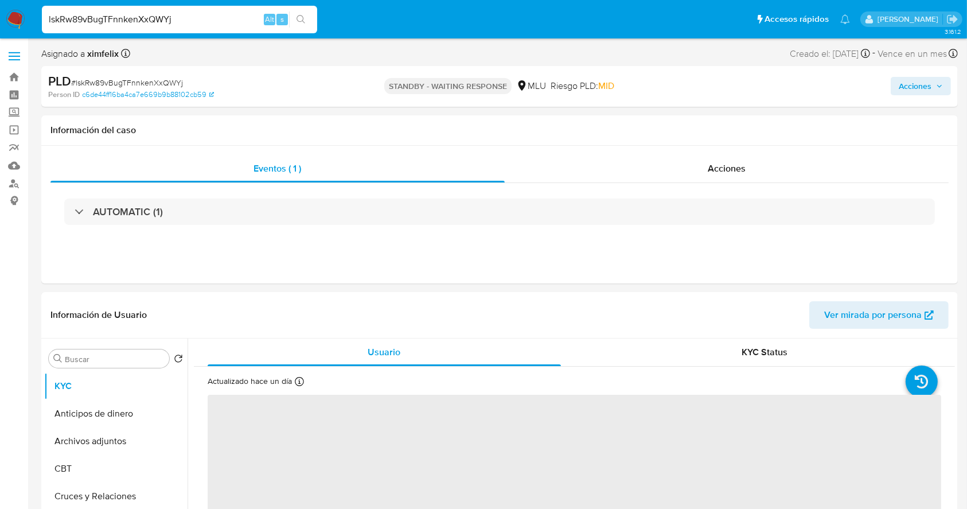
select select "10"
